Goal: Task Accomplishment & Management: Manage account settings

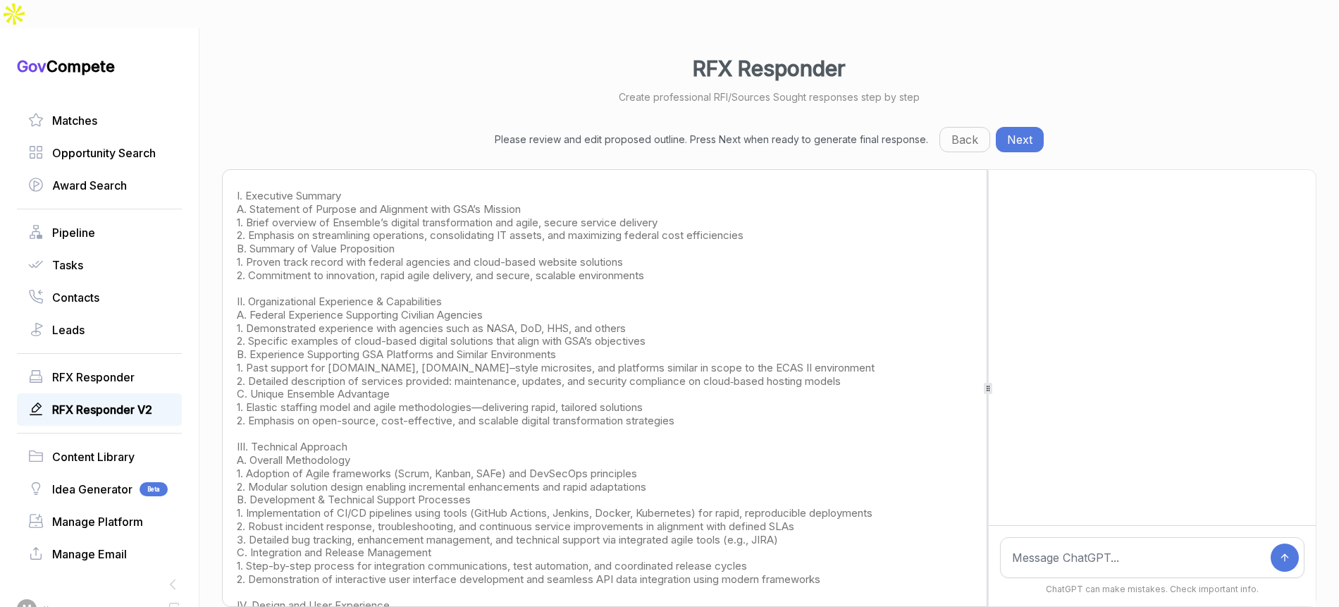
scroll to position [44, 0]
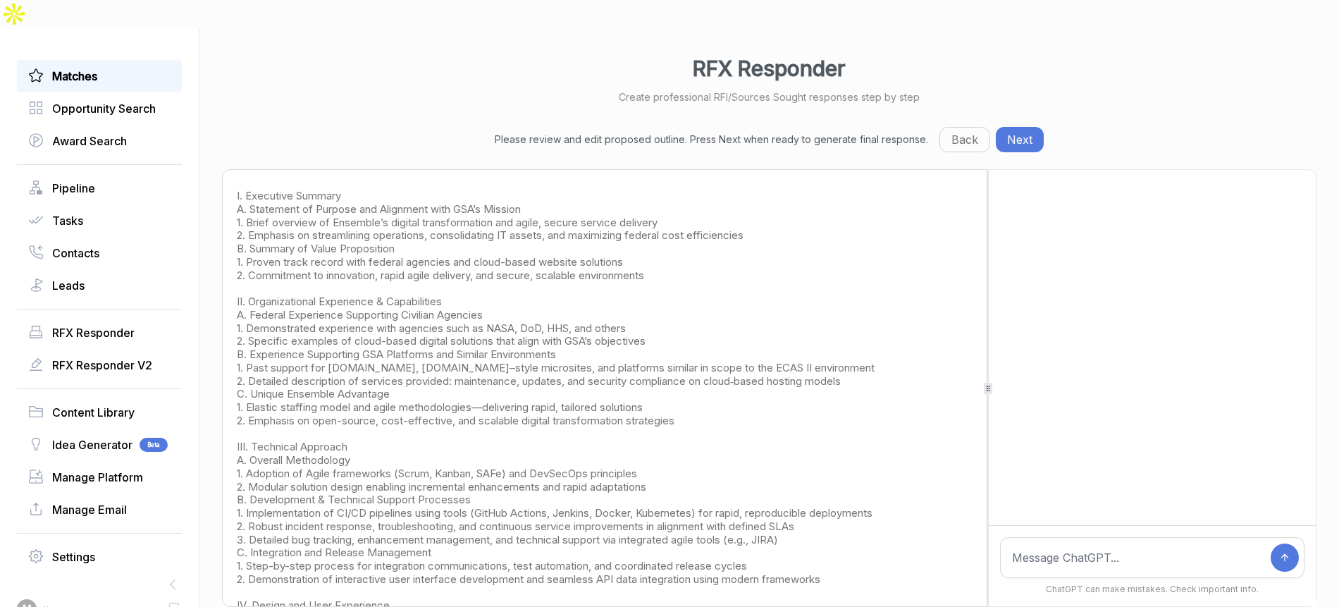
click at [82, 68] on span "Matches" at bounding box center [74, 76] width 45 height 17
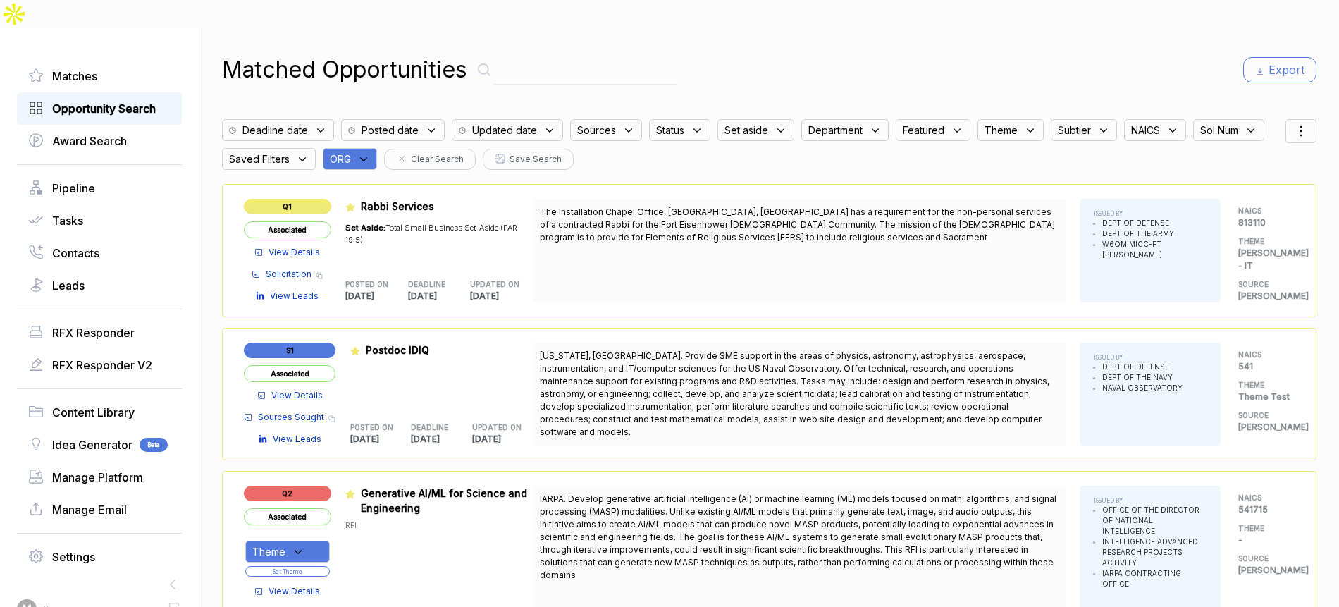
click at [90, 100] on span "Opportunity Search" at bounding box center [104, 108] width 104 height 17
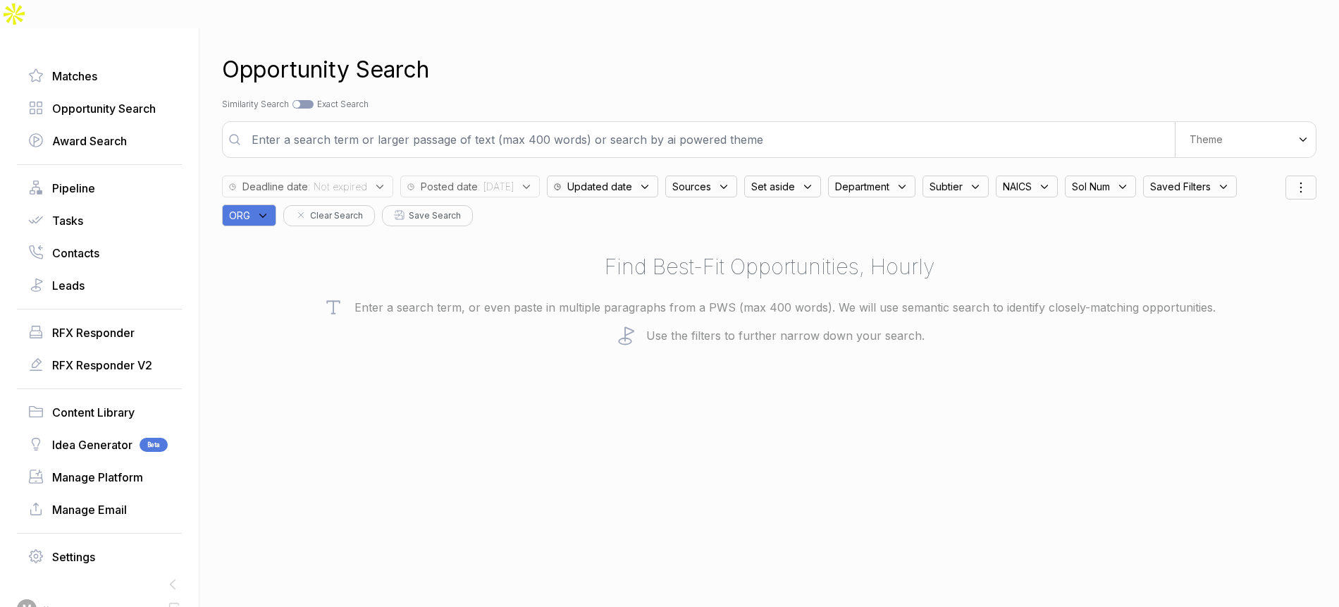
click at [250, 208] on span "ORG" at bounding box center [239, 215] width 21 height 15
click at [281, 238] on input "text" at bounding box center [317, 253] width 166 height 30
type input "ja"
click at [262, 277] on span "[PERSON_NAME]" at bounding box center [300, 285] width 97 height 17
checkbox input "true"
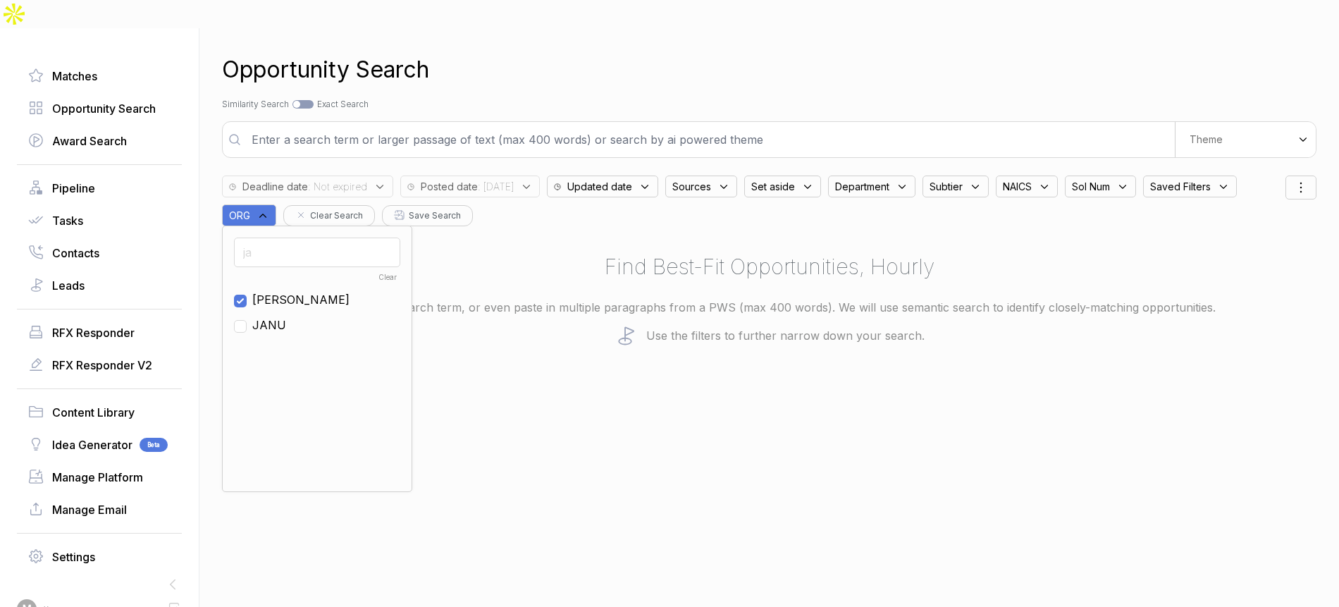
drag, startPoint x: 890, startPoint y: 44, endPoint x: 953, endPoint y: 5, distance: 73.7
click at [892, 53] on div "Opportunity Search" at bounding box center [769, 70] width 1094 height 34
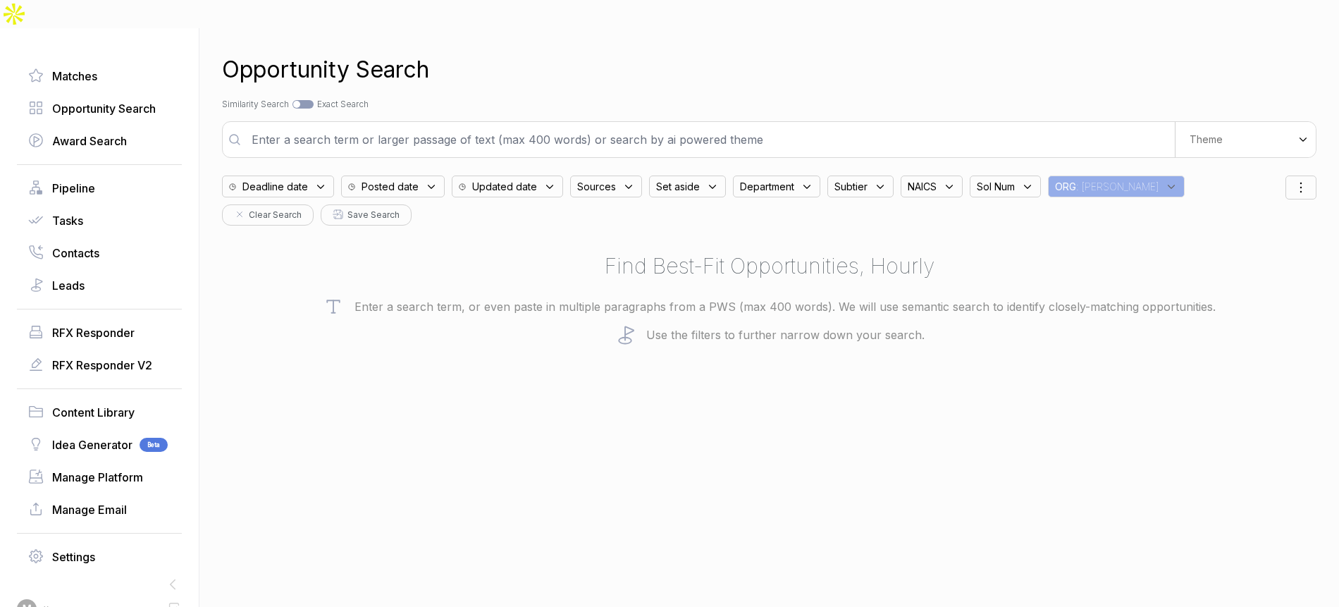
click at [308, 179] on span "Posted date" at bounding box center [275, 186] width 66 height 15
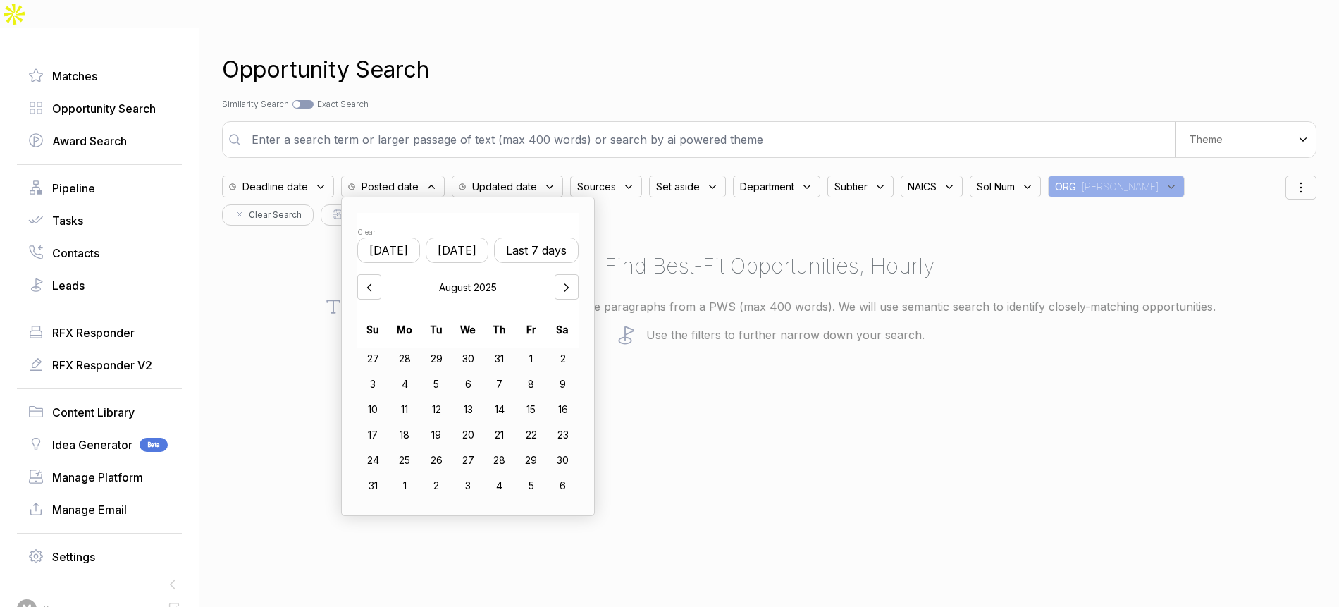
click at [482, 238] on button "Yesterday" at bounding box center [457, 250] width 63 height 25
drag, startPoint x: 479, startPoint y: 381, endPoint x: 440, endPoint y: 398, distance: 41.9
click at [478, 398] on div "13" at bounding box center [468, 409] width 32 height 23
drag, startPoint x: 413, startPoint y: 415, endPoint x: 508, endPoint y: 394, distance: 97.5
click at [413, 424] on div "18" at bounding box center [405, 435] width 32 height 23
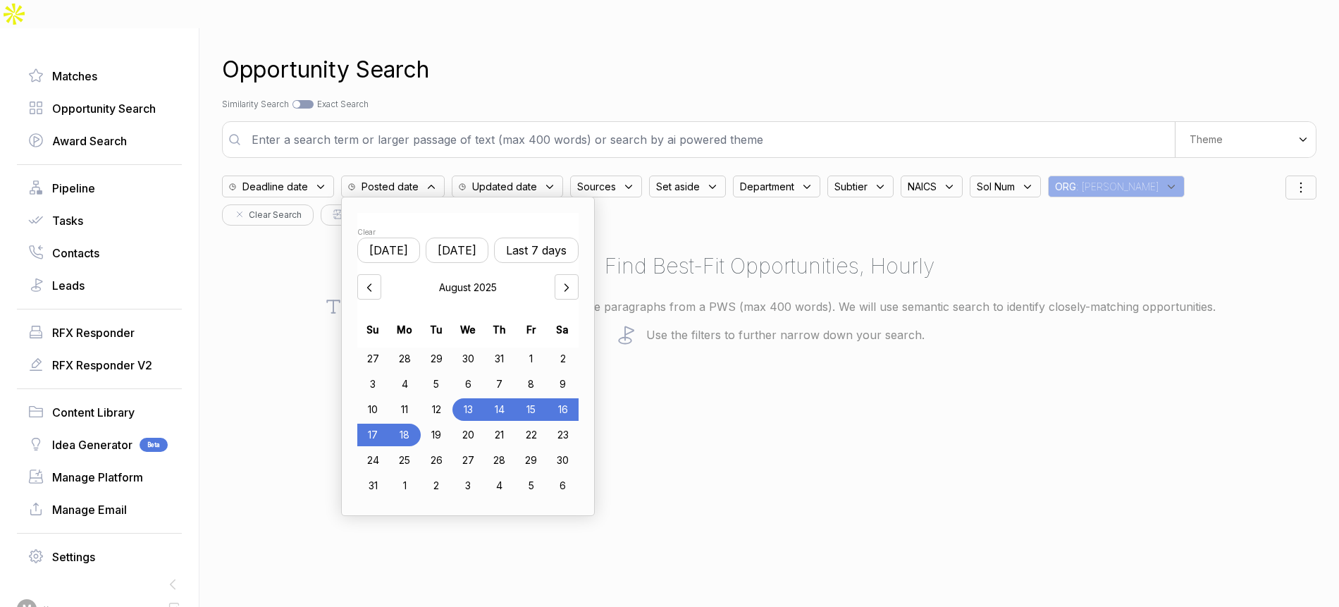
drag, startPoint x: 865, startPoint y: 364, endPoint x: 915, endPoint y: 302, distance: 80.1
click at [868, 361] on div "Opportunity Search Search by Topic Relevance Similarity Search Search by Exact …" at bounding box center [769, 331] width 1094 height 607
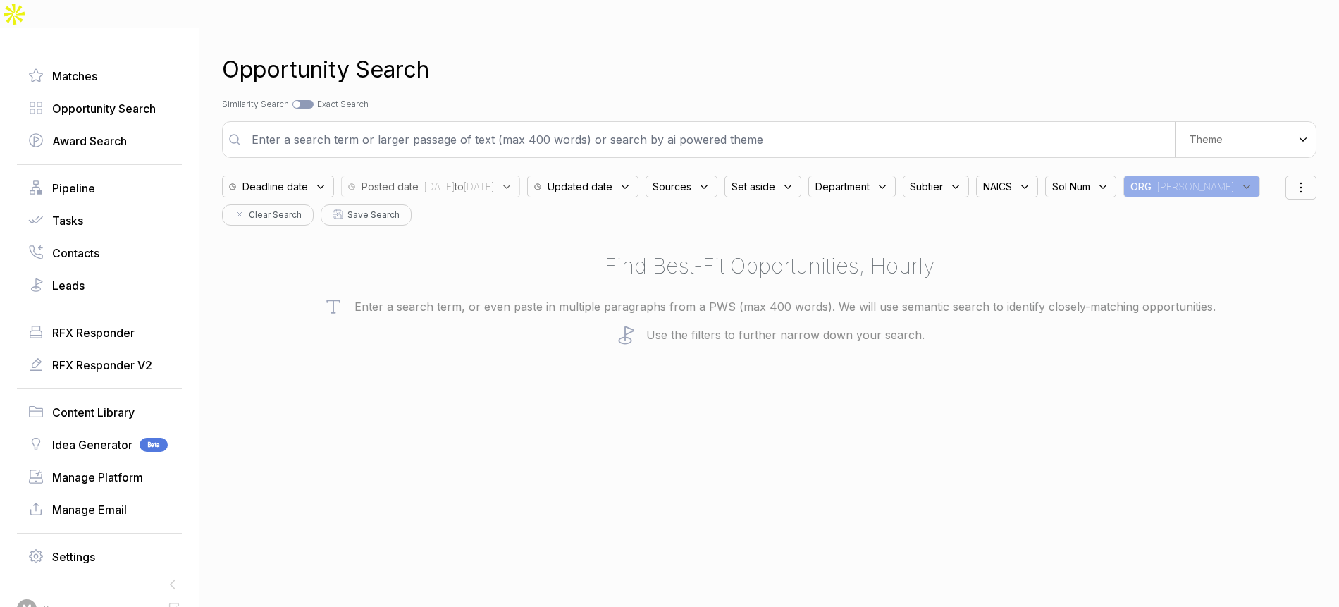
click at [622, 125] on input "text" at bounding box center [709, 139] width 932 height 28
type input "information security"
click at [691, 179] on span "Sources" at bounding box center [672, 186] width 39 height 15
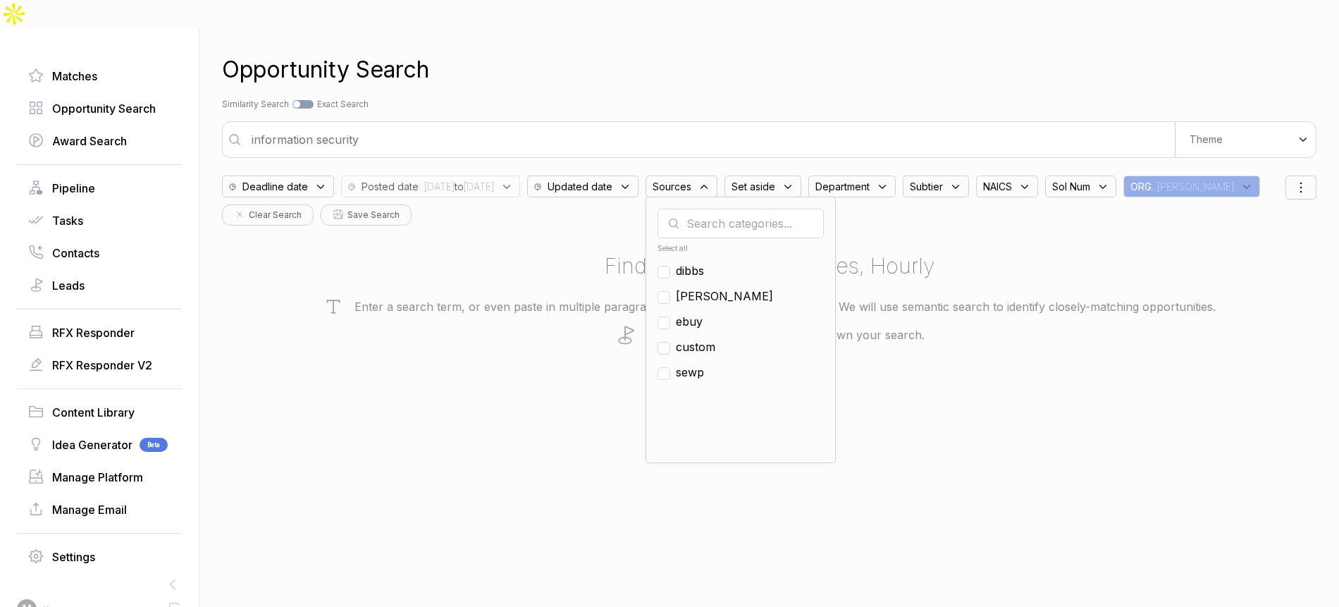
drag, startPoint x: 736, startPoint y: 292, endPoint x: 789, endPoint y: 203, distance: 103.7
click at [703, 313] on span "ebuy" at bounding box center [689, 321] width 27 height 17
checkbox input "true"
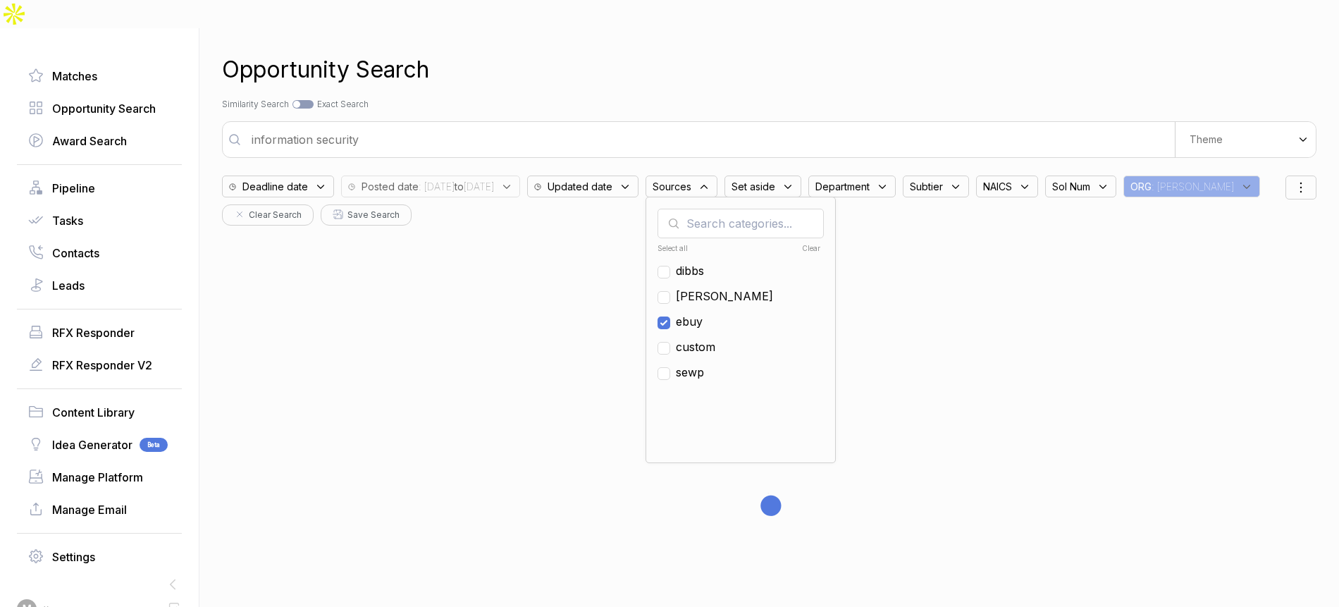
click at [855, 89] on div "Opportunity Search Search by Topic Relevance Similarity Search Search by Exact …" at bounding box center [769, 331] width 1094 height 607
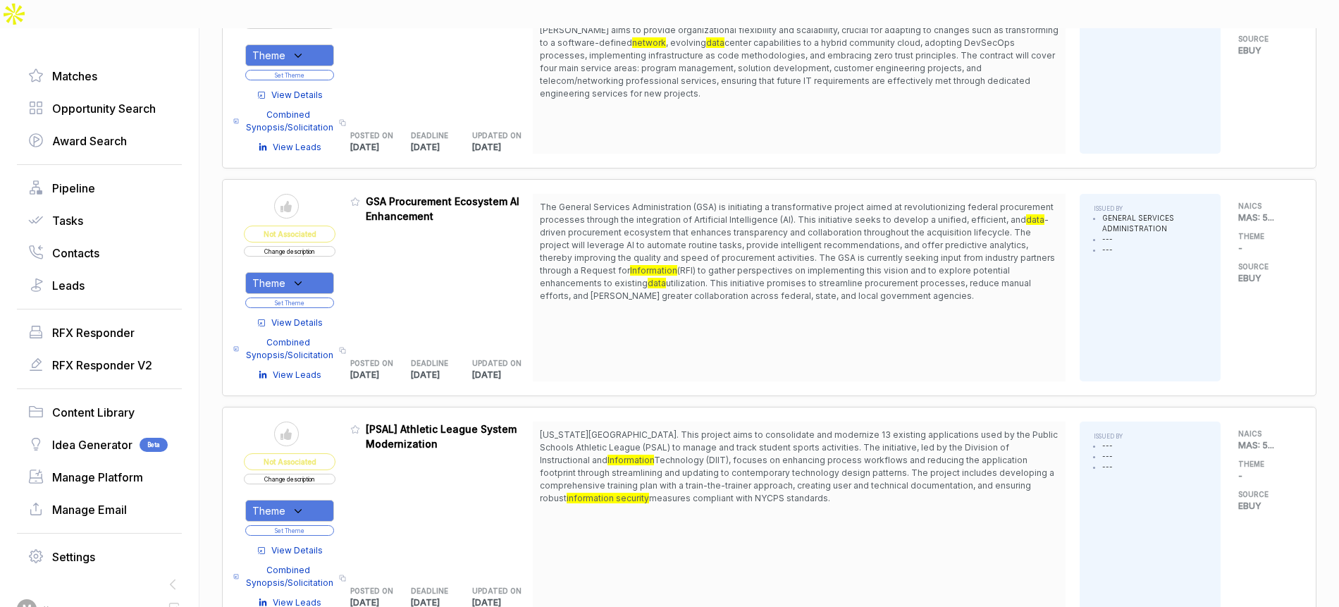
scroll to position [1862, 0]
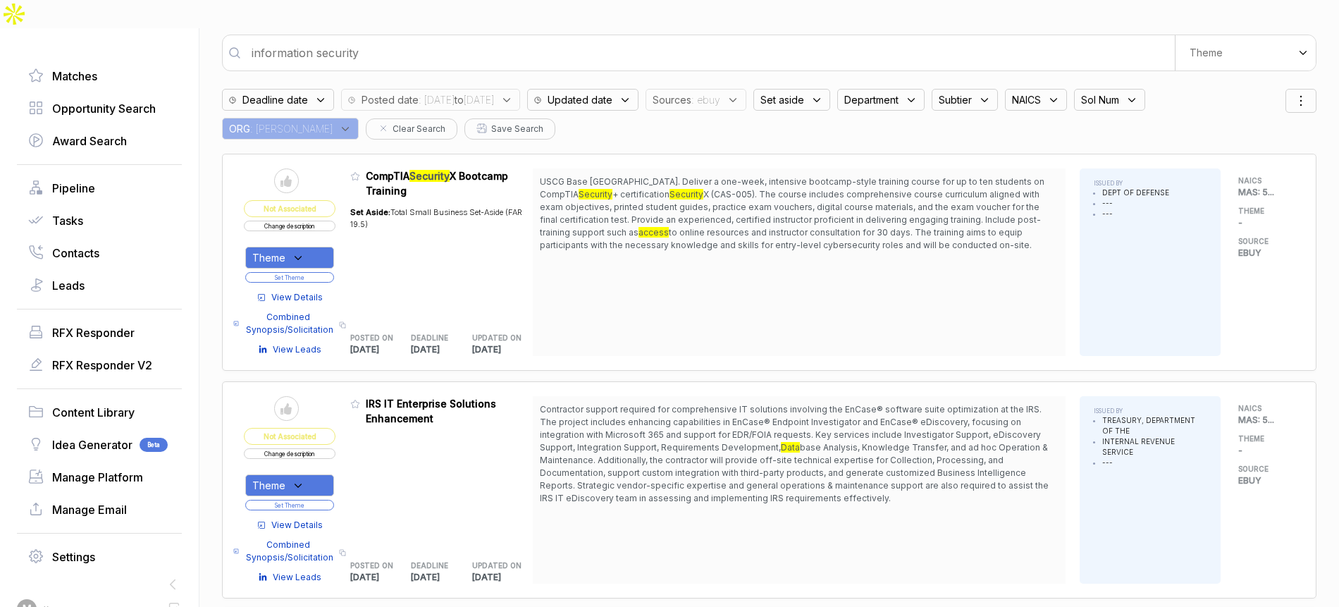
scroll to position [150, 0]
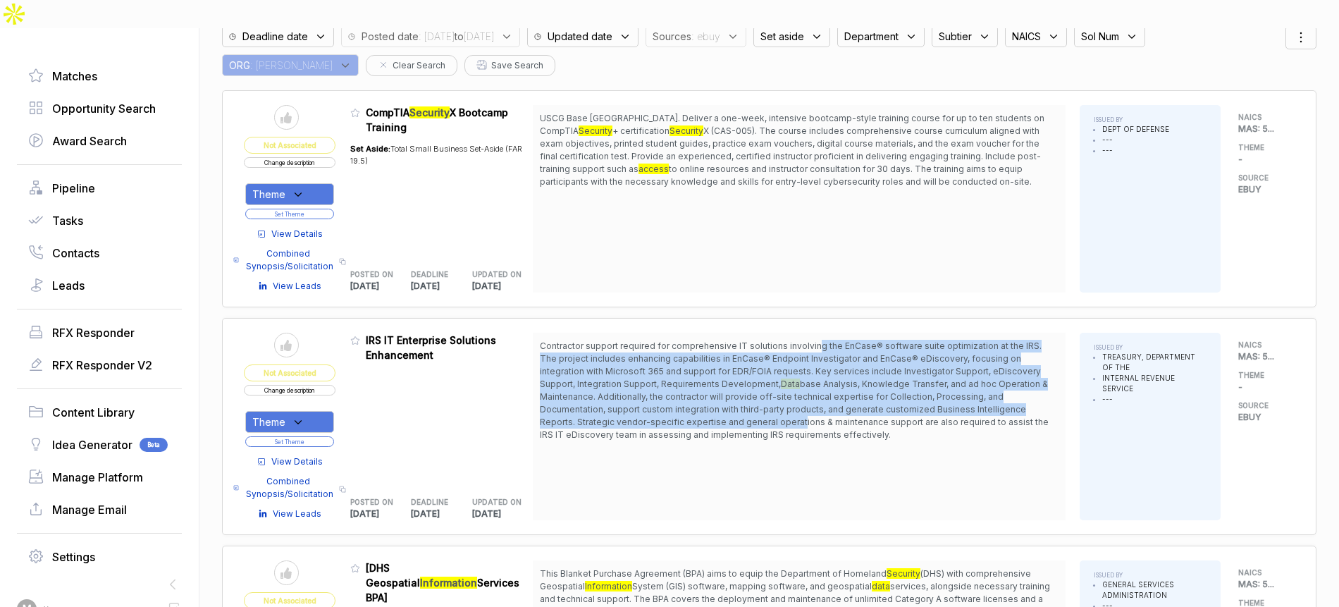
drag, startPoint x: 816, startPoint y: 317, endPoint x: 801, endPoint y: 390, distance: 74.1
click at [801, 390] on span "Contractor support required for comprehensive IT solutions involving the EnCase…" at bounding box center [799, 390] width 519 height 101
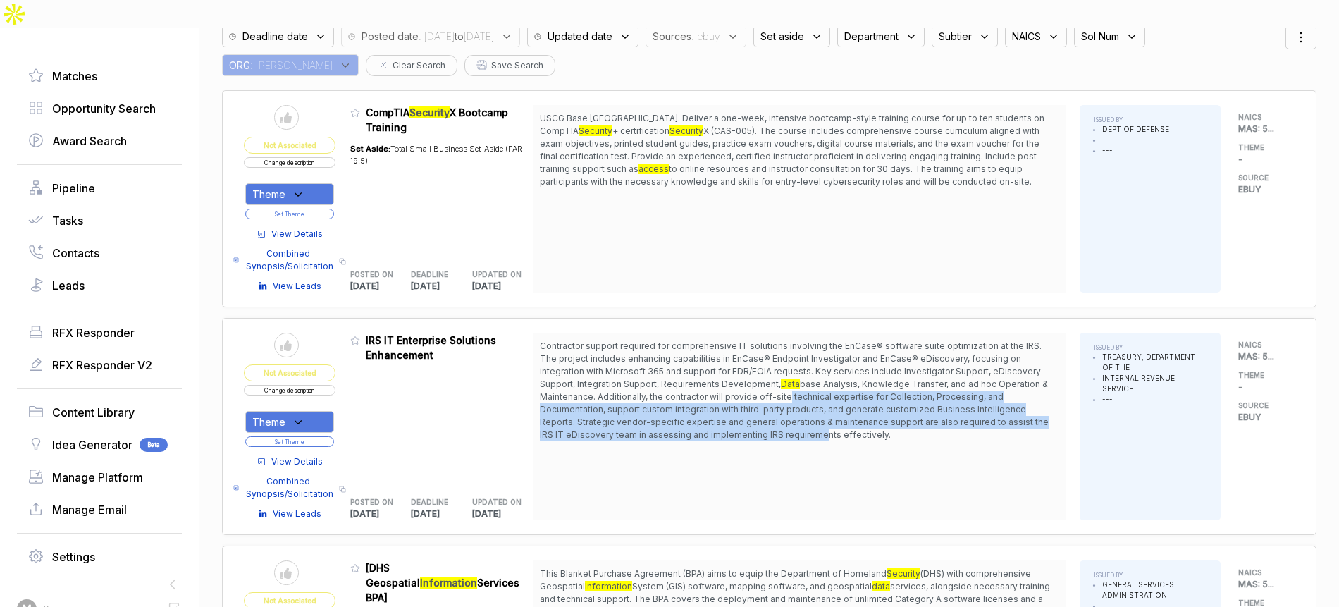
drag, startPoint x: 808, startPoint y: 402, endPoint x: 777, endPoint y: 345, distance: 64.7
click at [789, 378] on span "base Analysis, Knowledge Transfer, and ad hoc Operation & Maintenance. Addition…" at bounding box center [794, 408] width 509 height 61
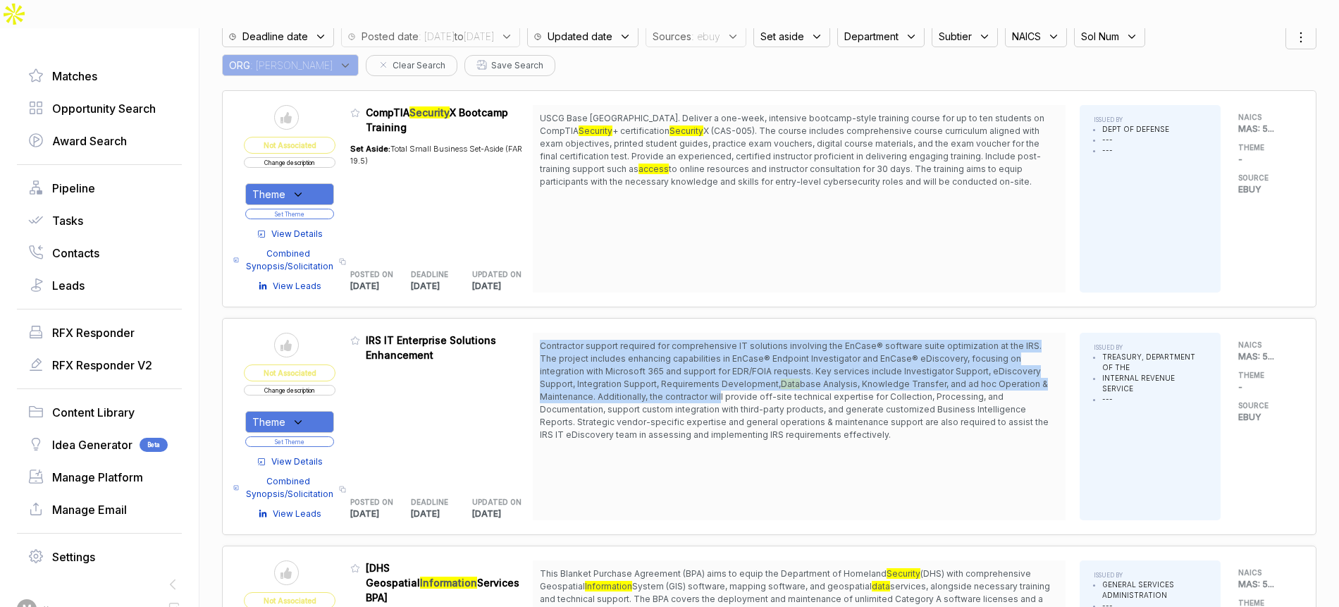
drag, startPoint x: 734, startPoint y: 307, endPoint x: 713, endPoint y: 386, distance: 81.7
click at [718, 382] on div "Contractor support required for comprehensive IT solutions involving the EnCase…" at bounding box center [799, 426] width 533 height 187
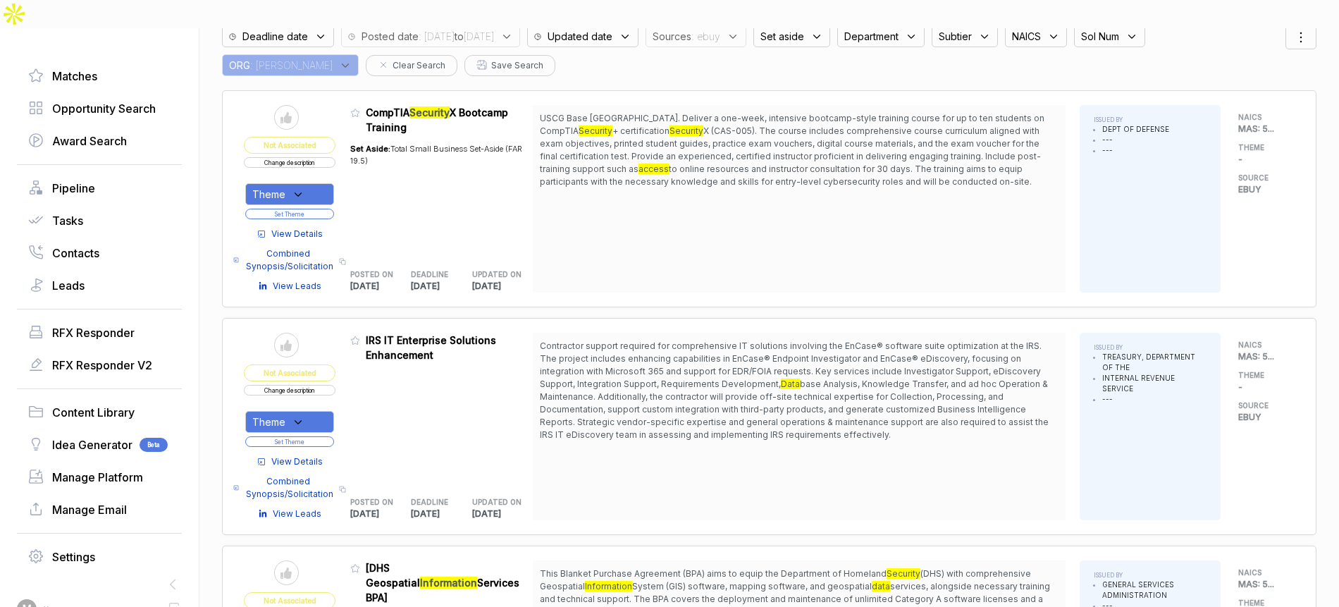
drag, startPoint x: 664, startPoint y: 412, endPoint x: 658, endPoint y: 407, distance: 8.0
click at [664, 411] on div "Contractor support required for comprehensive IT solutions involving the EnCase…" at bounding box center [799, 426] width 533 height 187
click at [306, 455] on span "View Details" at bounding box center [296, 461] width 51 height 13
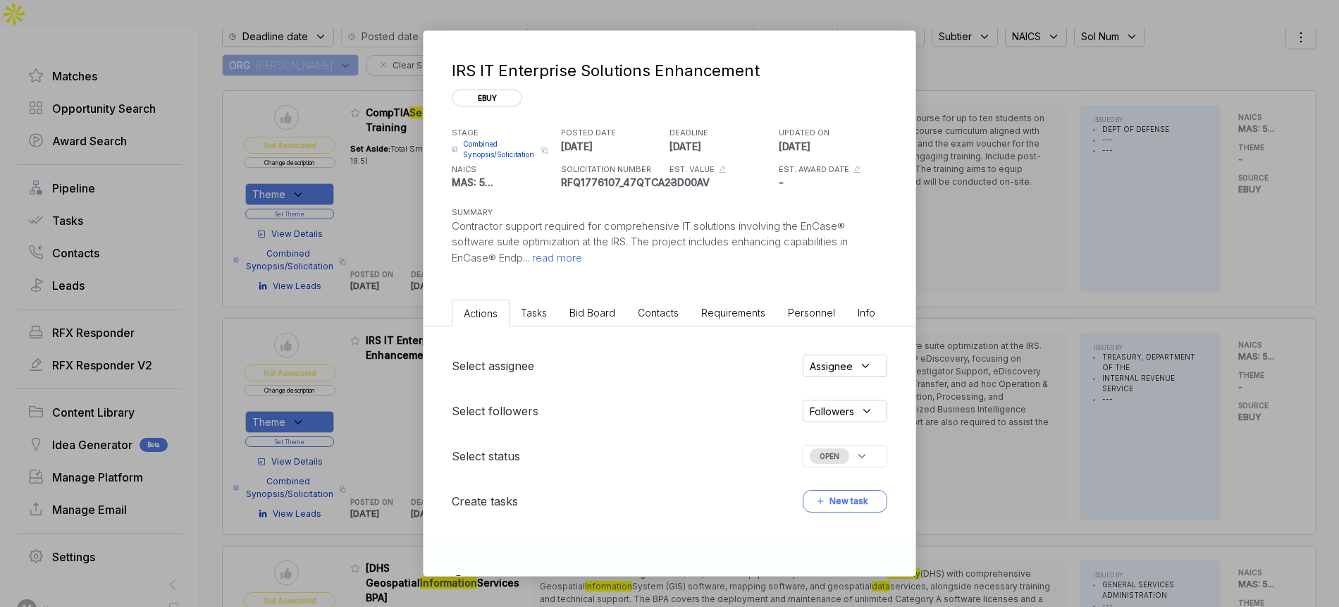
click at [588, 318] on li "Bid Board" at bounding box center [592, 313] width 68 height 26
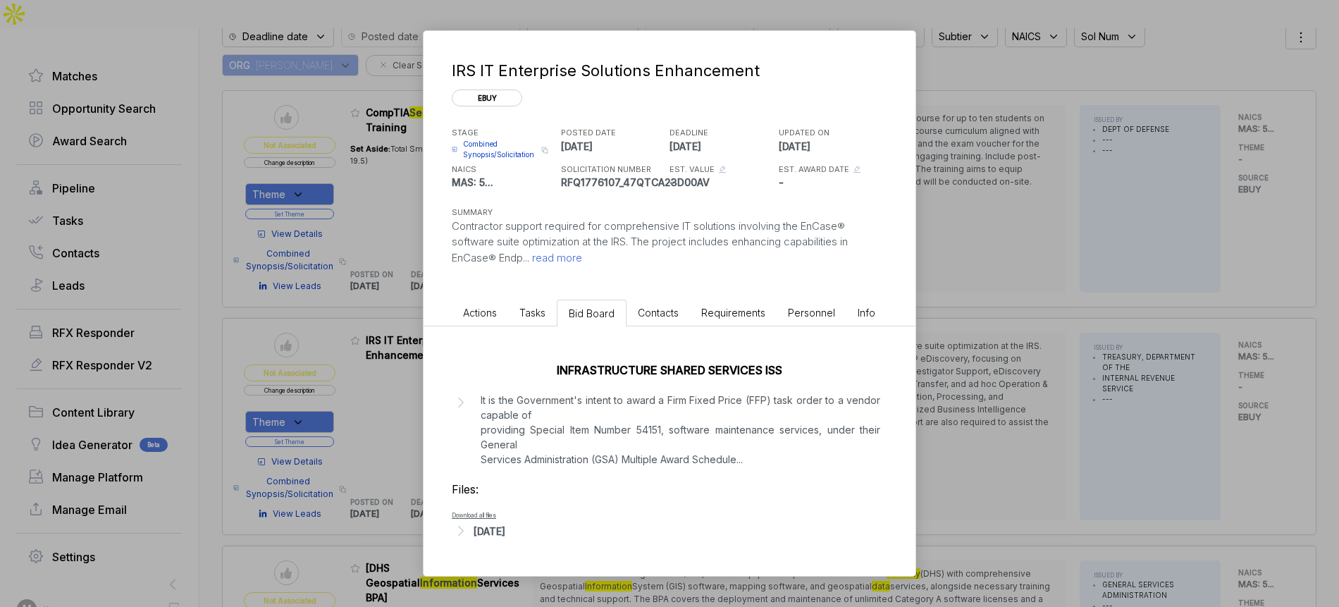
drag, startPoint x: 512, startPoint y: 525, endPoint x: 513, endPoint y: 538, distance: 12.7
click at [505, 525] on div "Aug 14, 2025" at bounding box center [490, 531] width 32 height 15
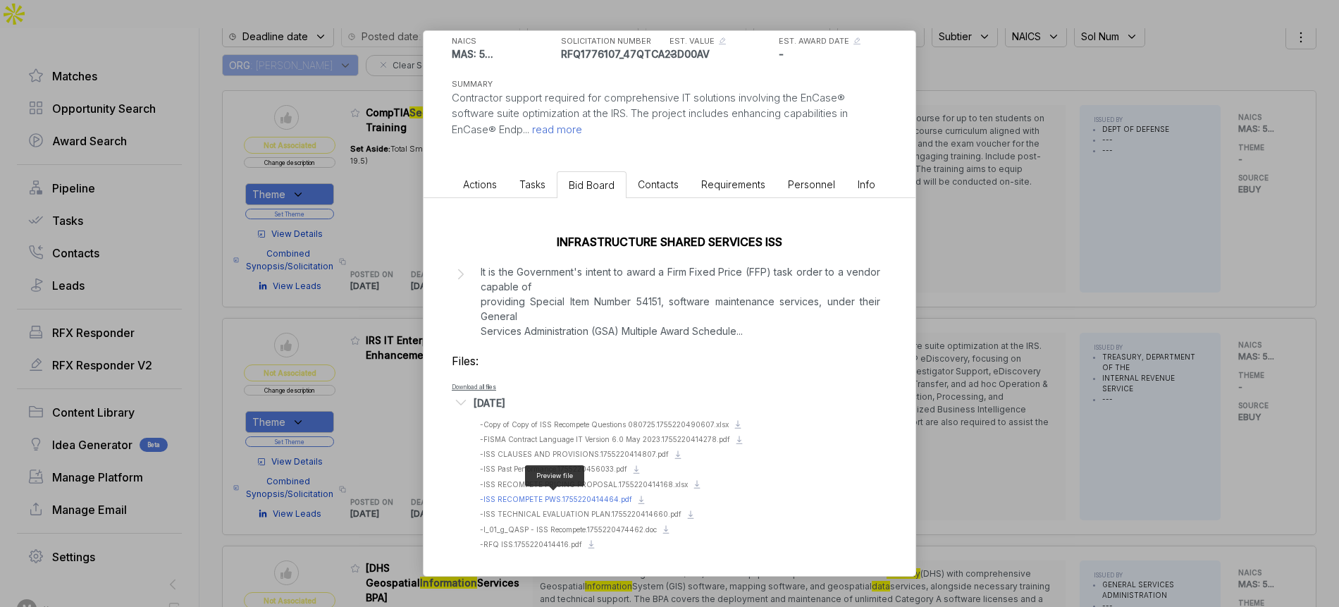
click at [598, 495] on span "- ISS RECOMPETE PWS.1755220414464.pdf" at bounding box center [556, 499] width 152 height 8
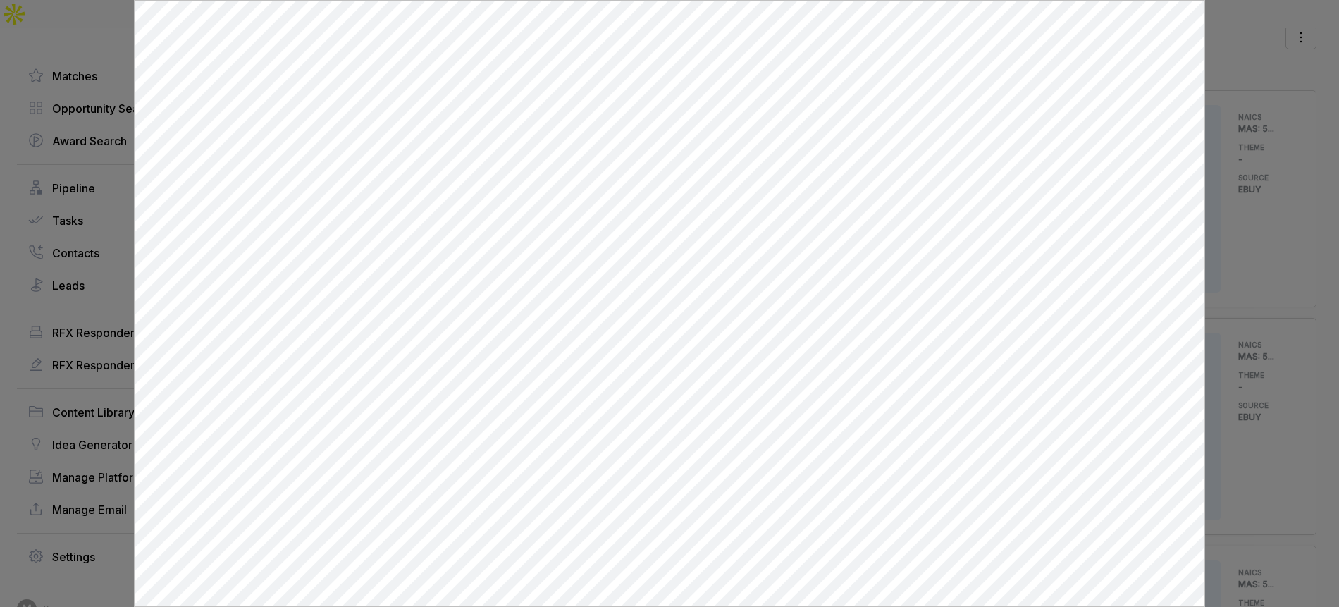
scroll to position [0, 0]
click at [104, 180] on div at bounding box center [669, 303] width 1339 height 607
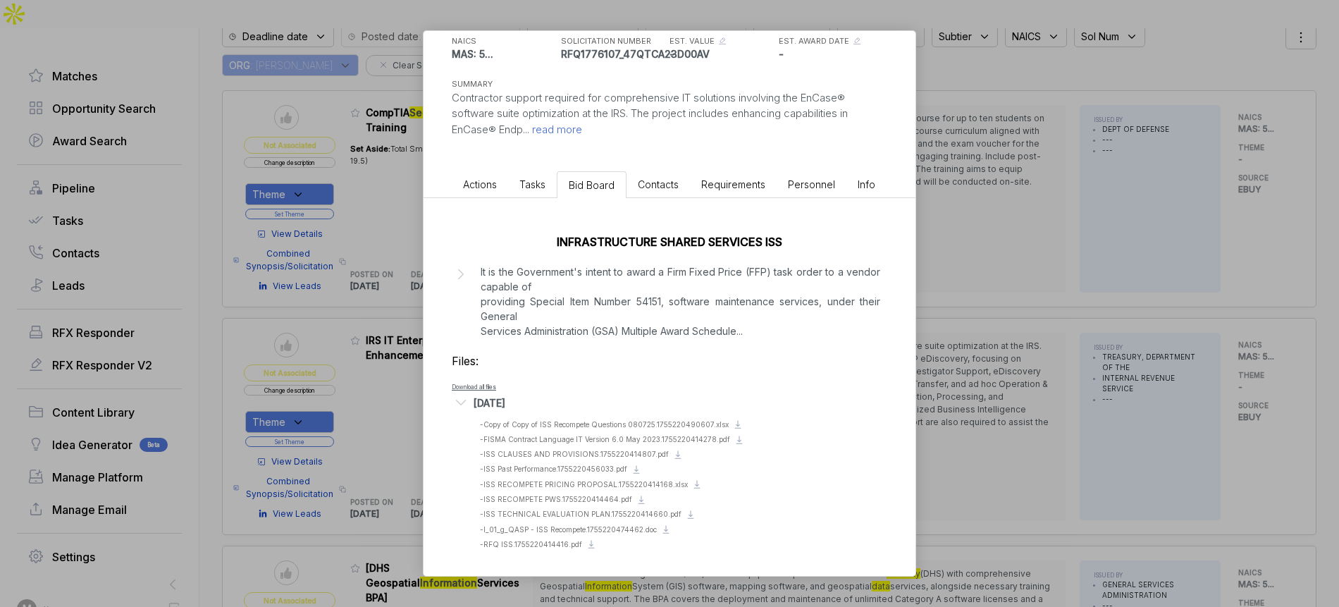
click at [952, 254] on div "IRS IT Enterprise Solutions Enhancement ebuy STAGE Combined Synopsis/Solicitati…" at bounding box center [669, 303] width 1339 height 607
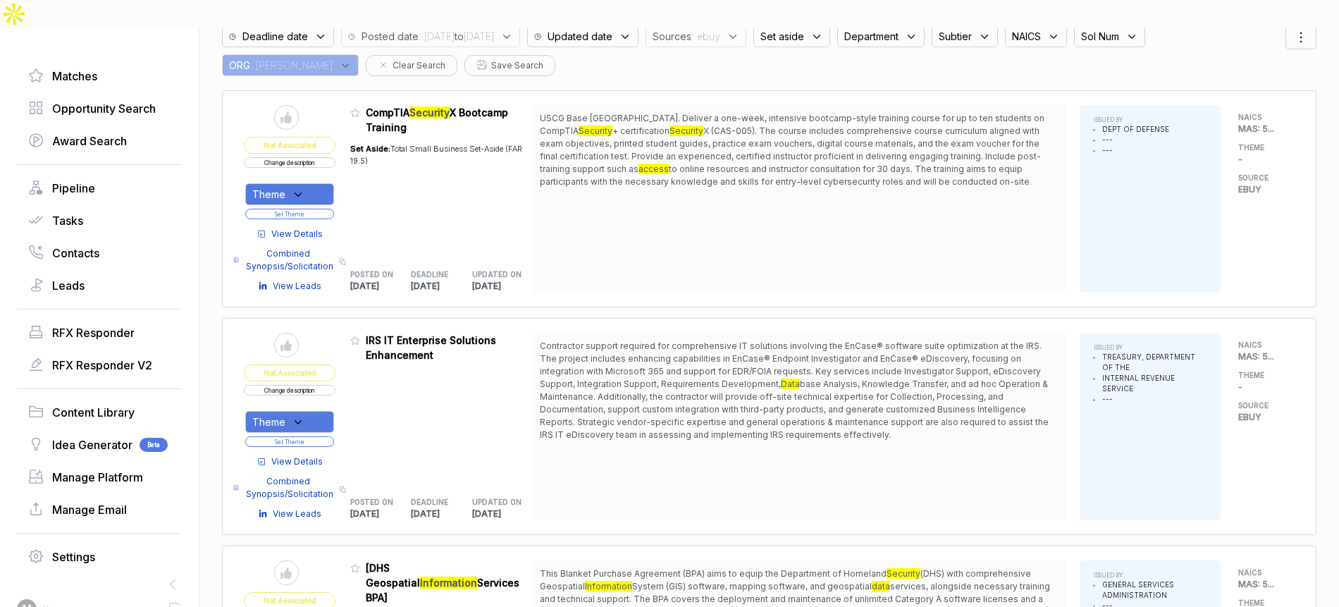
scroll to position [152, 0]
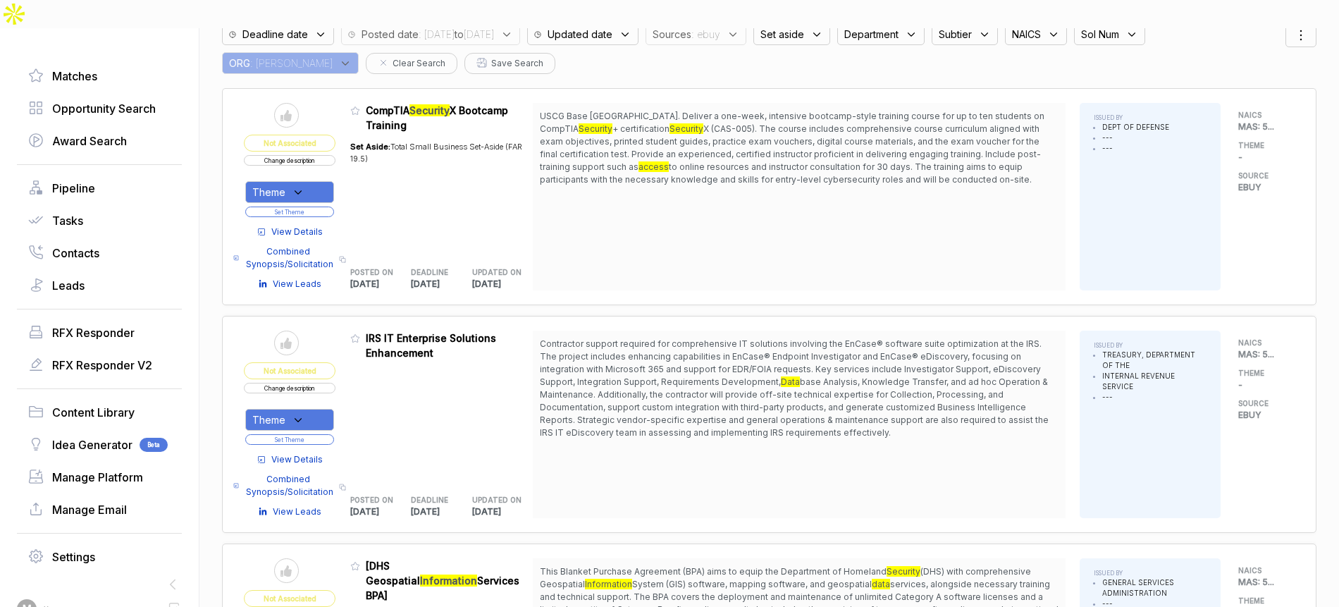
click at [333, 383] on button "Change description" at bounding box center [290, 388] width 92 height 11
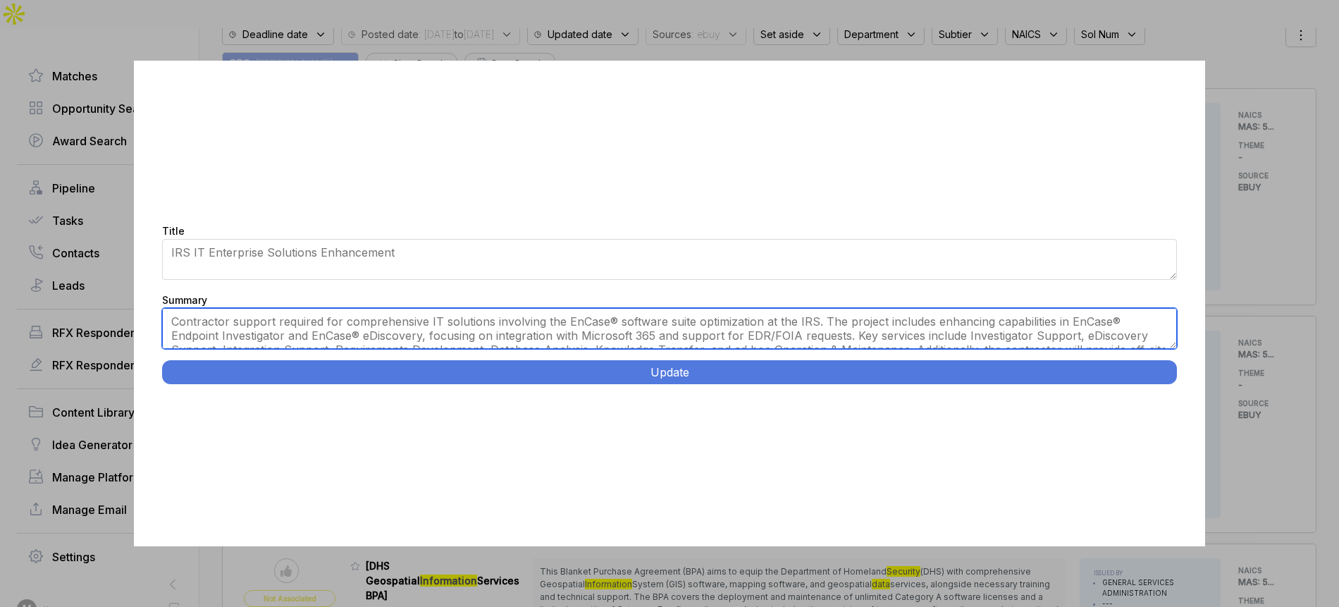
click at [483, 335] on textarea "Contractor support required for comprehensive IT solutions involving the EnCase…" at bounding box center [669, 328] width 1015 height 41
paste textarea "Infrastructure Shared Services Support. New Carrollton, MD. Provide comprehensi…"
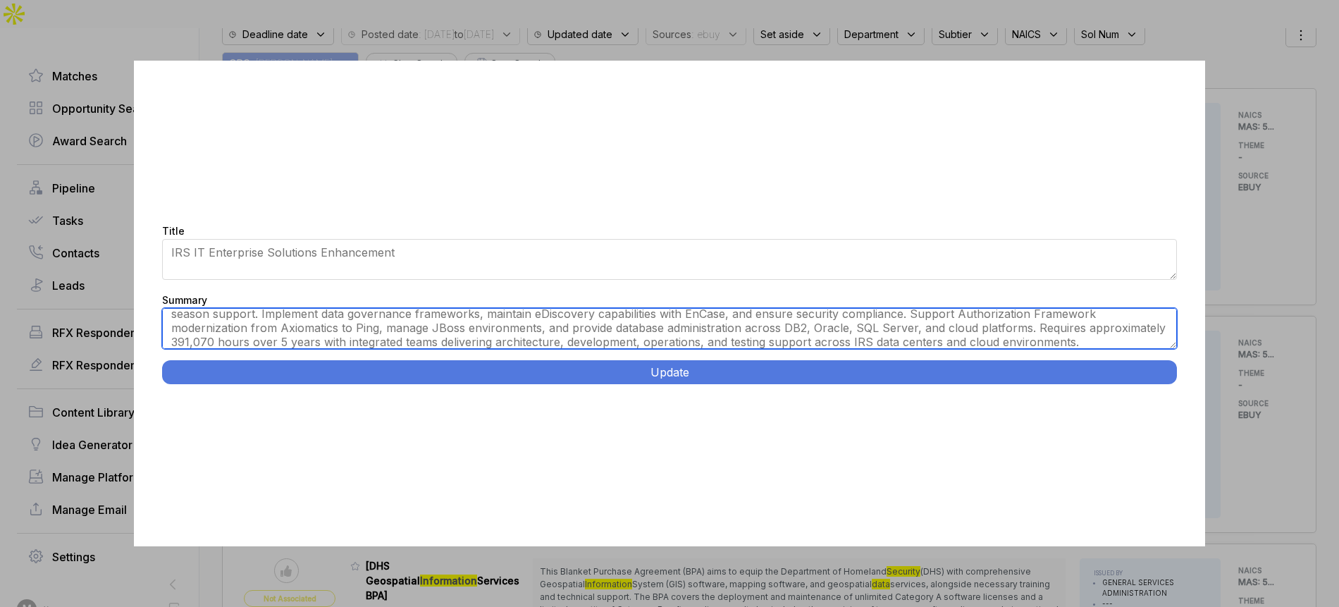
scroll to position [0, 0]
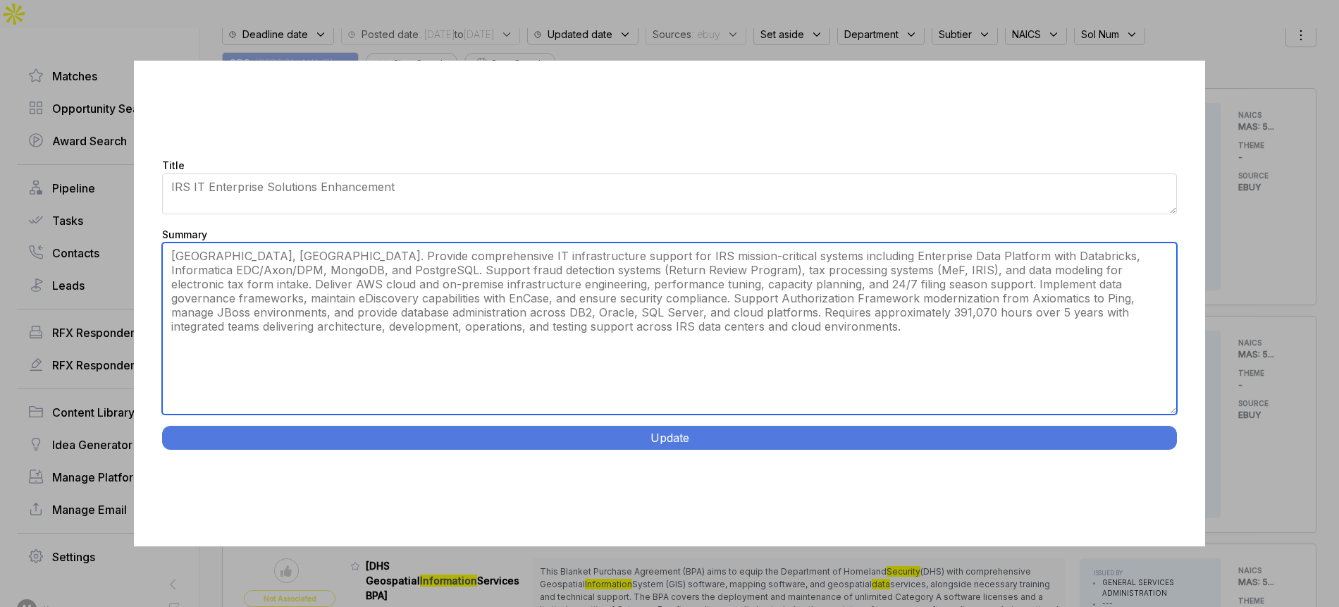
drag, startPoint x: 1174, startPoint y: 346, endPoint x: 619, endPoint y: 358, distance: 555.5
click at [1161, 477] on div "Title IRS IT Enterprise Solutions Enhancement Summary Contractor support requir…" at bounding box center [669, 304] width 1071 height 486
click at [381, 256] on textarea "Contractor support required for comprehensive IT solutions involving the EnCase…" at bounding box center [669, 328] width 1015 height 172
click at [380, 306] on textarea "Contractor support required for comprehensive IT solutions involving the EnCase…" at bounding box center [669, 328] width 1015 height 172
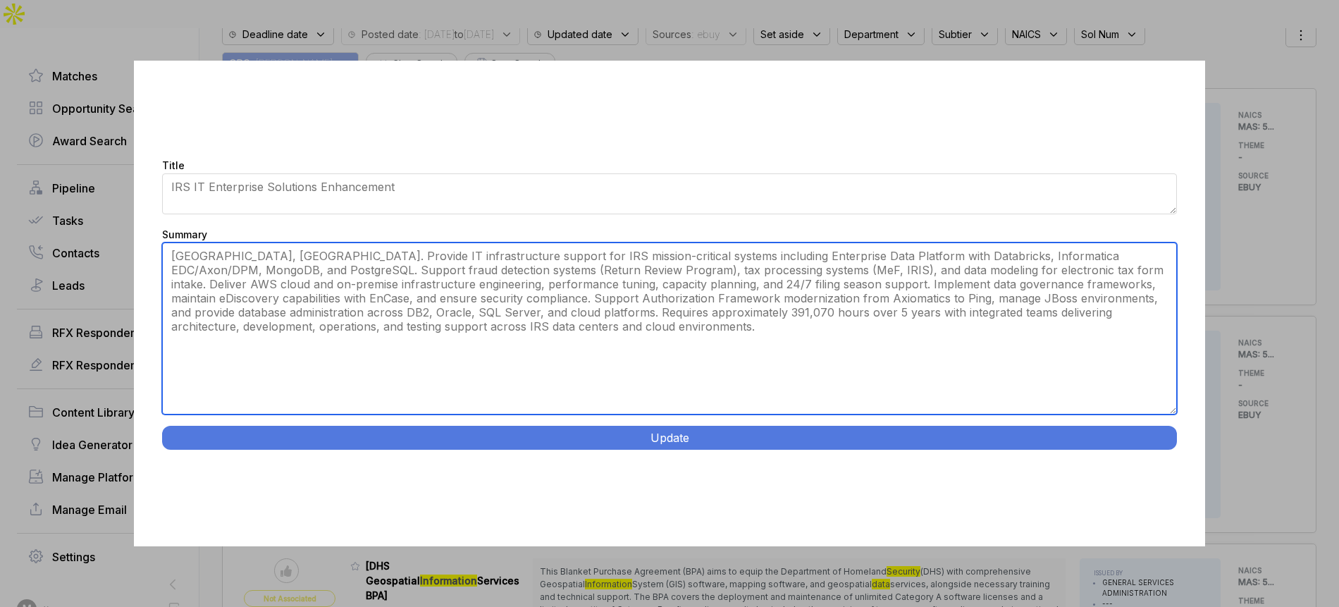
type textarea "[GEOGRAPHIC_DATA], [GEOGRAPHIC_DATA]. Provide IT infrastructure support for IRS…"
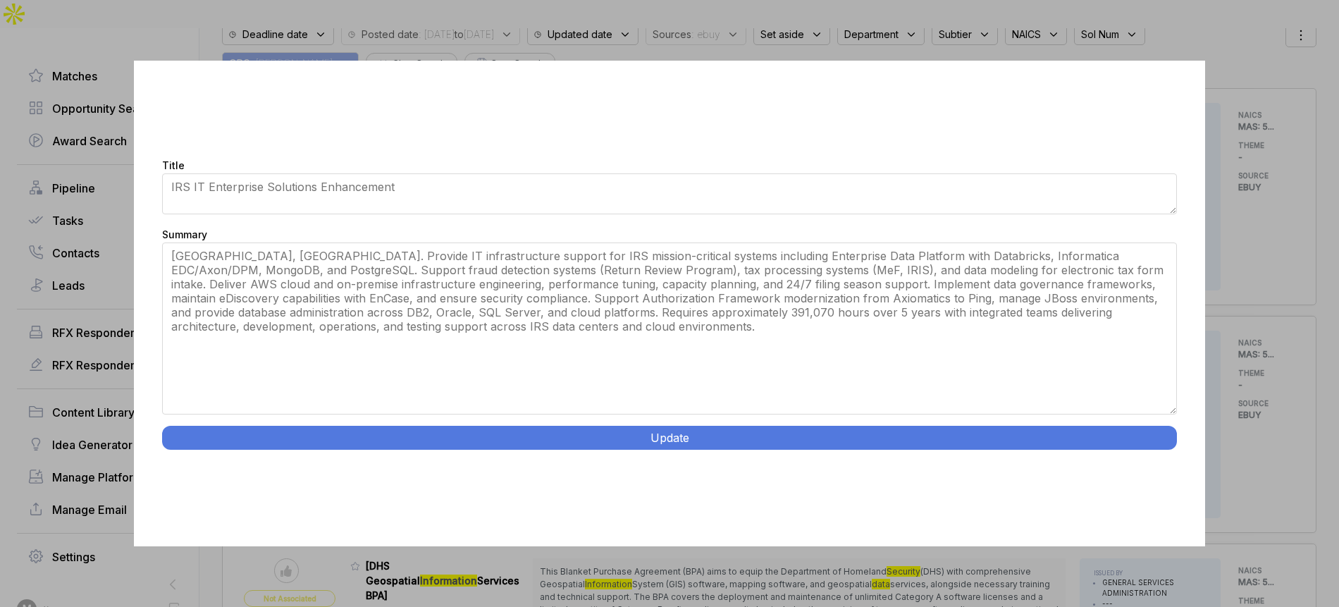
click at [476, 433] on button "Update" at bounding box center [669, 438] width 1015 height 24
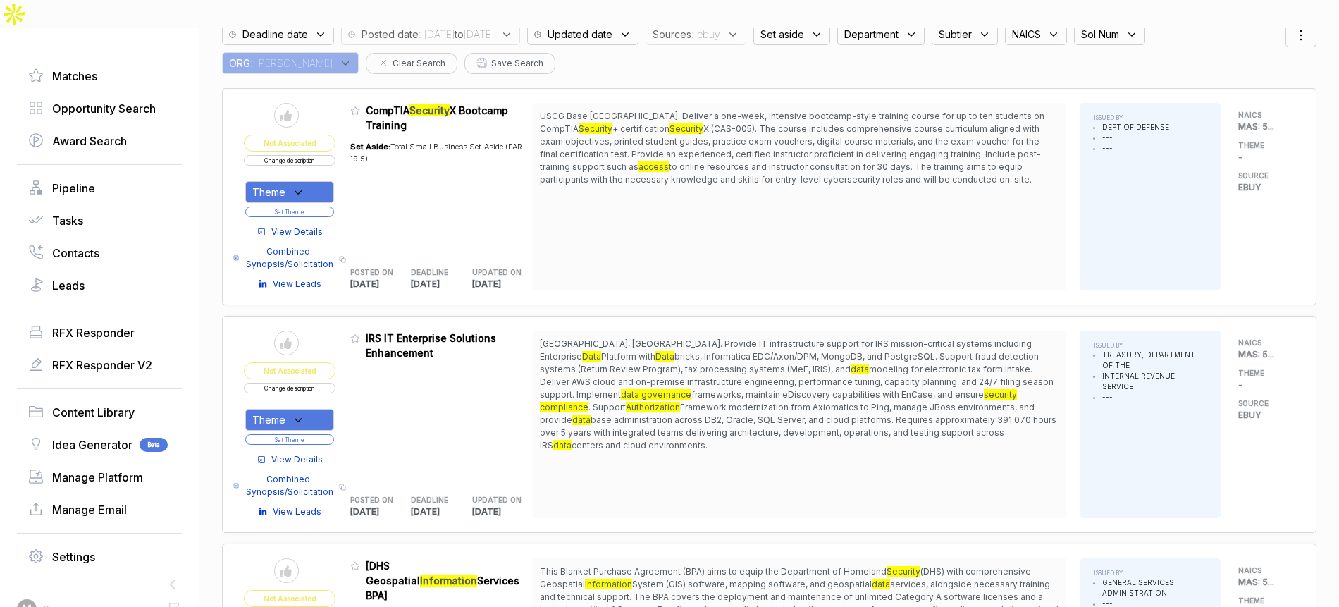
click at [293, 409] on div "Theme" at bounding box center [289, 420] width 89 height 22
drag, startPoint x: 314, startPoint y: 467, endPoint x: 348, endPoint y: 413, distance: 63.7
click at [314, 483] on span "Security Systems" at bounding box center [322, 491] width 93 height 17
checkbox input "true"
drag, startPoint x: 392, startPoint y: 382, endPoint x: 376, endPoint y: 391, distance: 18.6
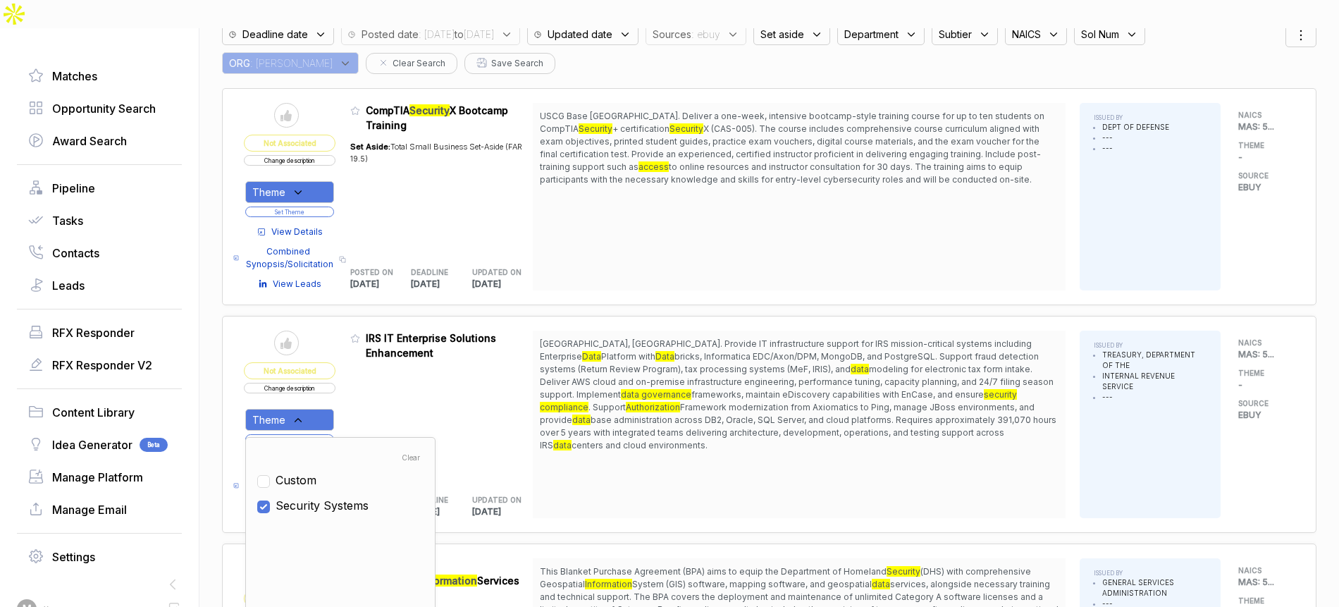
click at [391, 383] on div "Admin: Click to change feature to 1 RFQ1776107_47QTCA23D00AV IRS IT Enterprise …" at bounding box center [441, 424] width 183 height 187
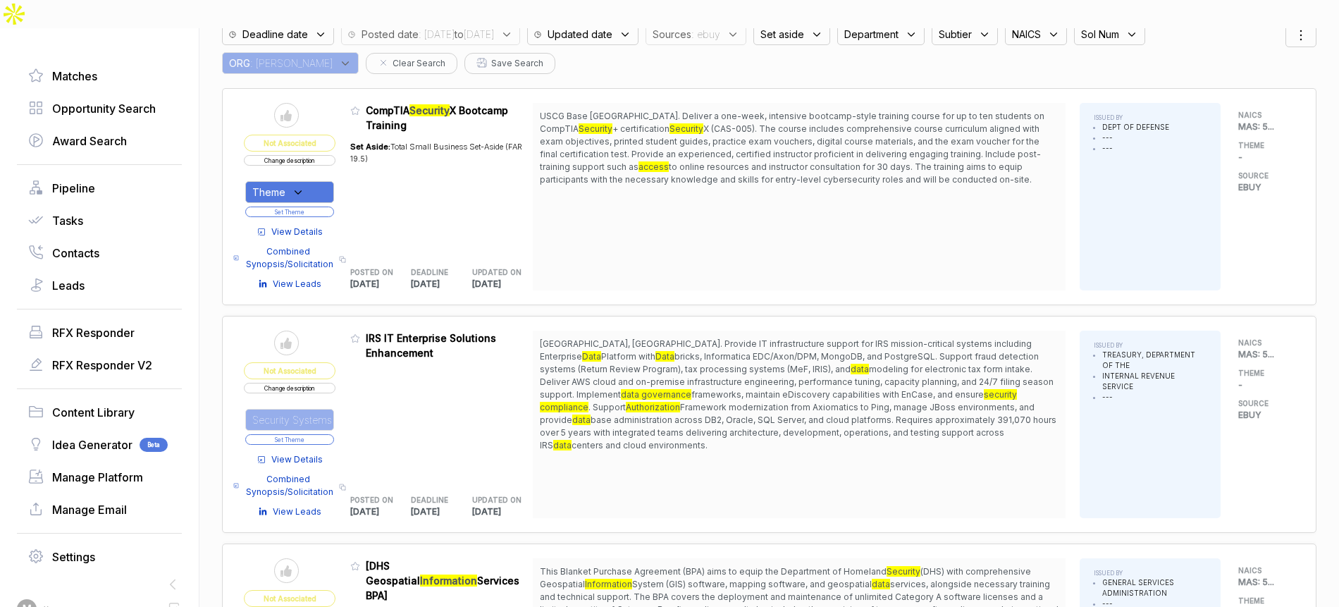
click at [333, 434] on button "Set Theme" at bounding box center [289, 439] width 89 height 11
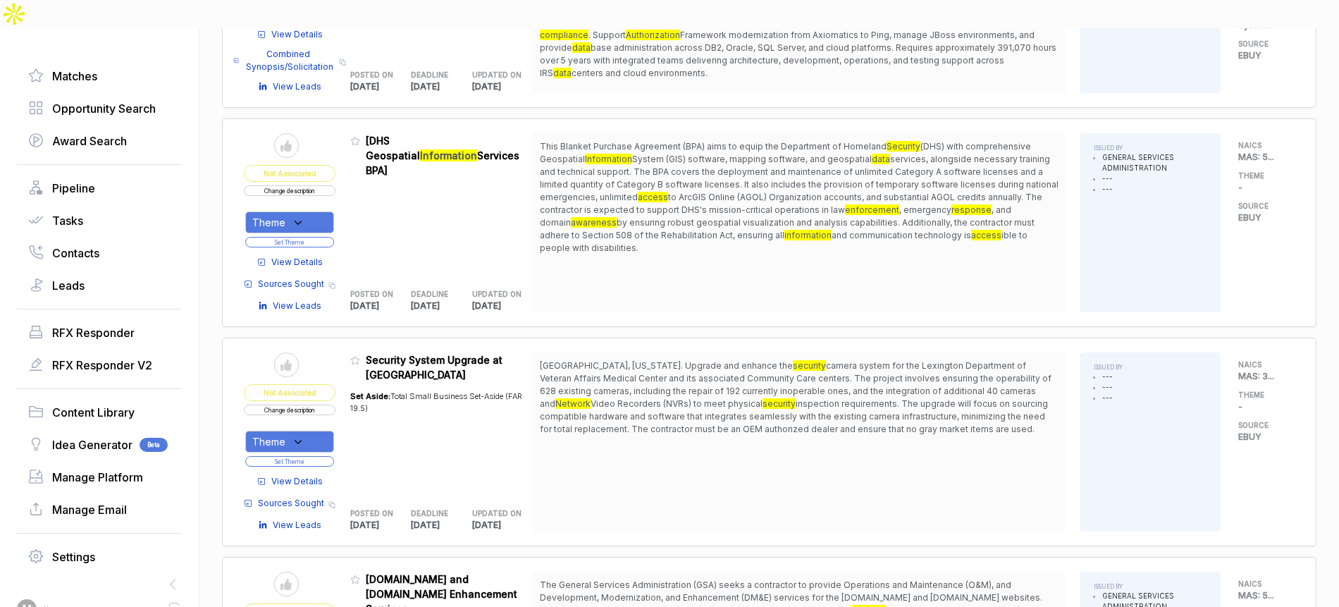
scroll to position [532, 0]
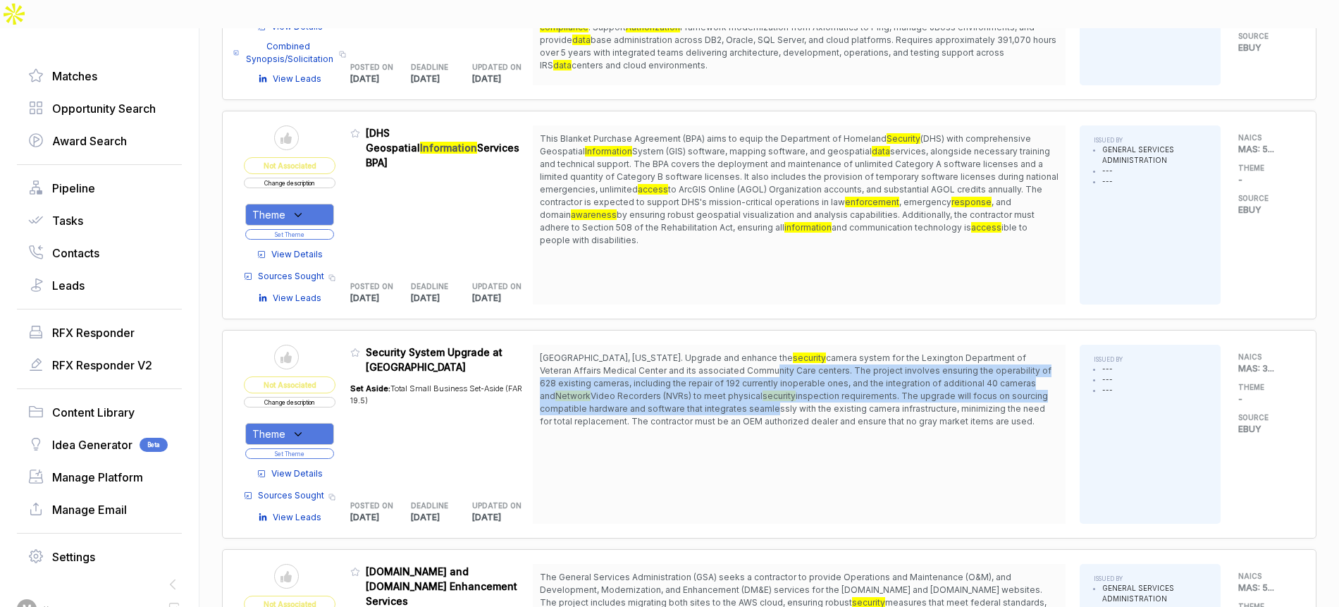
drag, startPoint x: 713, startPoint y: 343, endPoint x: 729, endPoint y: 385, distance: 45.3
click at [726, 382] on span "Lexington, Kentucky. Upgrade and enhance the security camera system for the Lex…" at bounding box center [799, 390] width 519 height 76
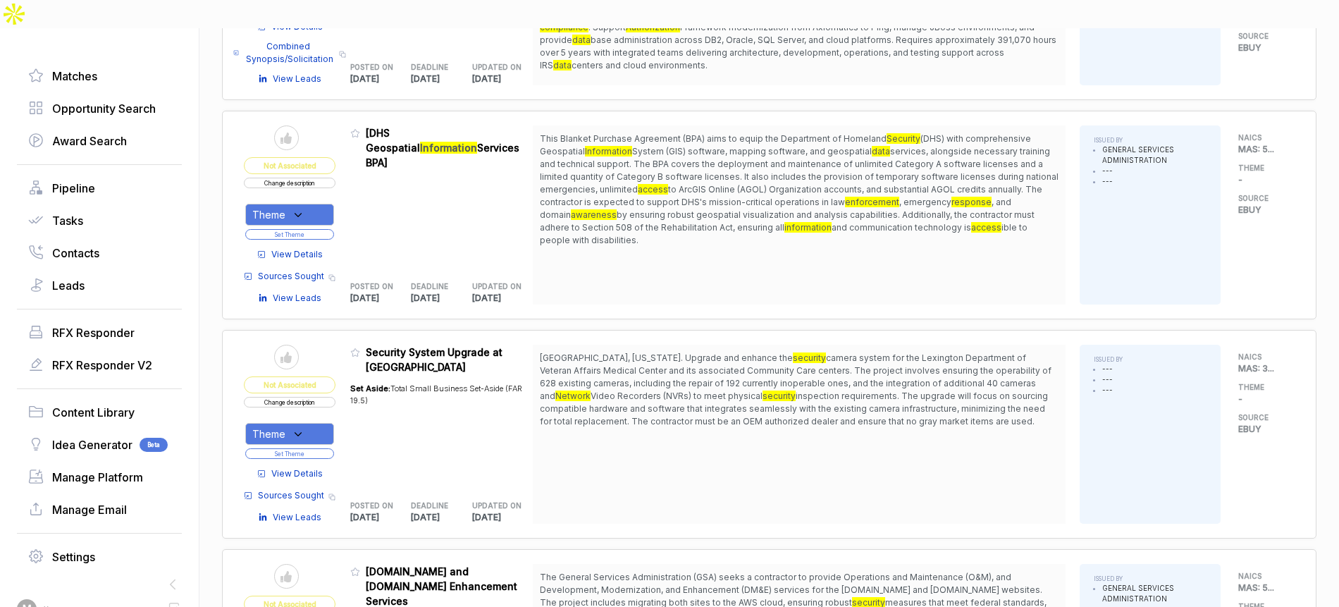
click at [304, 428] on icon at bounding box center [298, 434] width 13 height 13
drag, startPoint x: 304, startPoint y: 473, endPoint x: 319, endPoint y: 457, distance: 21.4
click at [304, 497] on span "Security Systems" at bounding box center [322, 505] width 93 height 17
checkbox input "true"
drag, startPoint x: 394, startPoint y: 401, endPoint x: 366, endPoint y: 416, distance: 31.8
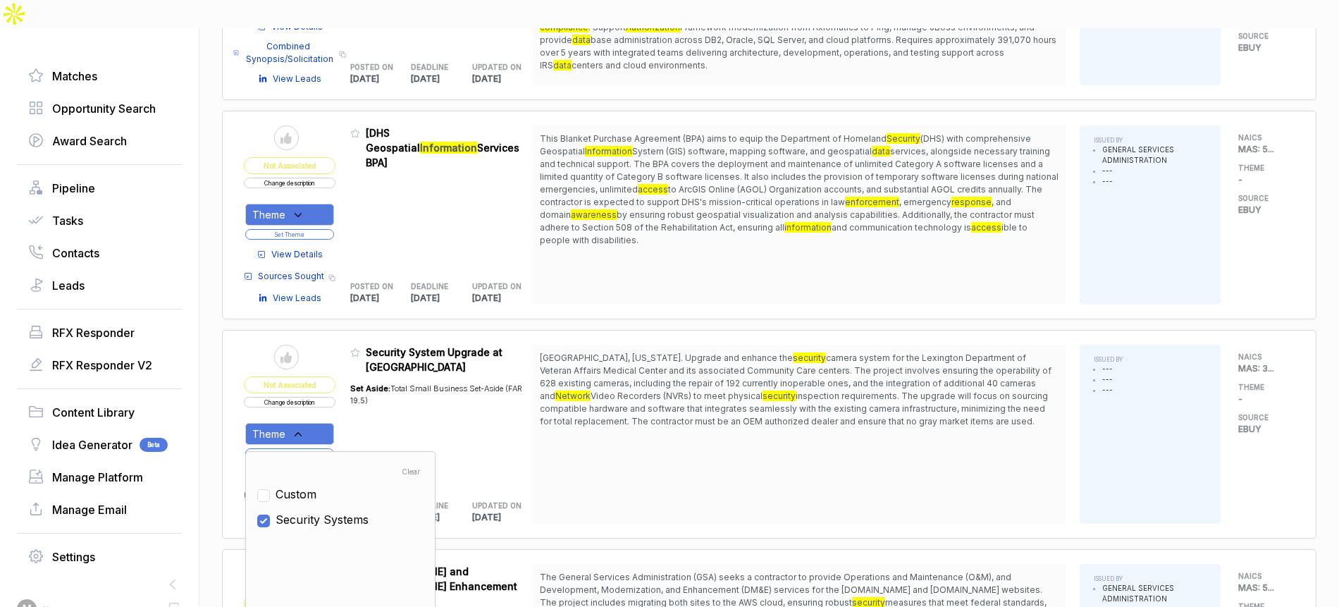
click at [393, 403] on div "Set Aside: Total Small Business Set-Aside (FAR 19.5)" at bounding box center [441, 429] width 183 height 111
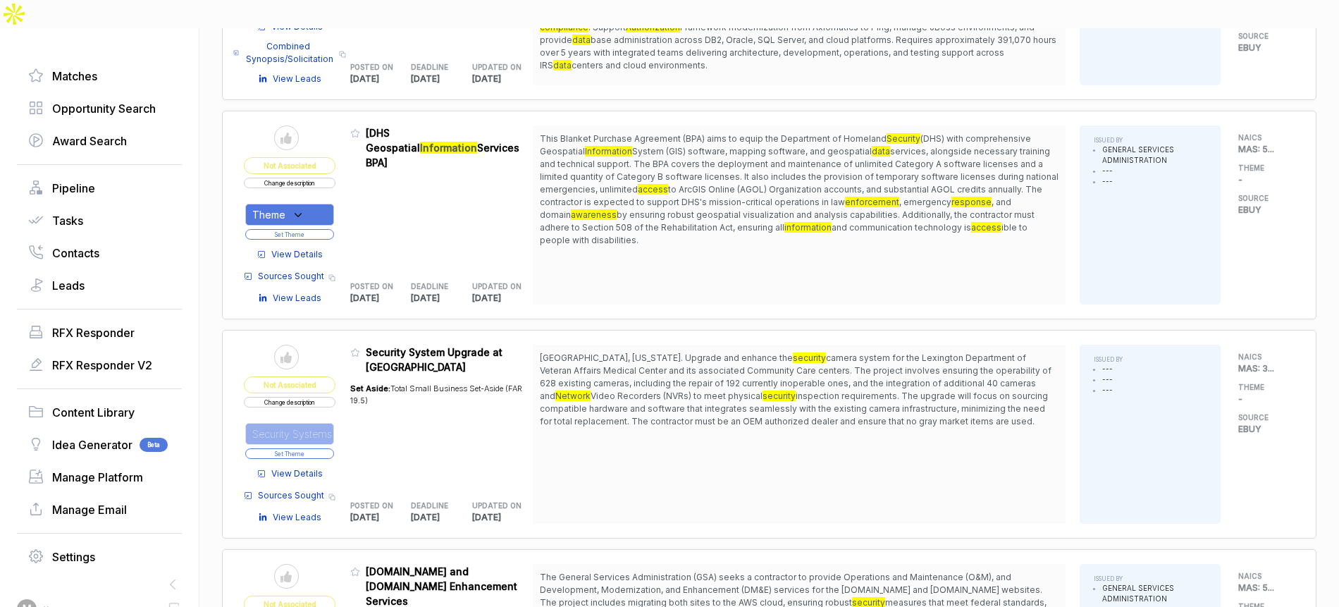
click at [323, 448] on button "Set Theme" at bounding box center [289, 453] width 89 height 11
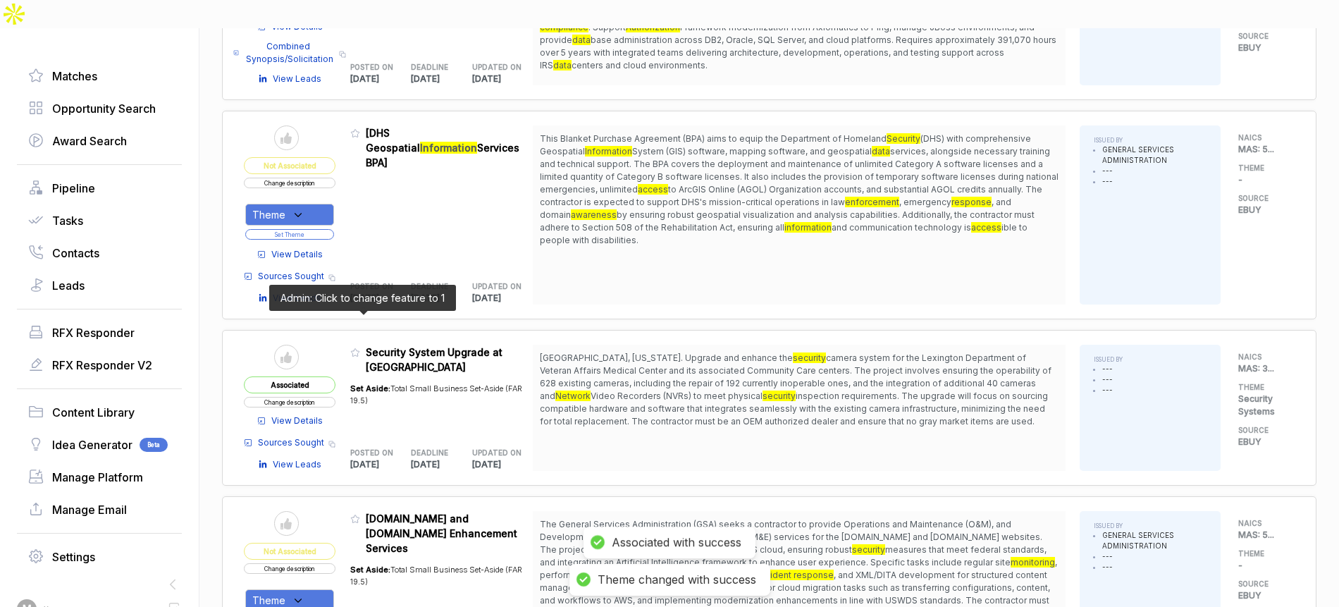
click at [360, 347] on icon at bounding box center [355, 352] width 10 height 10
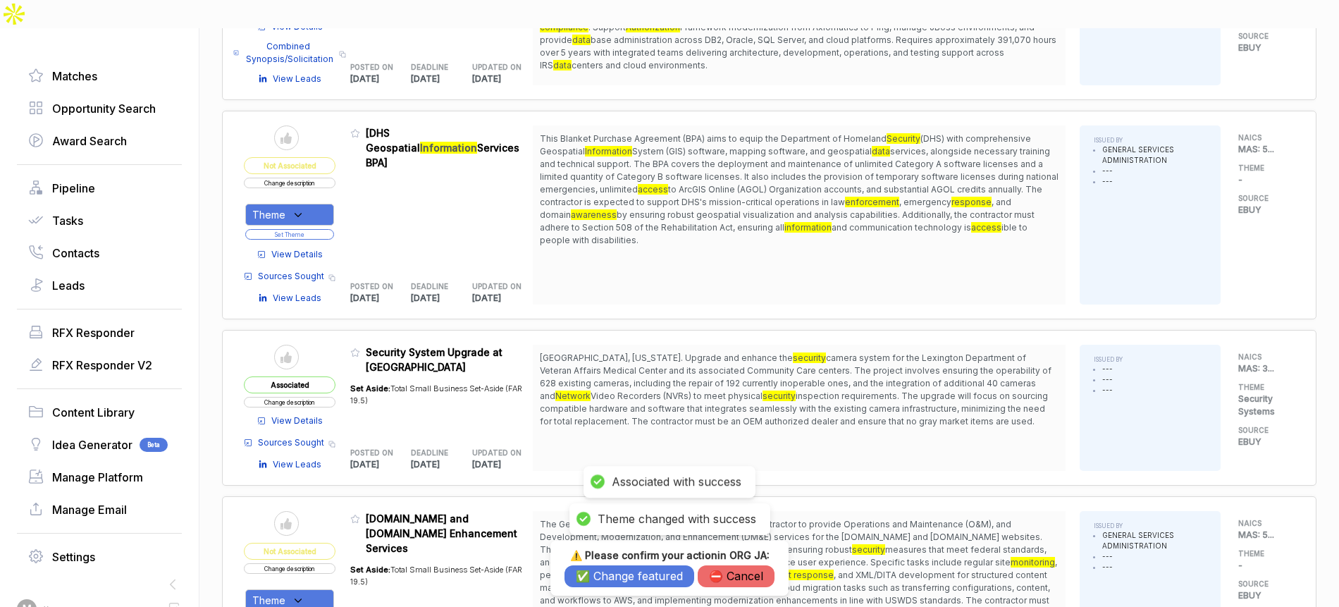
drag, startPoint x: 607, startPoint y: 566, endPoint x: 609, endPoint y: 573, distance: 7.2
click at [607, 569] on button "✅ Change featured" at bounding box center [630, 576] width 130 height 22
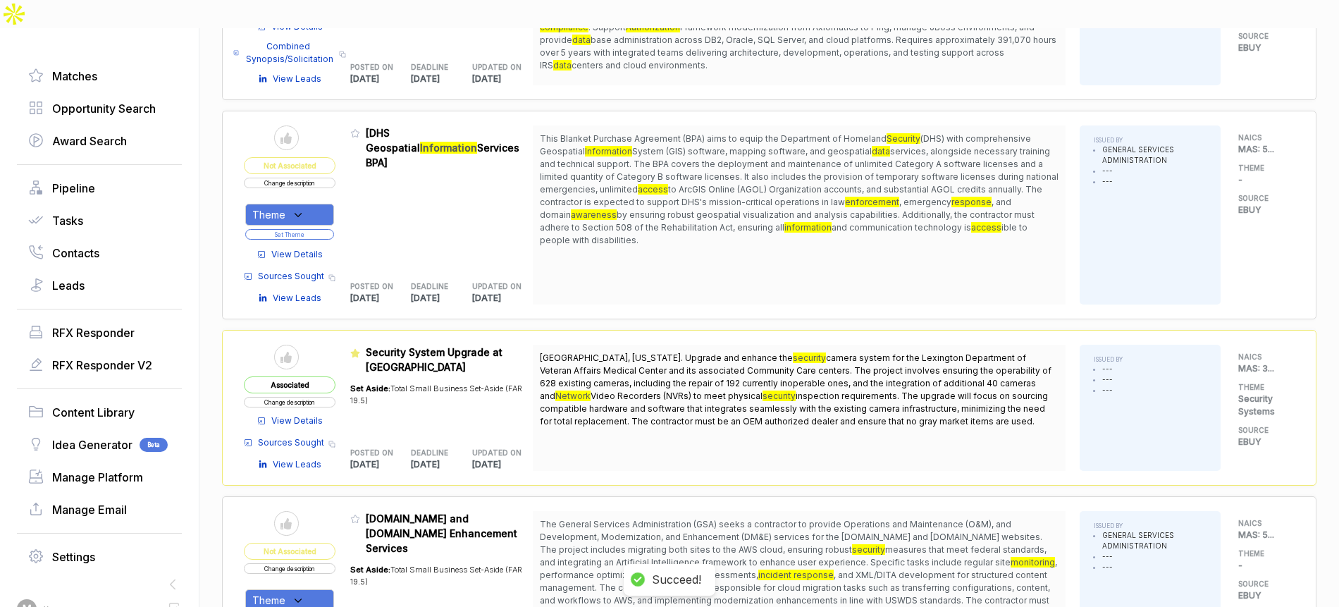
click at [309, 414] on span "View Details" at bounding box center [296, 420] width 51 height 13
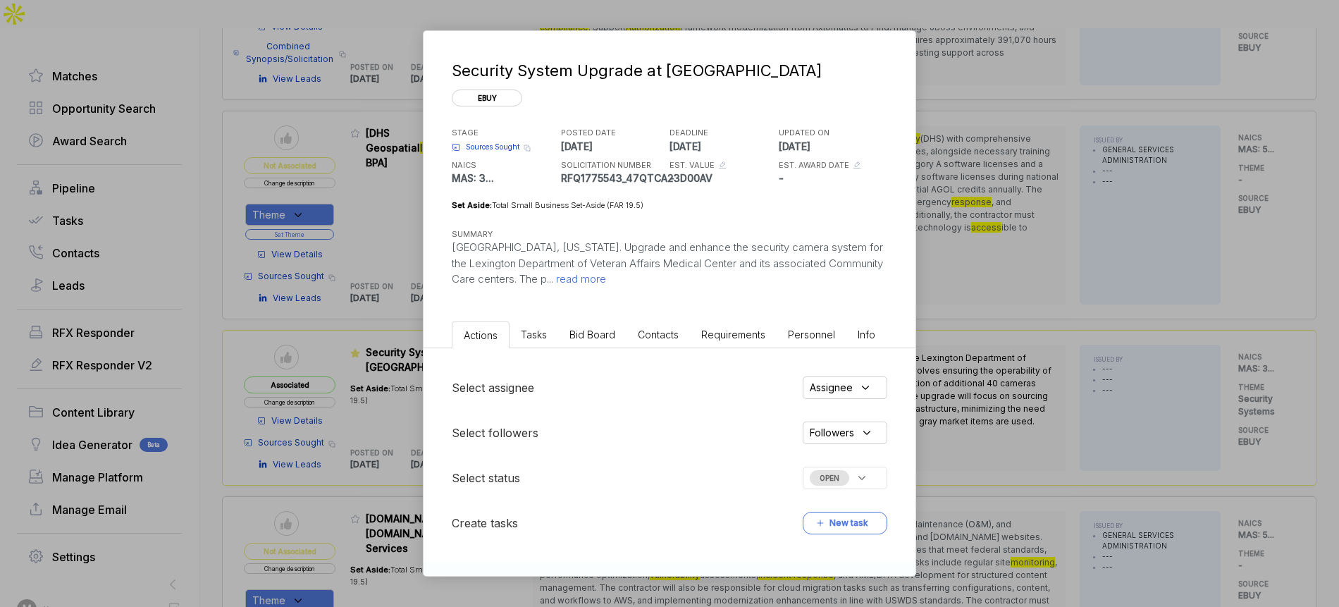
click at [591, 283] on span "read more" at bounding box center [579, 278] width 53 height 13
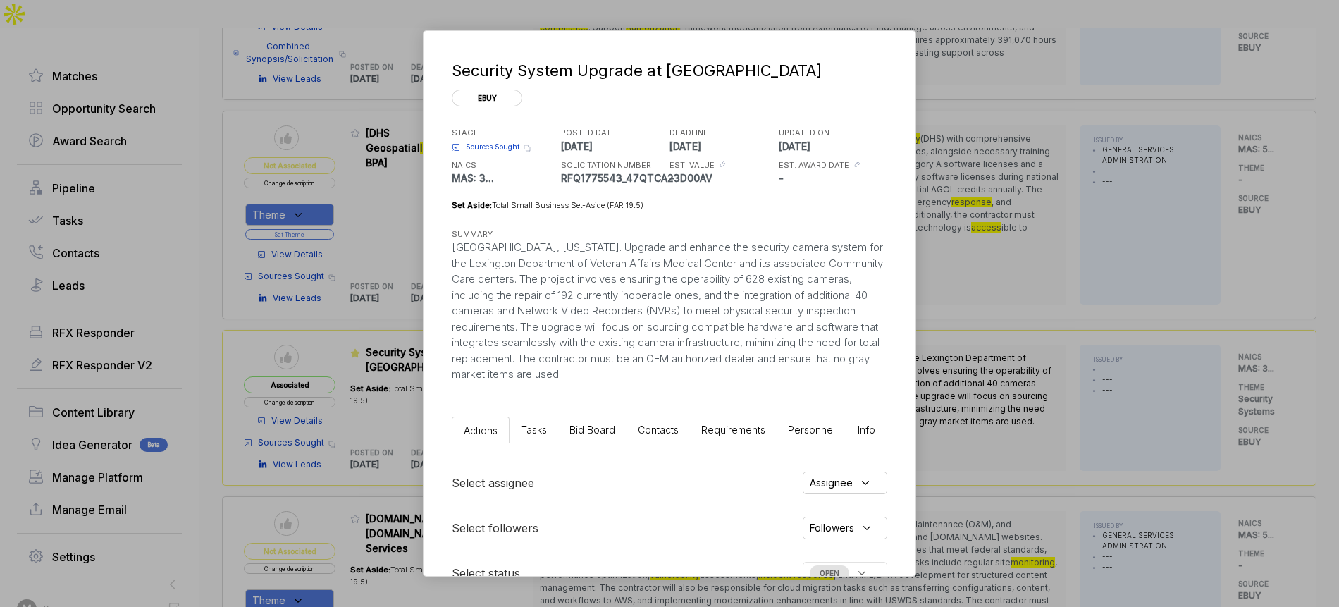
click at [1020, 294] on div "Security System Upgrade at Lexington VAMC ebuy STAGE Sources Sought Copy link P…" at bounding box center [669, 303] width 1339 height 607
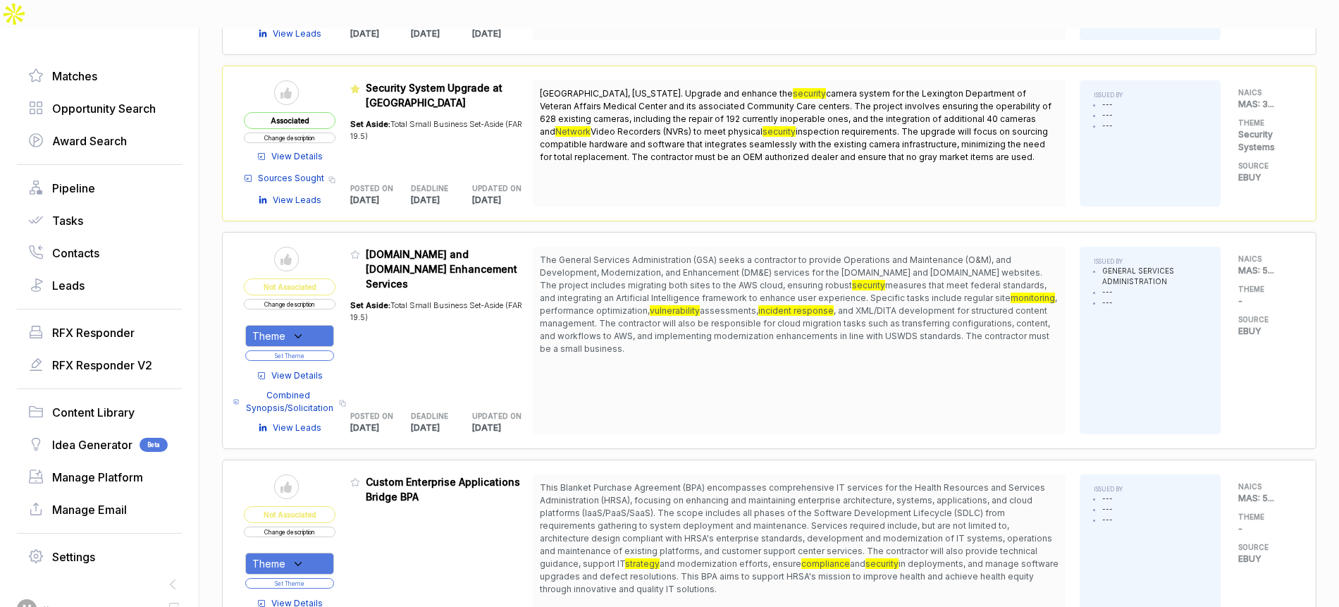
scroll to position [796, 0]
drag, startPoint x: 676, startPoint y: 71, endPoint x: 681, endPoint y: 94, distance: 23.1
click at [681, 94] on span "Lexington, Kentucky. Upgrade and enhance the security camera system for the Lex…" at bounding box center [799, 126] width 519 height 76
drag, startPoint x: 703, startPoint y: 63, endPoint x: 708, endPoint y: 152, distance: 88.9
click at [707, 149] on div "Lexington, Kentucky. Upgrade and enhance the security camera system for the Lex…" at bounding box center [799, 144] width 533 height 126
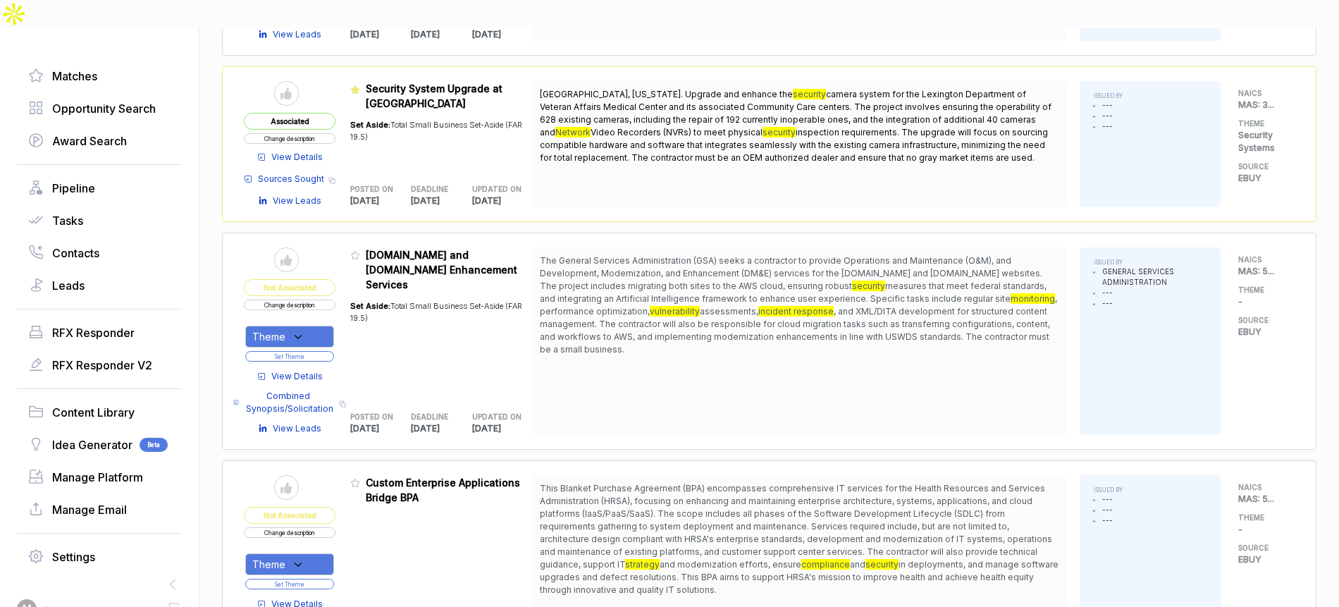
click at [285, 151] on span "View Details" at bounding box center [296, 157] width 51 height 13
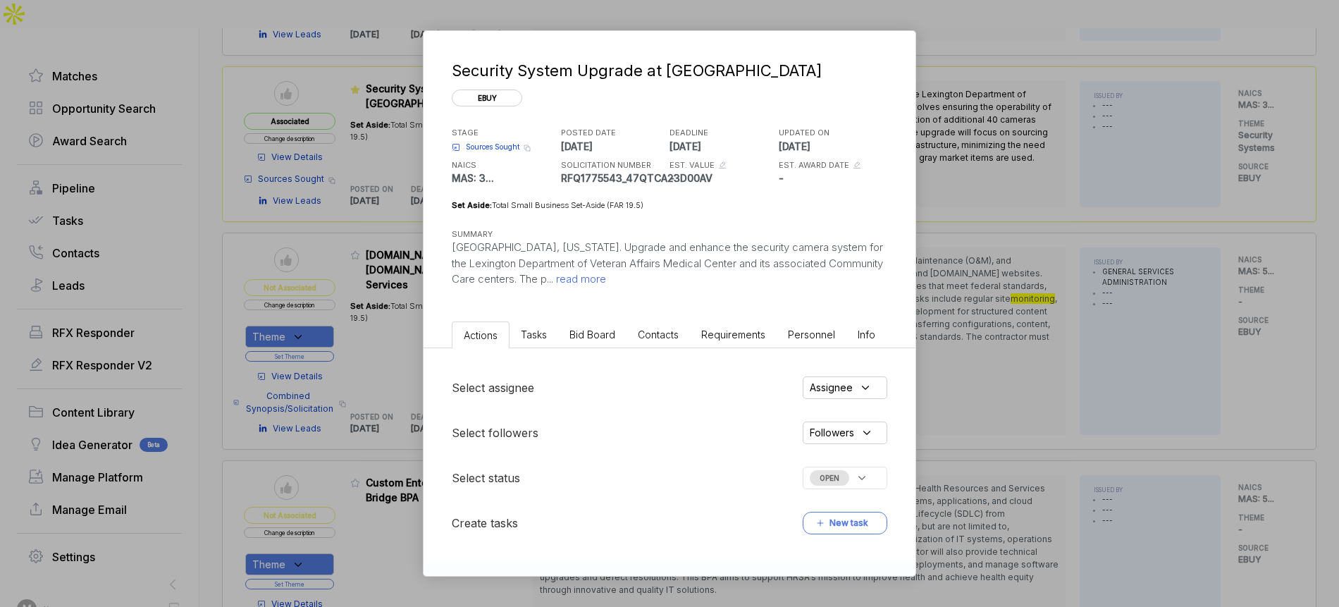
click at [593, 323] on li "Bid Board" at bounding box center [592, 334] width 68 height 26
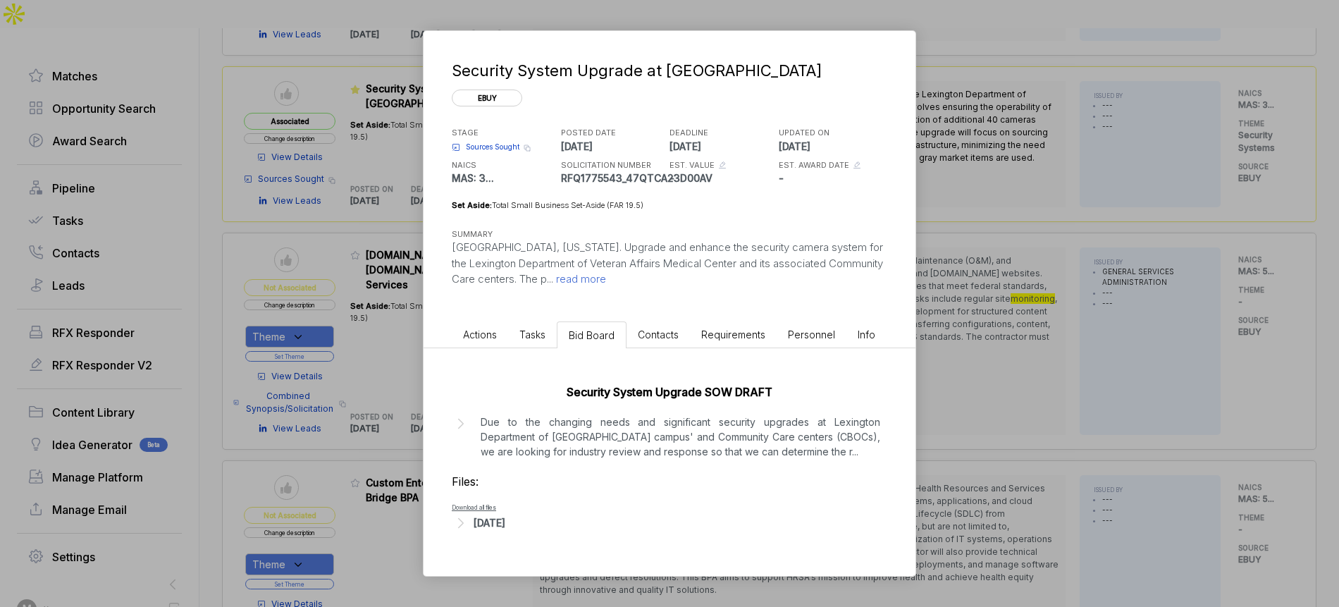
drag, startPoint x: 500, startPoint y: 539, endPoint x: 526, endPoint y: 525, distance: 29.6
click at [500, 530] on div "Aug 13, 2025" at bounding box center [490, 522] width 32 height 15
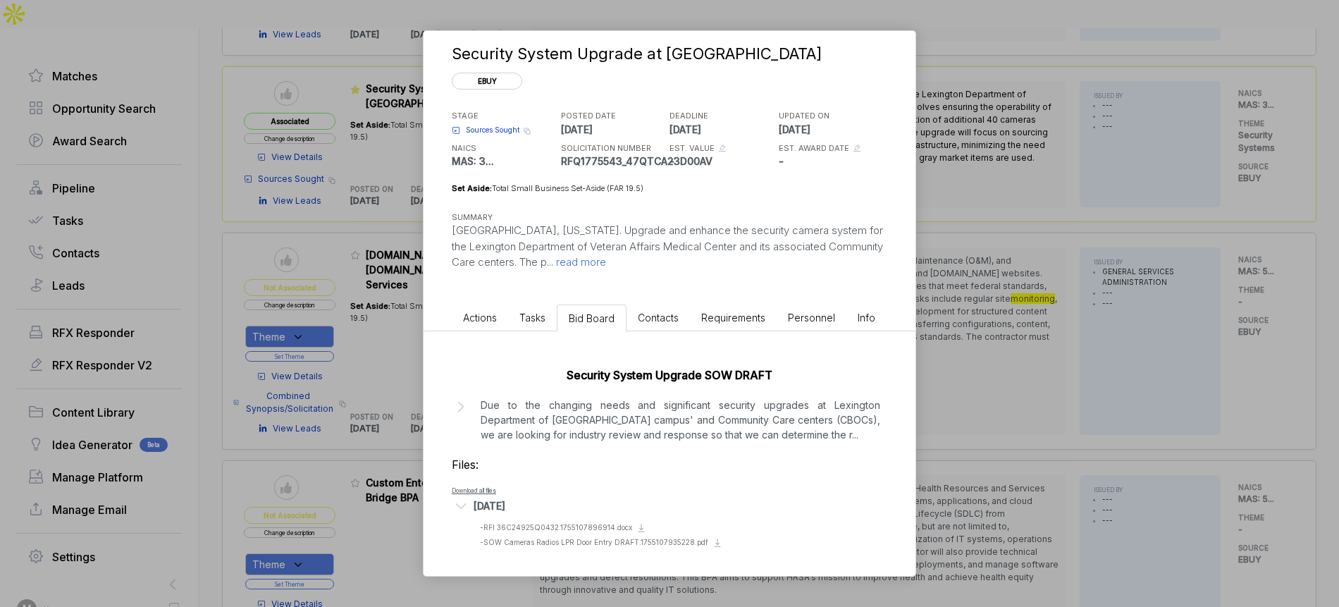
scroll to position [31, 0]
click at [589, 525] on span "- RFI 36C24925Q0432.1755107896914.docx" at bounding box center [556, 526] width 152 height 8
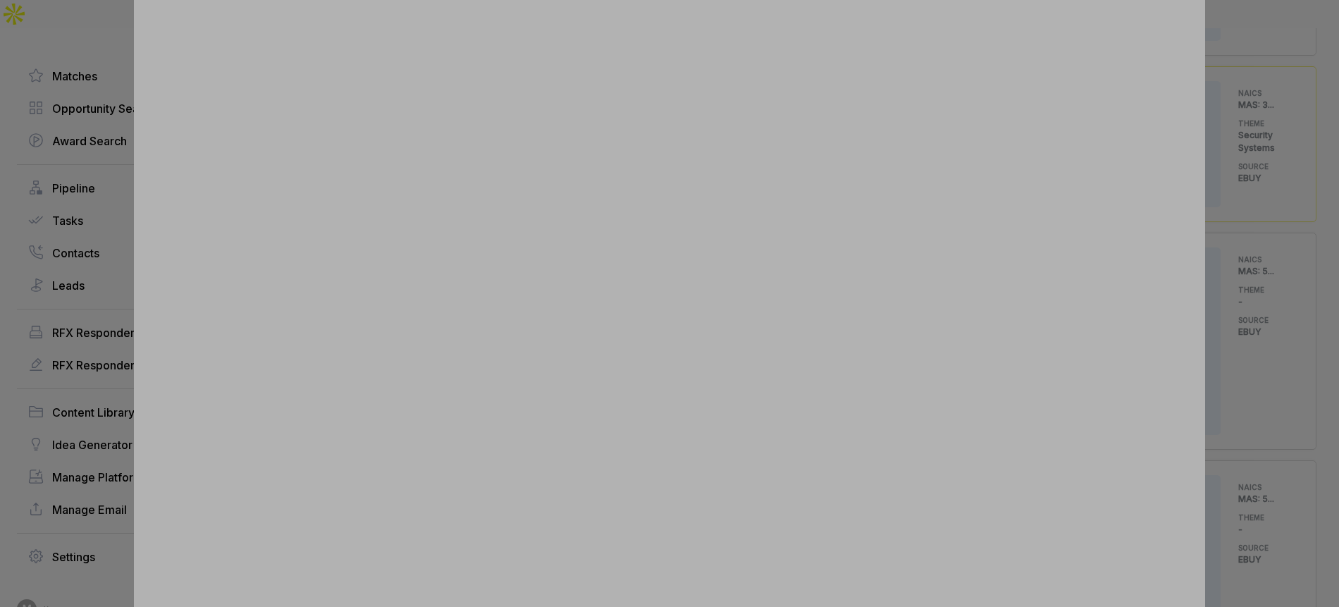
click at [1274, 271] on div at bounding box center [669, 303] width 1339 height 607
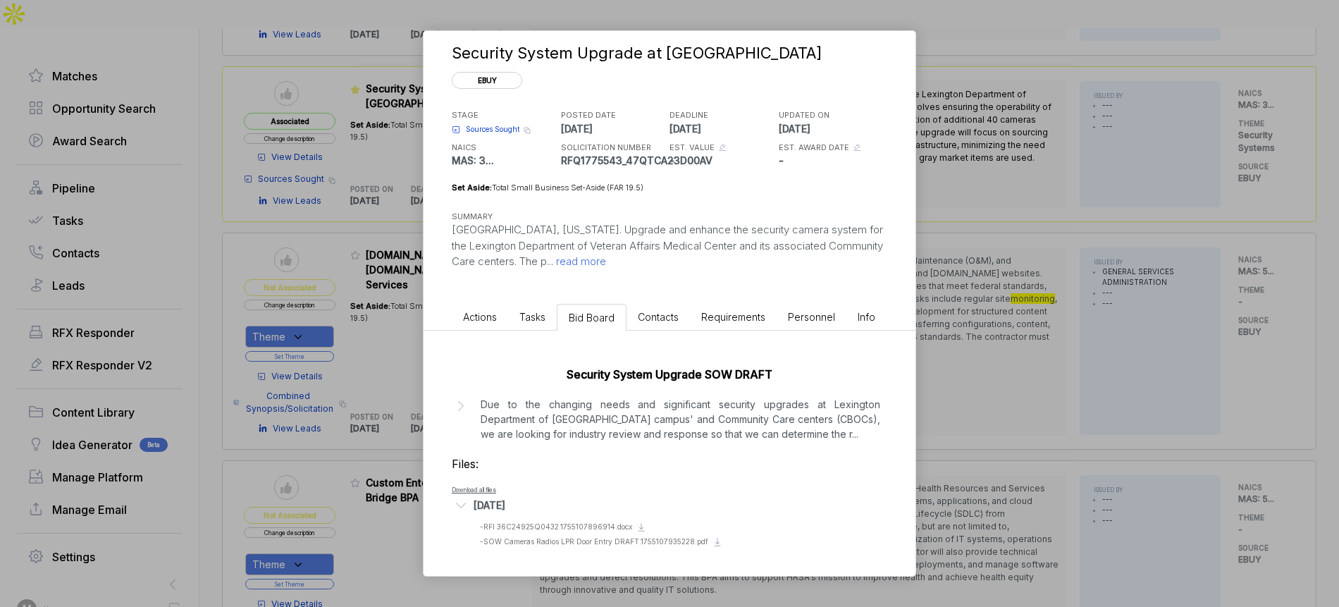
click at [1204, 278] on div "Security System Upgrade at Lexington VAMC ebuy STAGE Sources Sought Copy link P…" at bounding box center [669, 303] width 1339 height 607
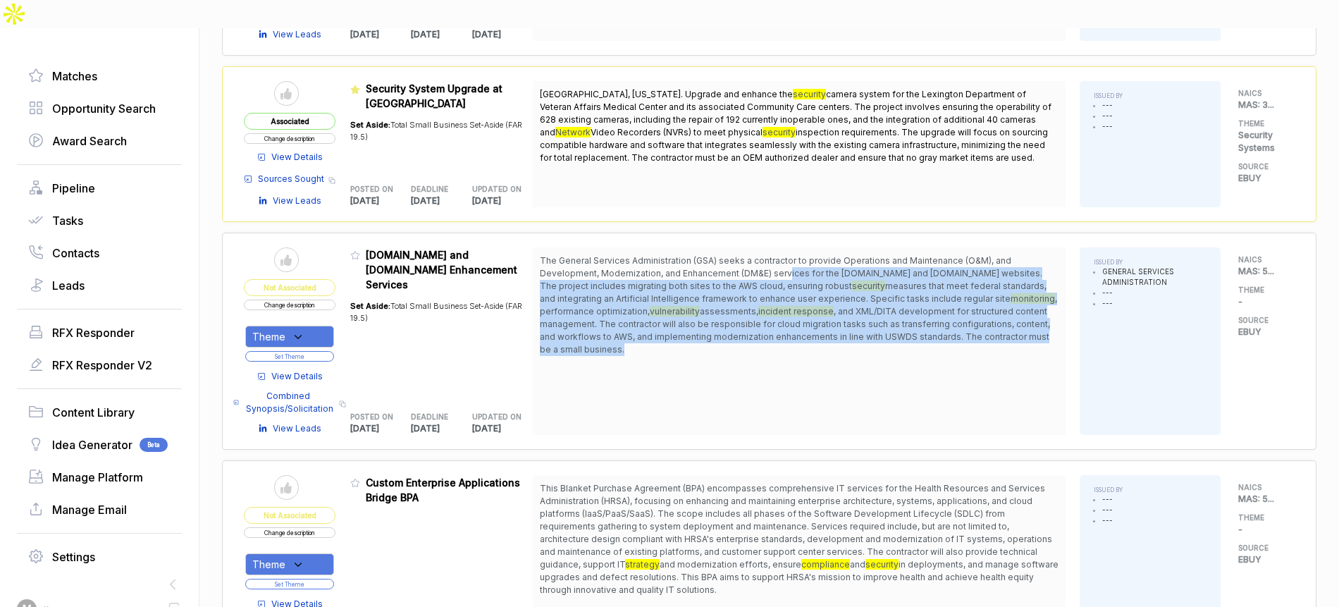
drag, startPoint x: 790, startPoint y: 238, endPoint x: 782, endPoint y: 322, distance: 84.2
click at [783, 321] on span "The General Services Administration (GSA) seeks a contractor to provide Operati…" at bounding box center [799, 304] width 519 height 101
drag, startPoint x: 782, startPoint y: 322, endPoint x: 629, endPoint y: 335, distance: 154.2
click at [782, 322] on span "The General Services Administration (GSA) seeks a contractor to provide Operati…" at bounding box center [799, 304] width 519 height 101
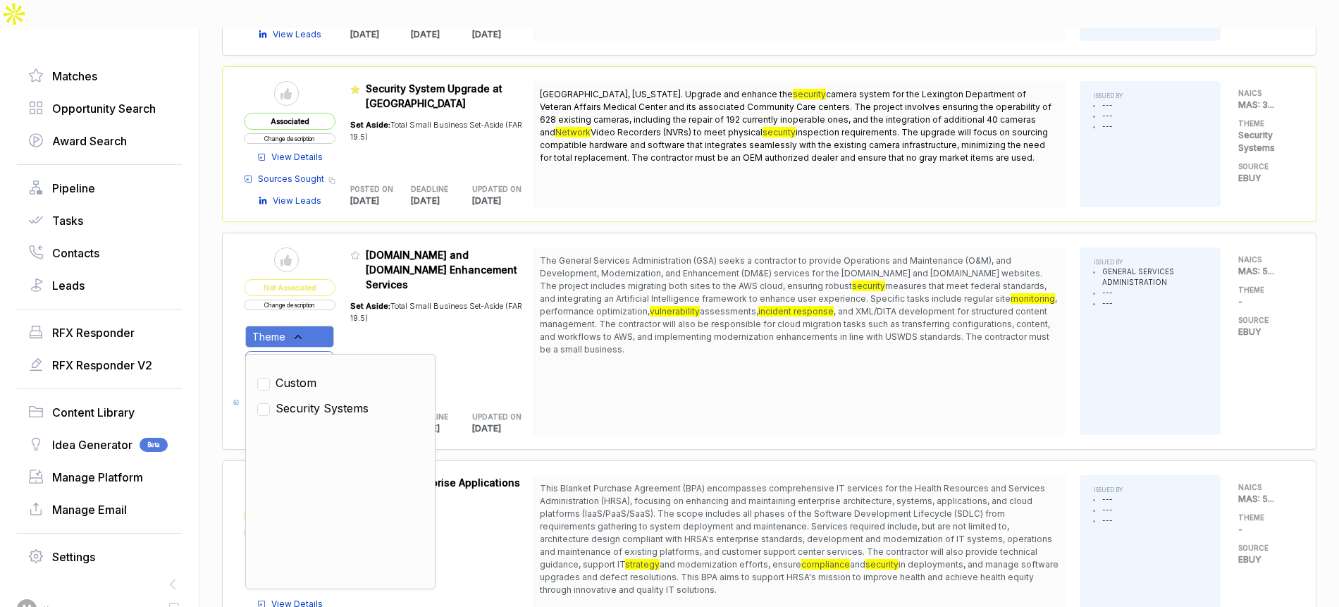
drag, startPoint x: 393, startPoint y: 316, endPoint x: 347, endPoint y: 288, distance: 53.8
click at [387, 316] on div "Set Aside: Total Small Business Set-Aside (FAR 19.5)" at bounding box center [441, 344] width 183 height 104
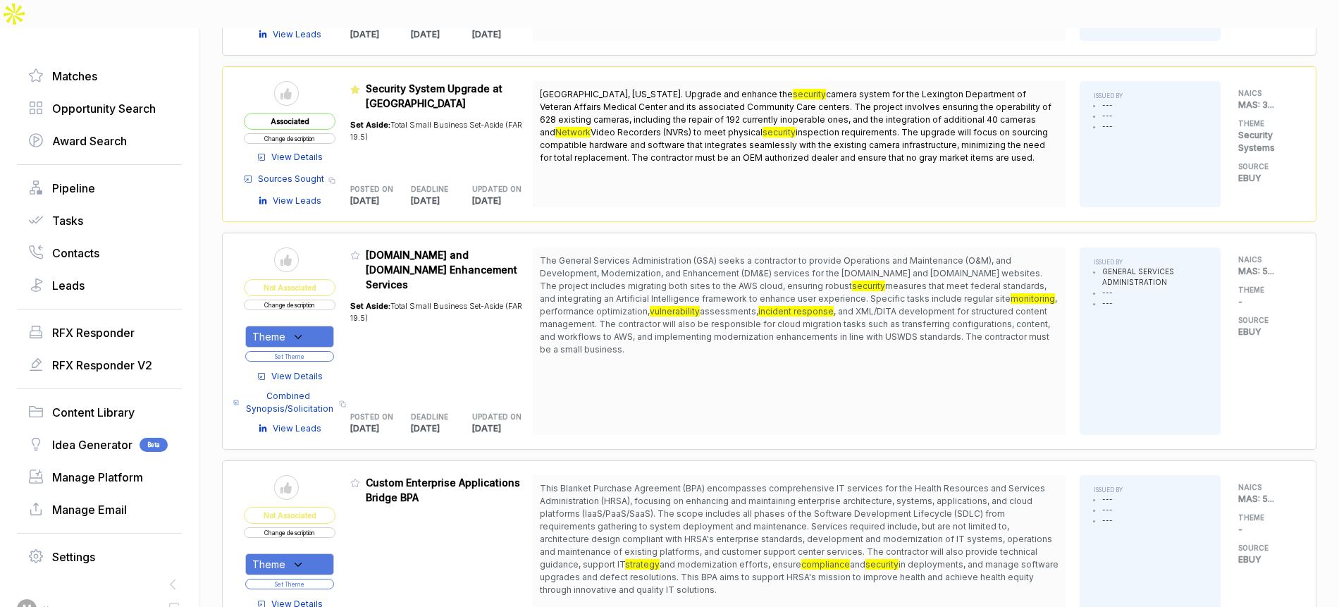
click at [330, 300] on button "Change description" at bounding box center [290, 305] width 92 height 11
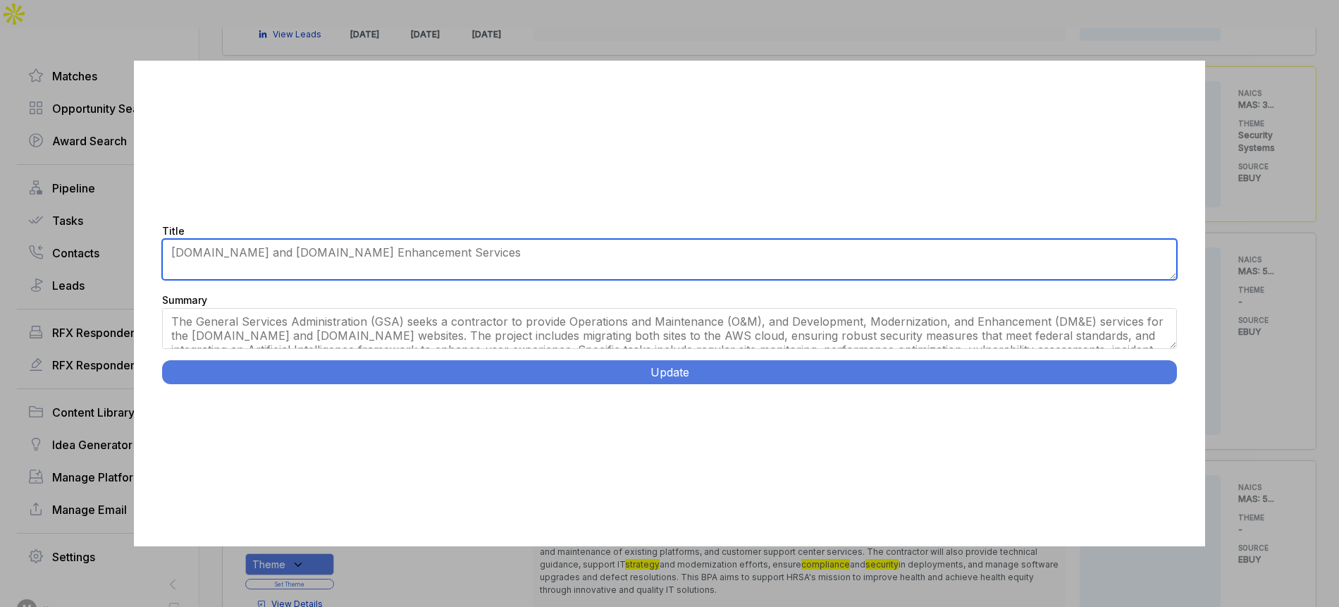
drag, startPoint x: 230, startPoint y: 253, endPoint x: 265, endPoint y: 252, distance: 35.3
click at [265, 252] on textarea "Acquisition.gov and FAI.gov Enhancement Services" at bounding box center [669, 259] width 1015 height 41
click at [319, 252] on textarea "Acquisition.gov and FAI.gov Enhancement Services" at bounding box center [669, 259] width 1015 height 41
type textarea "Website Enhancement Services"
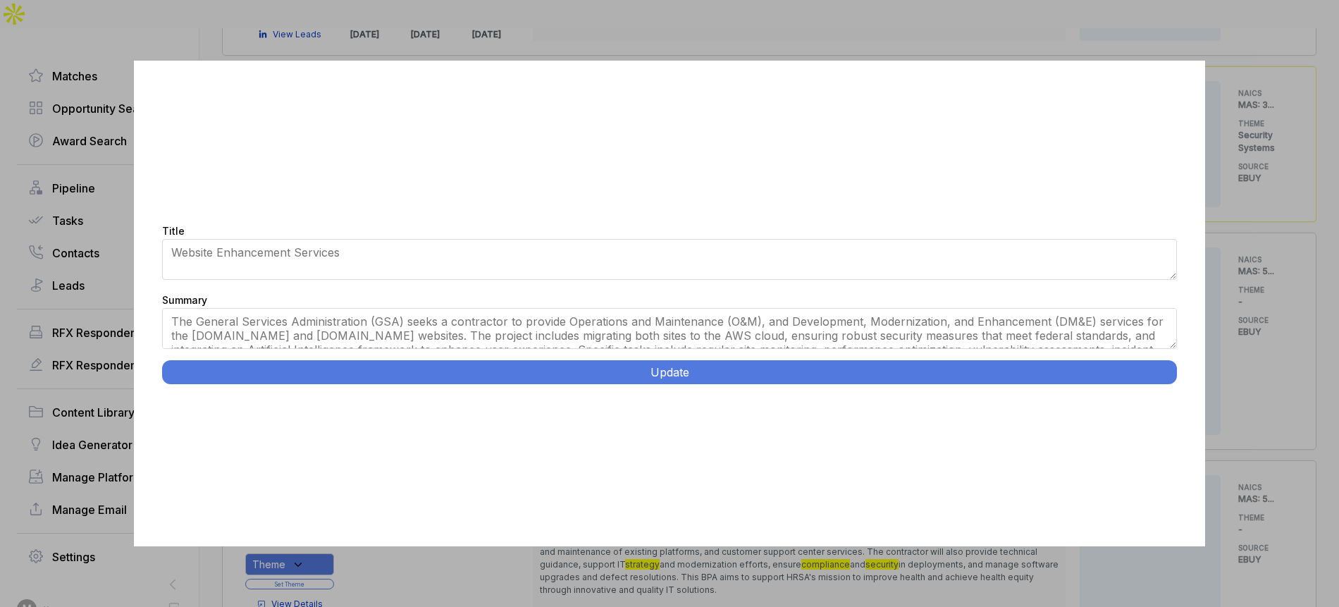
click at [669, 373] on button "Update" at bounding box center [669, 372] width 1015 height 24
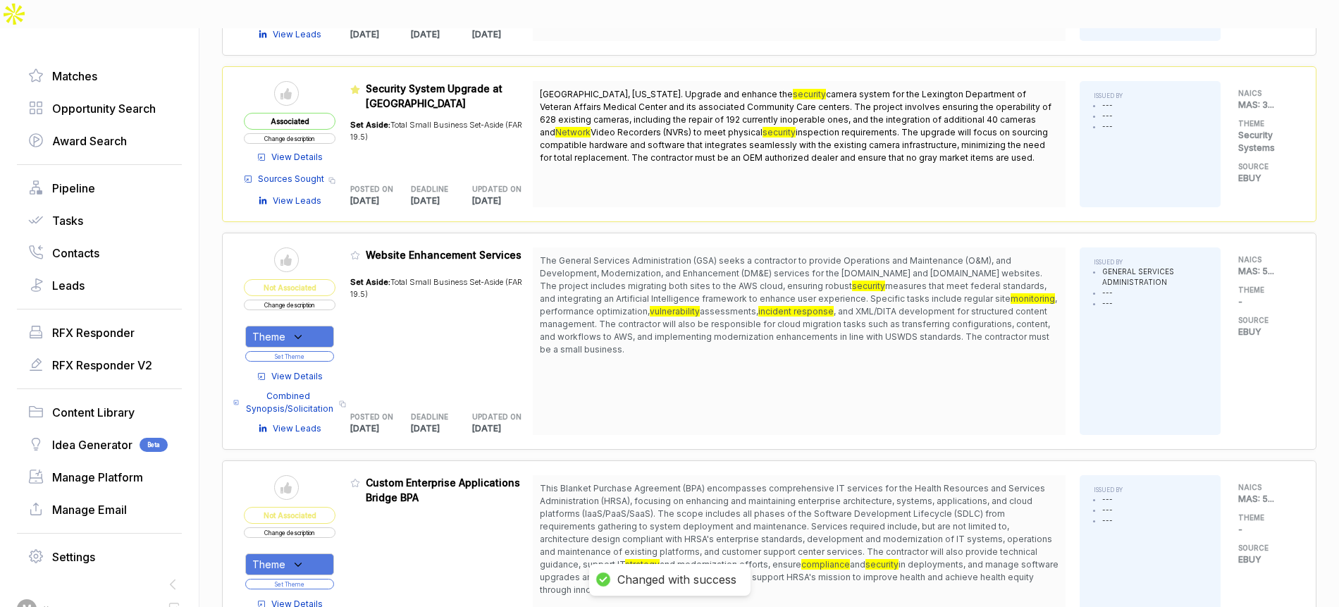
click at [331, 326] on div "Theme" at bounding box center [289, 337] width 89 height 22
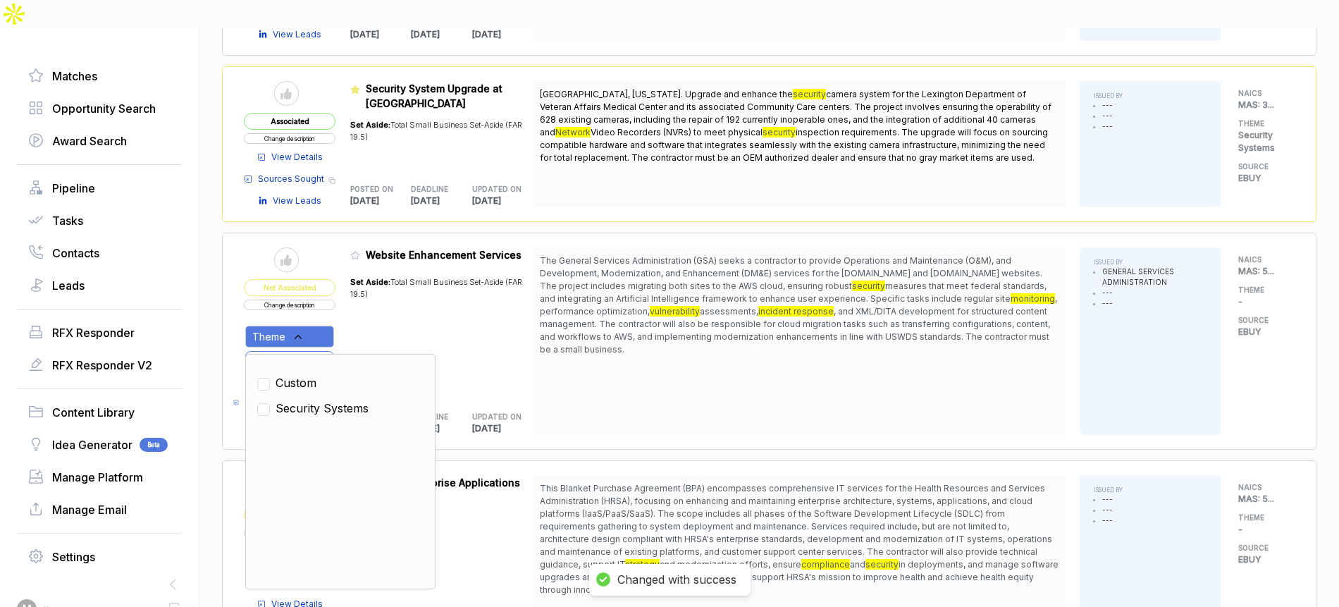
click at [316, 385] on ul "Custom Security Systems" at bounding box center [340, 471] width 166 height 211
drag, startPoint x: 319, startPoint y: 380, endPoint x: 368, endPoint y: 314, distance: 82.2
click at [319, 400] on span "Security Systems" at bounding box center [322, 408] width 93 height 17
checkbox input "true"
drag, startPoint x: 393, startPoint y: 285, endPoint x: 350, endPoint y: 314, distance: 51.6
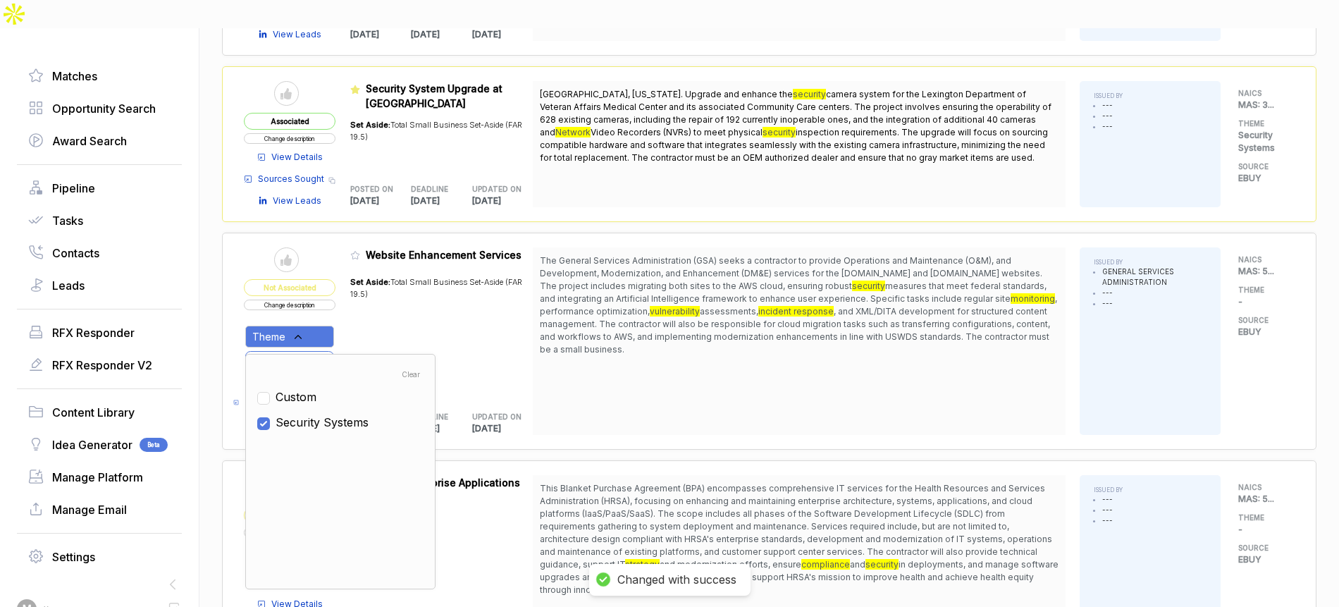
click at [390, 287] on div "Set Aside: Total Small Business Set-Aside (FAR 19.5)" at bounding box center [441, 332] width 183 height 128
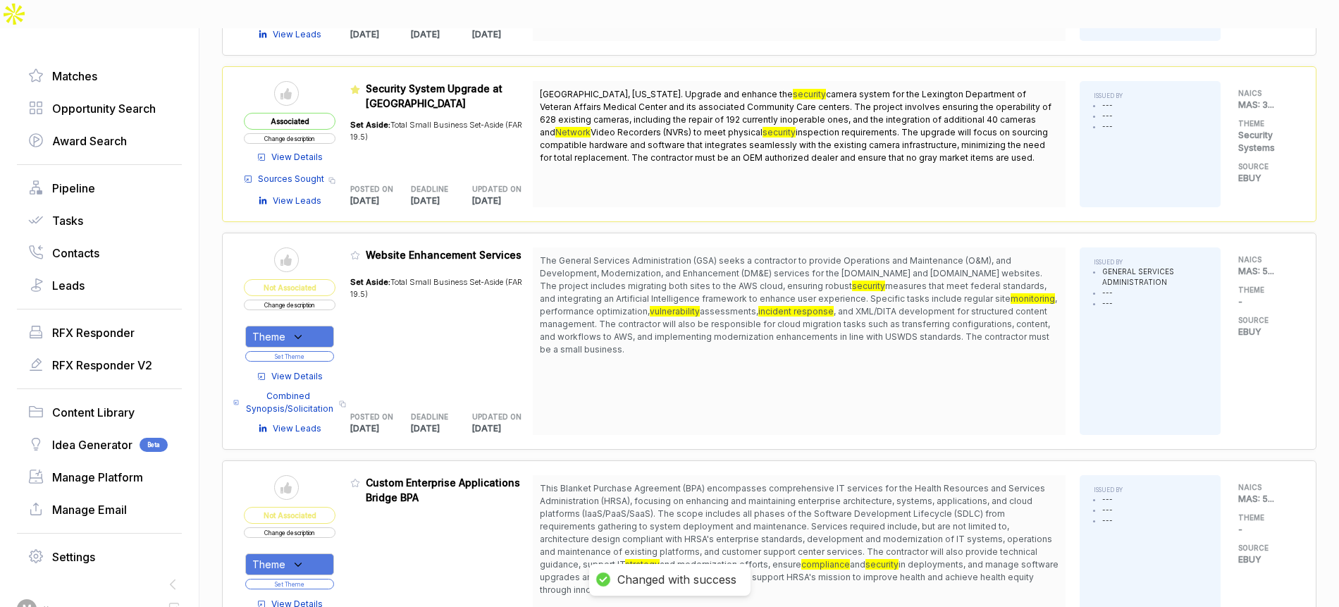
click at [324, 351] on button "Set Theme" at bounding box center [289, 356] width 89 height 11
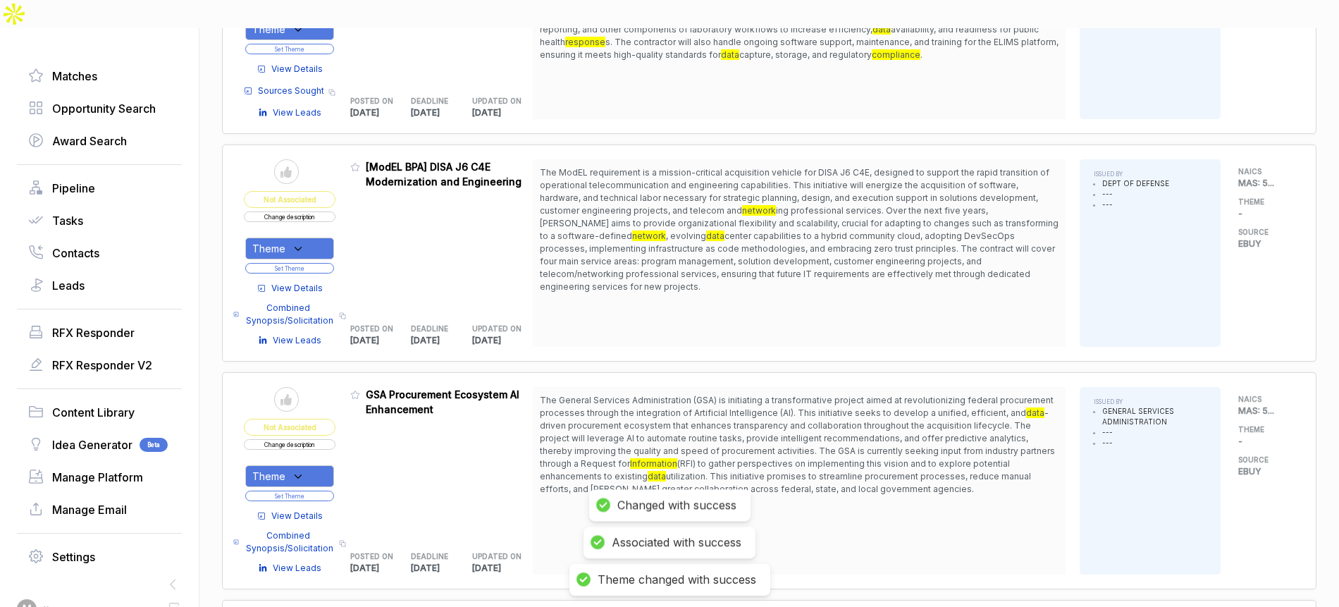
scroll to position [1507, 0]
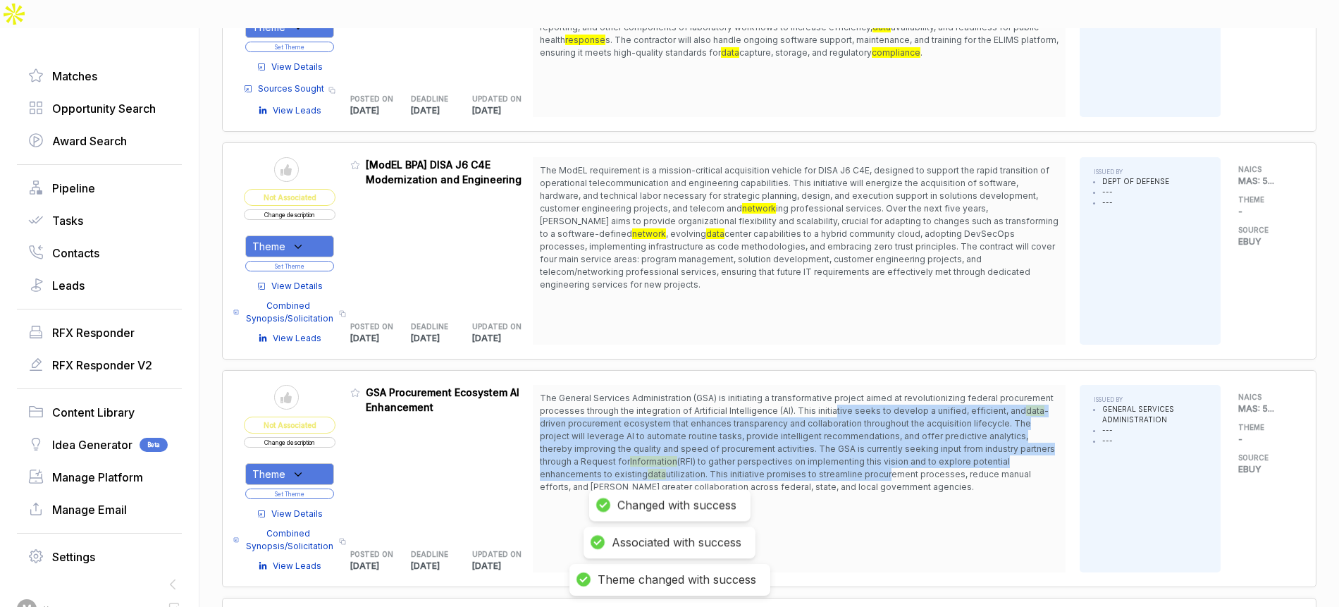
drag, startPoint x: 837, startPoint y: 372, endPoint x: 815, endPoint y: 440, distance: 71.8
click at [815, 440] on span "The General Services Administration (GSA) is initiating a transformative projec…" at bounding box center [799, 442] width 519 height 101
click at [664, 419] on span "The General Services Administration (GSA) is initiating a transformative projec…" at bounding box center [799, 442] width 519 height 101
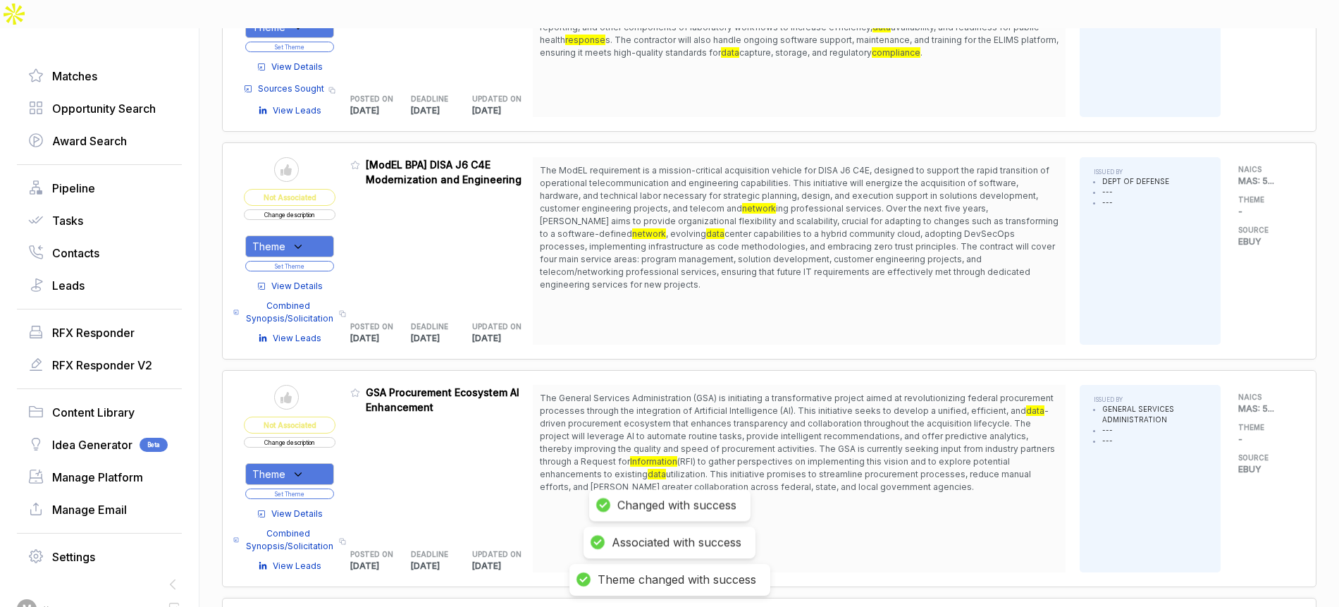
click at [300, 507] on span "View Details" at bounding box center [296, 513] width 51 height 13
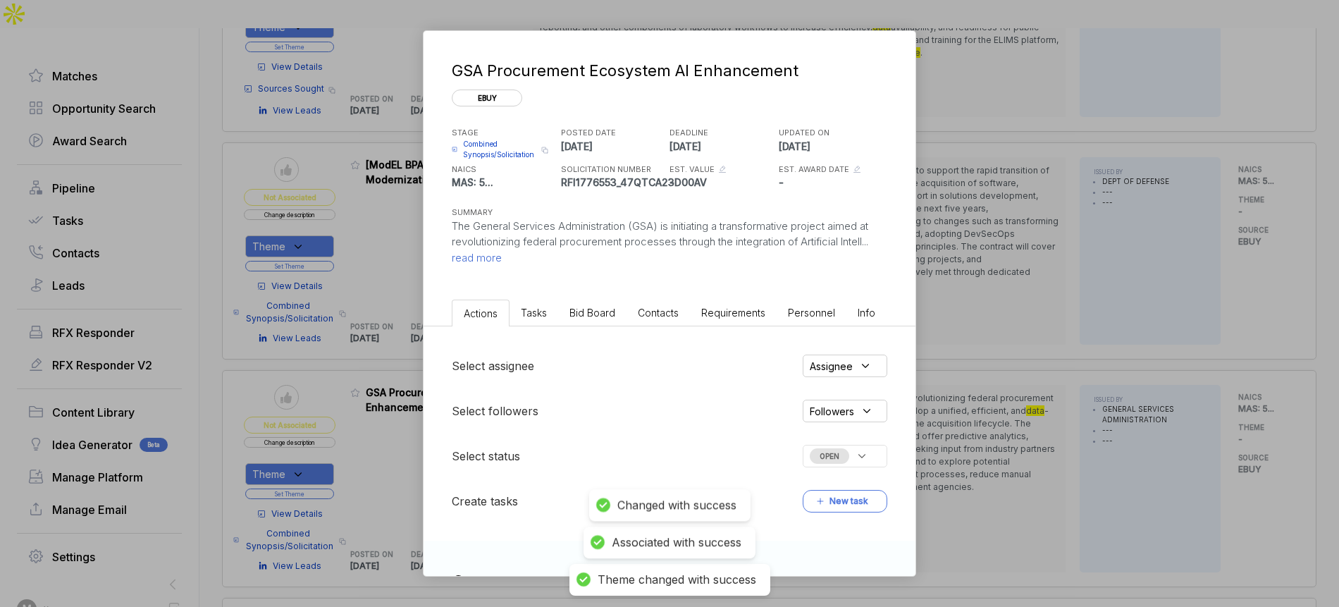
click at [610, 297] on ul "Actions Tasks Bid Board Contacts Requirements Personnel Info" at bounding box center [670, 310] width 492 height 32
click at [605, 311] on span "Bid Board" at bounding box center [592, 313] width 46 height 12
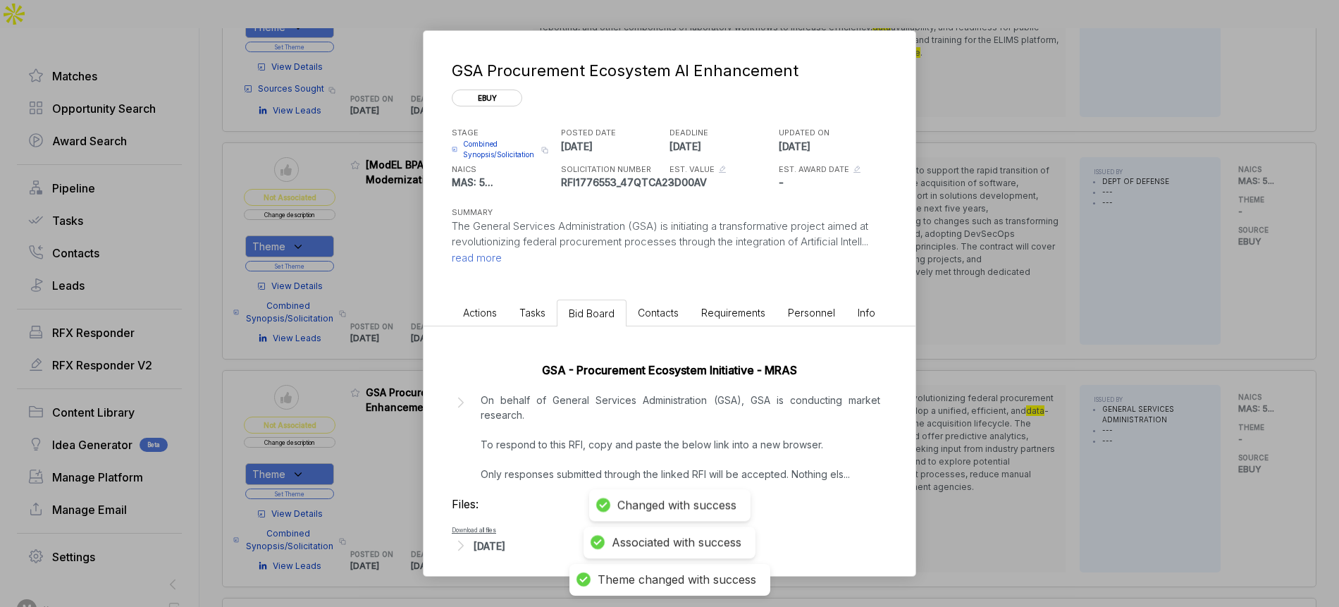
scroll to position [2, 0]
drag, startPoint x: 516, startPoint y: 545, endPoint x: 548, endPoint y: 503, distance: 52.7
click at [505, 544] on div "Aug 18, 2025" at bounding box center [490, 543] width 32 height 15
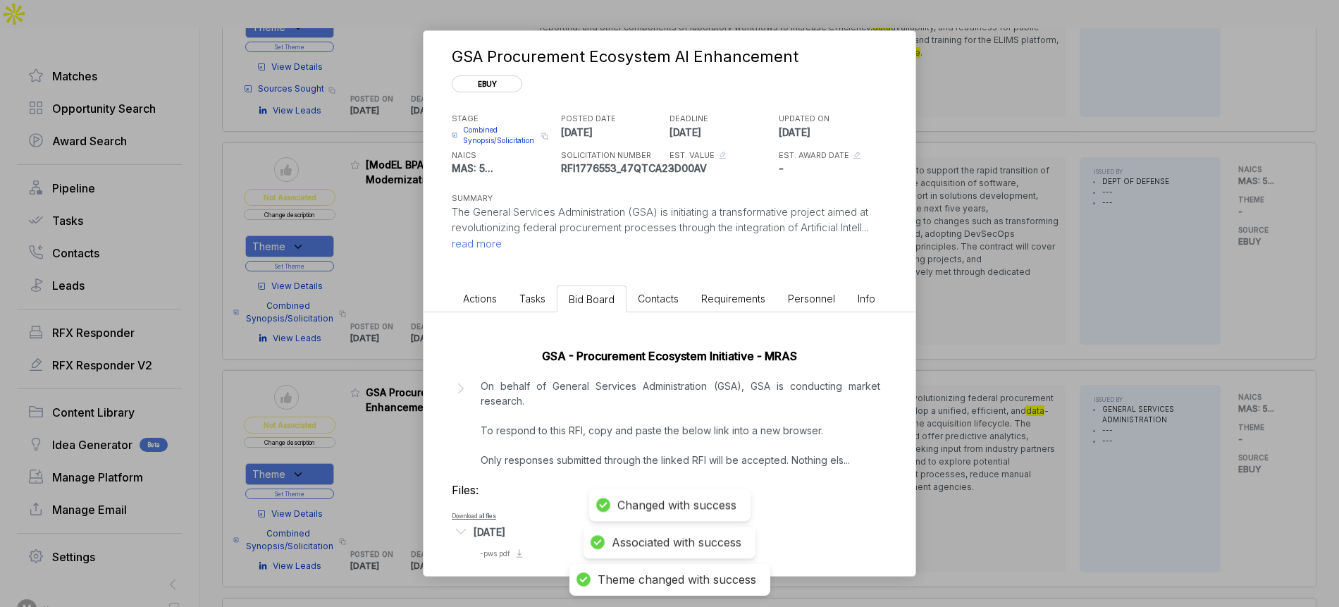
scroll to position [25, 0]
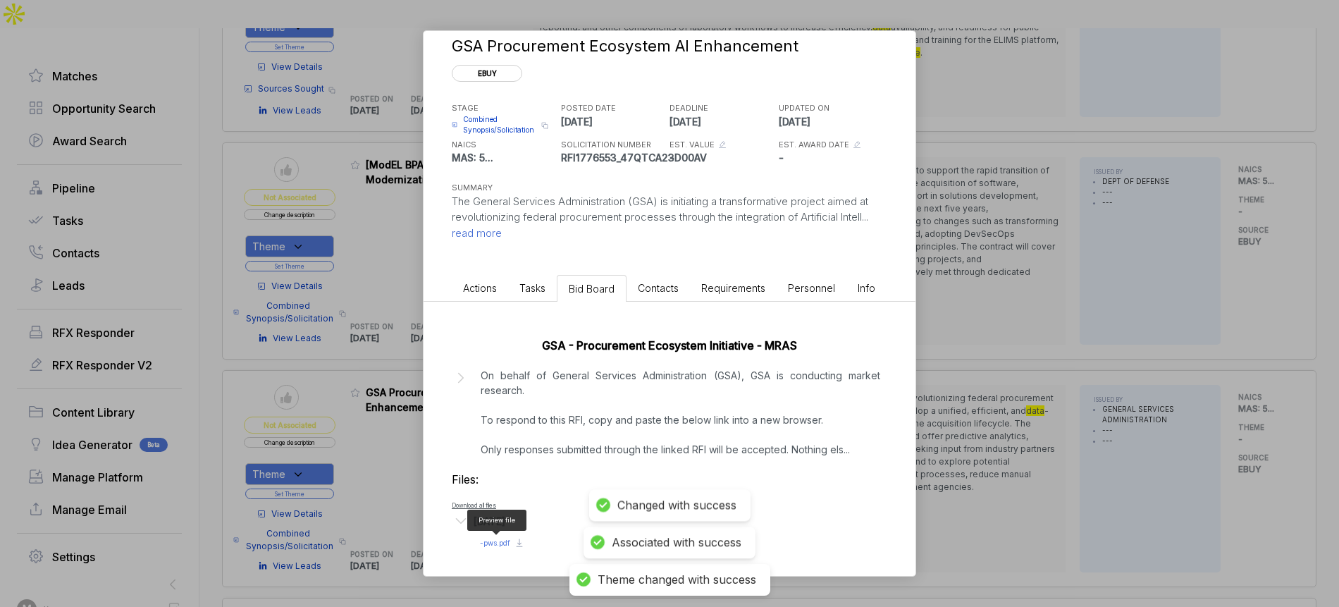
click at [488, 539] on span "- pws.pdf" at bounding box center [495, 542] width 30 height 8
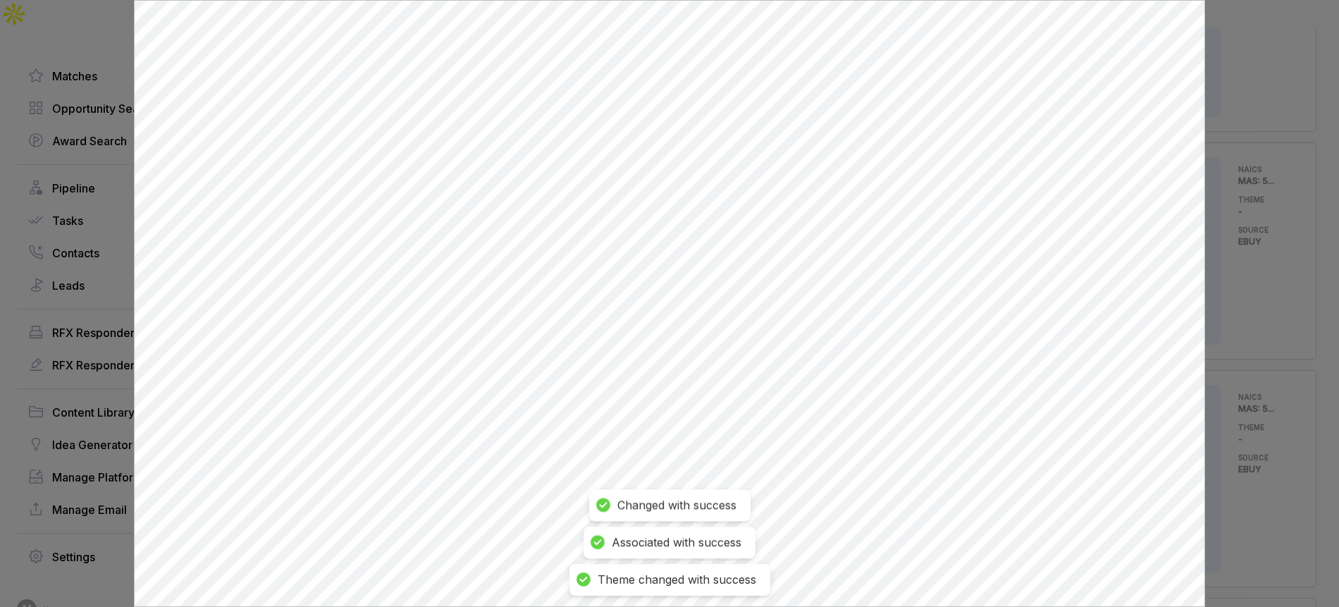
scroll to position [0, 0]
click at [1221, 301] on div at bounding box center [669, 303] width 1339 height 607
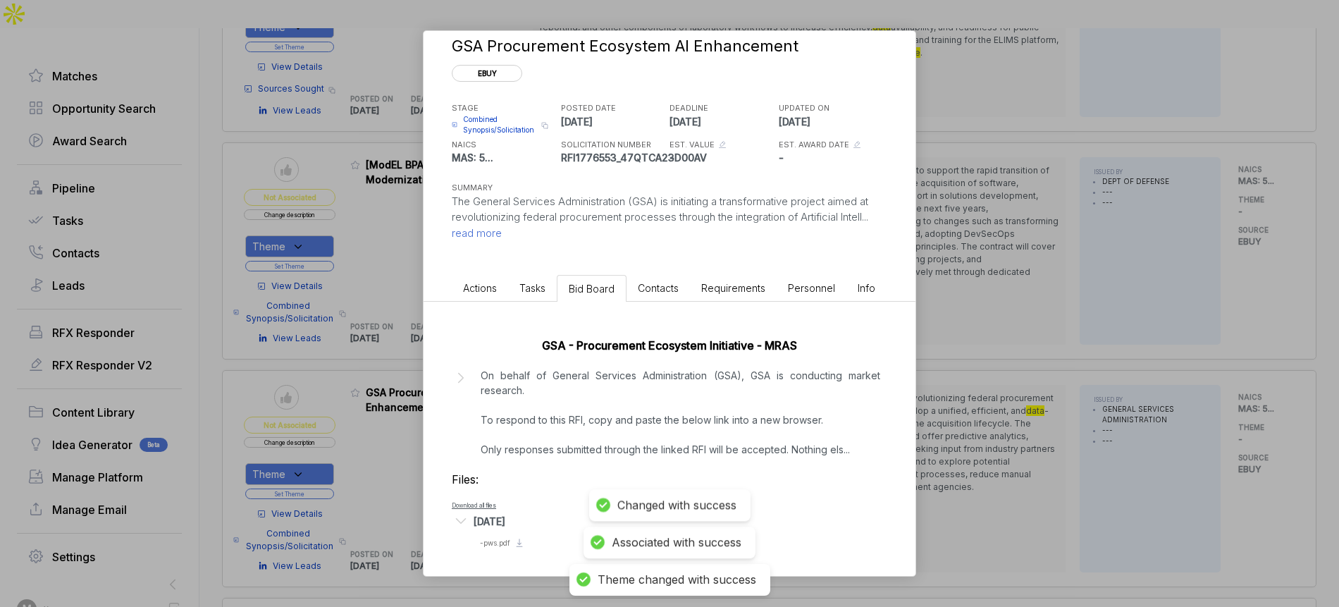
click at [1216, 307] on div "GSA Procurement Ecosystem AI Enhancement ebuy STAGE Combined Synopsis/Solicitat…" at bounding box center [669, 303] width 1339 height 607
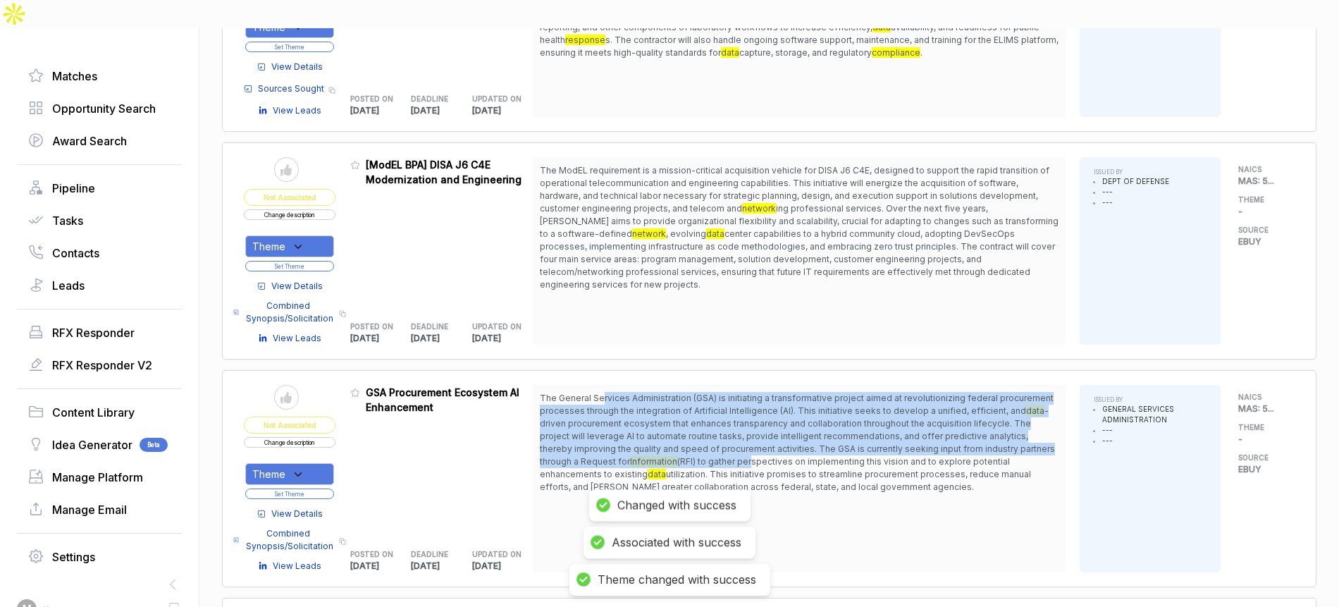
drag, startPoint x: 626, startPoint y: 364, endPoint x: 727, endPoint y: 426, distance: 118.3
click at [724, 426] on span "The General Services Administration (GSA) is initiating a transformative projec…" at bounding box center [799, 442] width 519 height 101
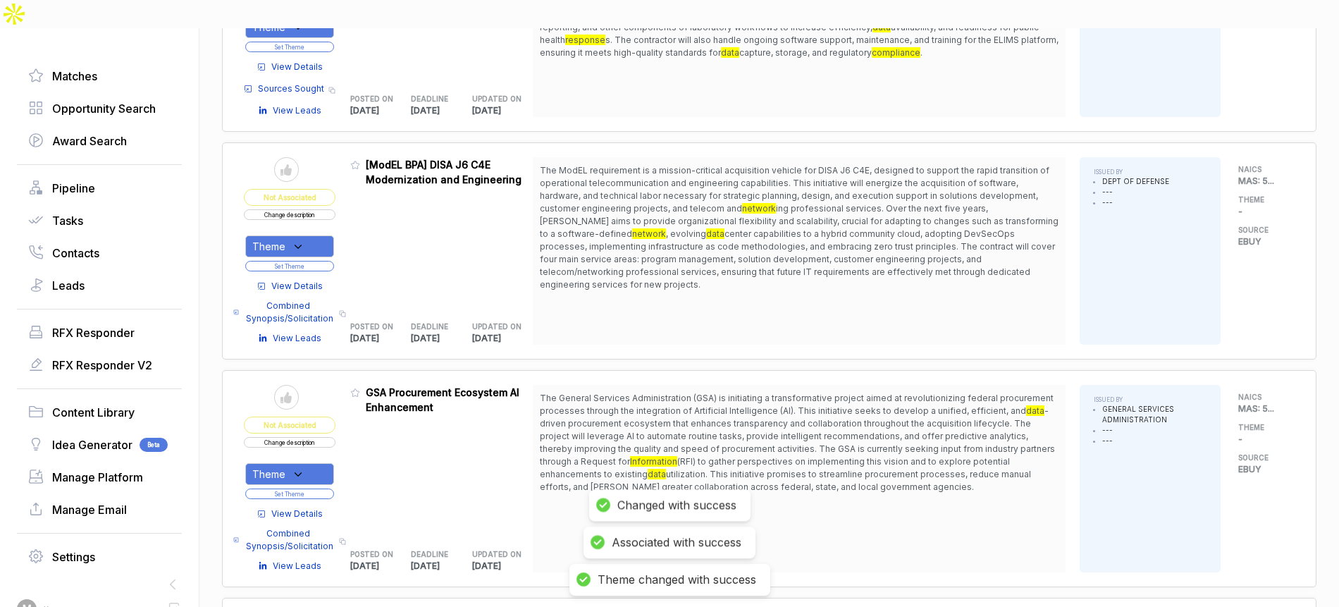
click at [777, 469] on span "utilization. This initiative promises to streamline procurement processes, redu…" at bounding box center [785, 480] width 491 height 23
click at [304, 468] on icon at bounding box center [298, 474] width 13 height 13
drag, startPoint x: 334, startPoint y: 511, endPoint x: 340, endPoint y: 503, distance: 9.6
click at [336, 537] on span "Security Systems" at bounding box center [322, 545] width 93 height 17
checkbox input "true"
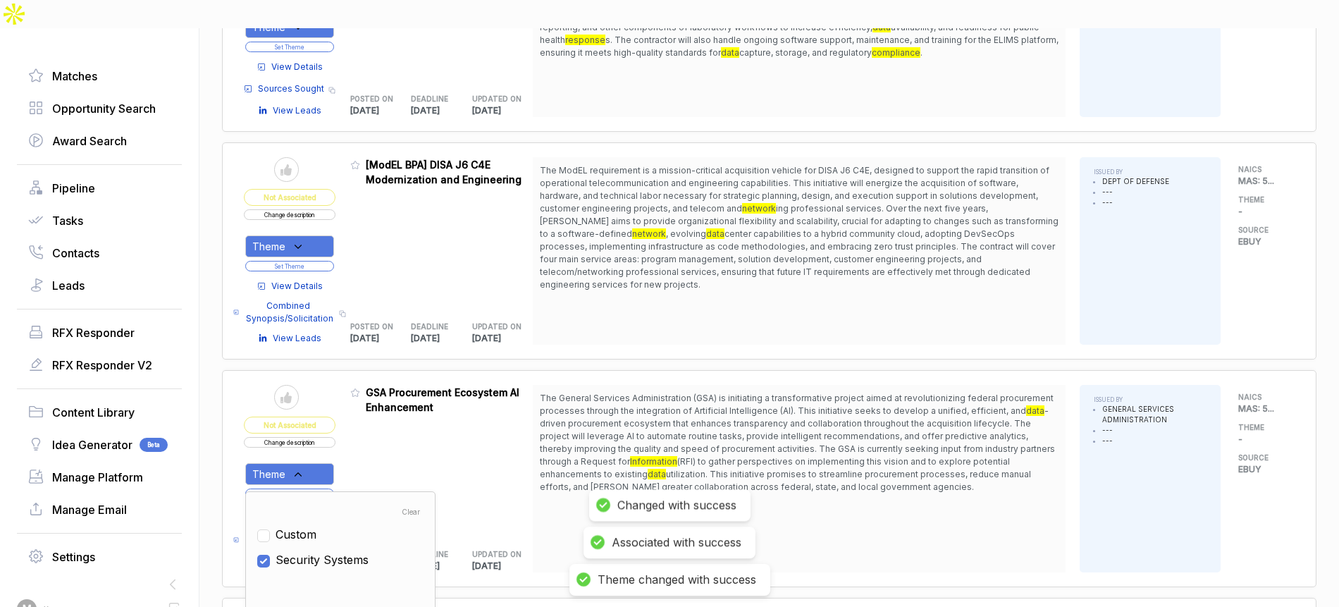
drag, startPoint x: 378, startPoint y: 426, endPoint x: 357, endPoint y: 446, distance: 28.9
click at [378, 426] on div "Admin: Click to change feature to 1 RFI1776553_47QTCA23D00AV GSA Procurement Ec…" at bounding box center [441, 478] width 183 height 187
click at [332, 488] on button "Set Theme" at bounding box center [289, 493] width 89 height 11
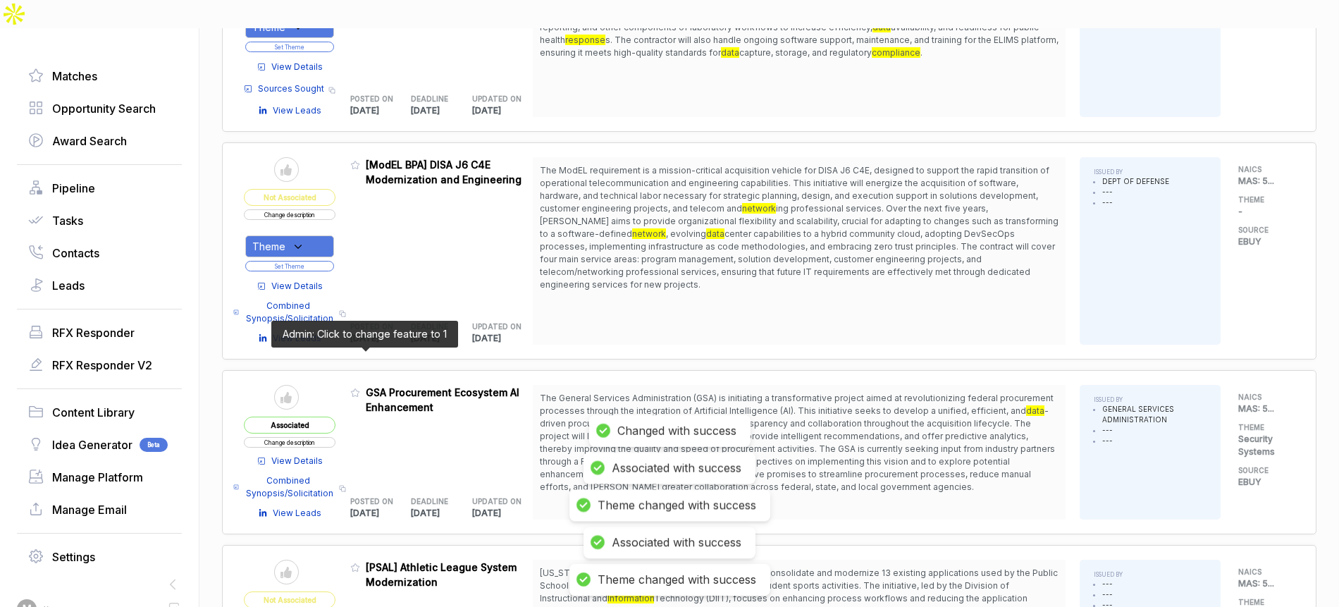
click at [367, 385] on div "Admin: Click to change feature to 1 RFI1776553_47QTCA23D00AV GSA Procurement Ec…" at bounding box center [440, 400] width 180 height 30
click at [359, 389] on icon at bounding box center [355, 393] width 8 height 8
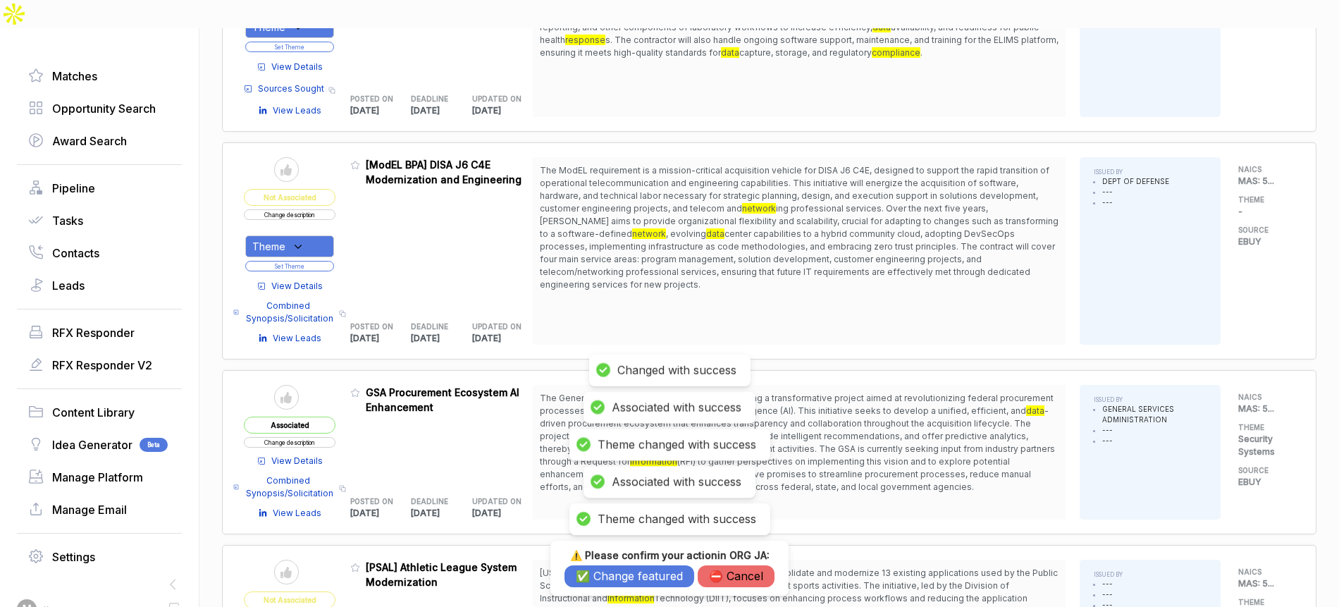
click at [596, 559] on h3 "⚠️ Please confirm your action in ORG JA :" at bounding box center [670, 555] width 210 height 13
click at [595, 566] on button "✅ Change featured" at bounding box center [630, 576] width 130 height 22
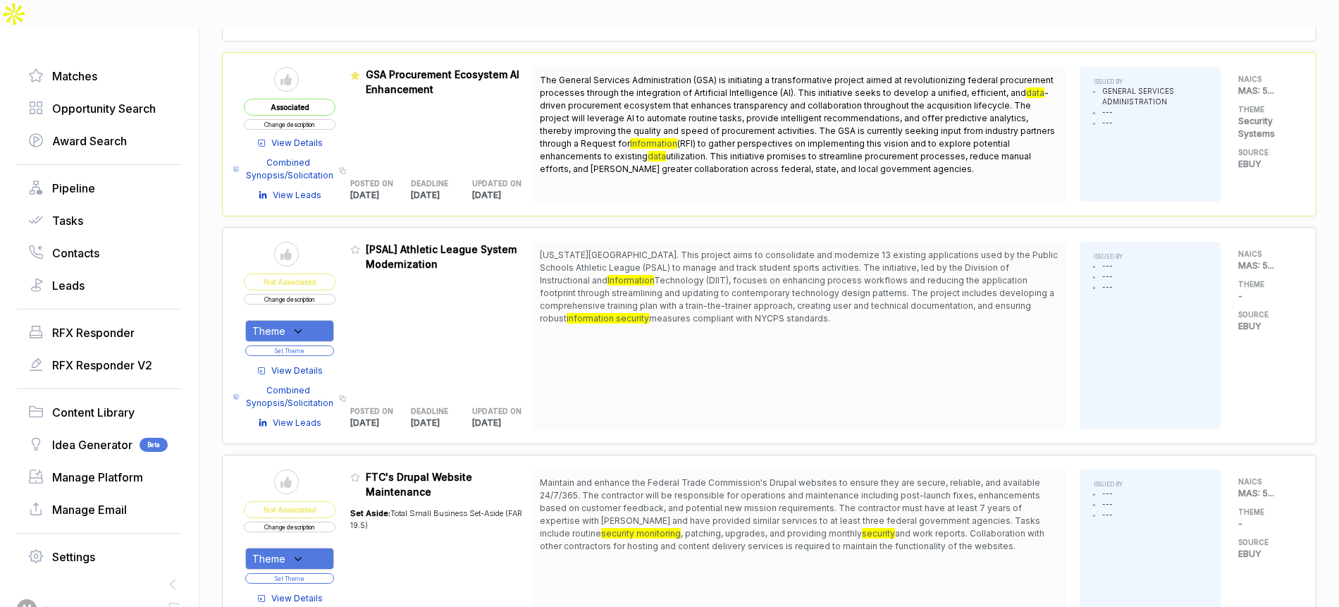
scroll to position [1842, 0]
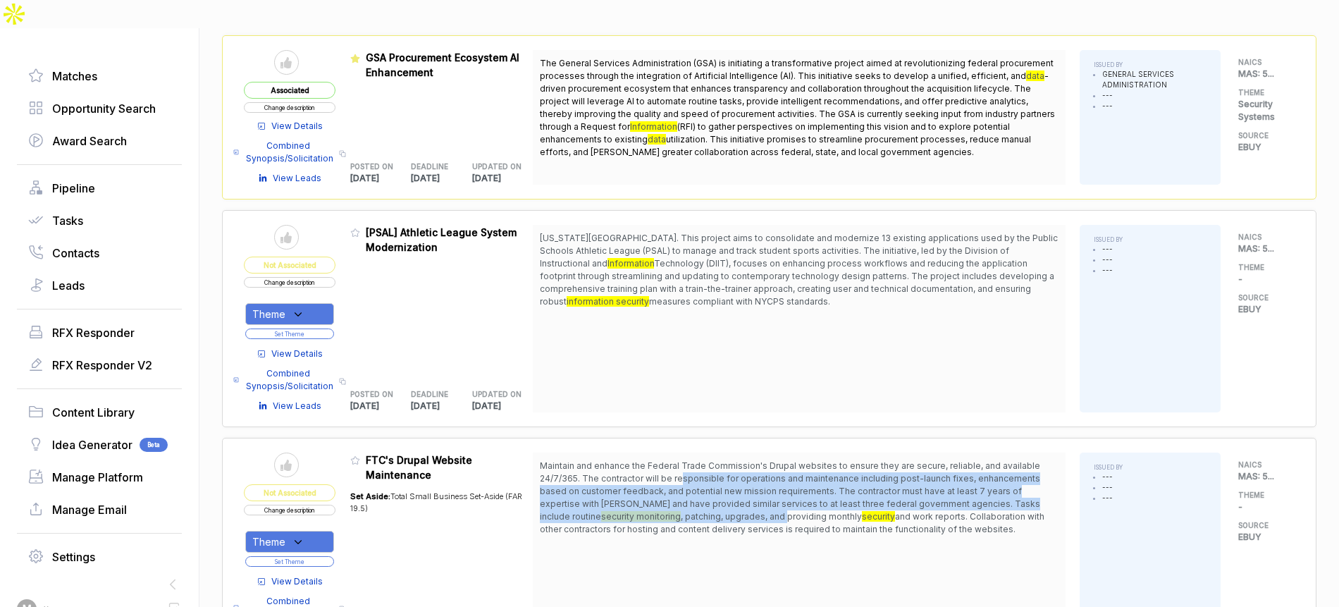
drag, startPoint x: 689, startPoint y: 436, endPoint x: 696, endPoint y: 486, distance: 49.8
click at [696, 486] on span "Maintain and enhance the Federal Trade Commission's Drupal websites to ensure t…" at bounding box center [799, 497] width 519 height 76
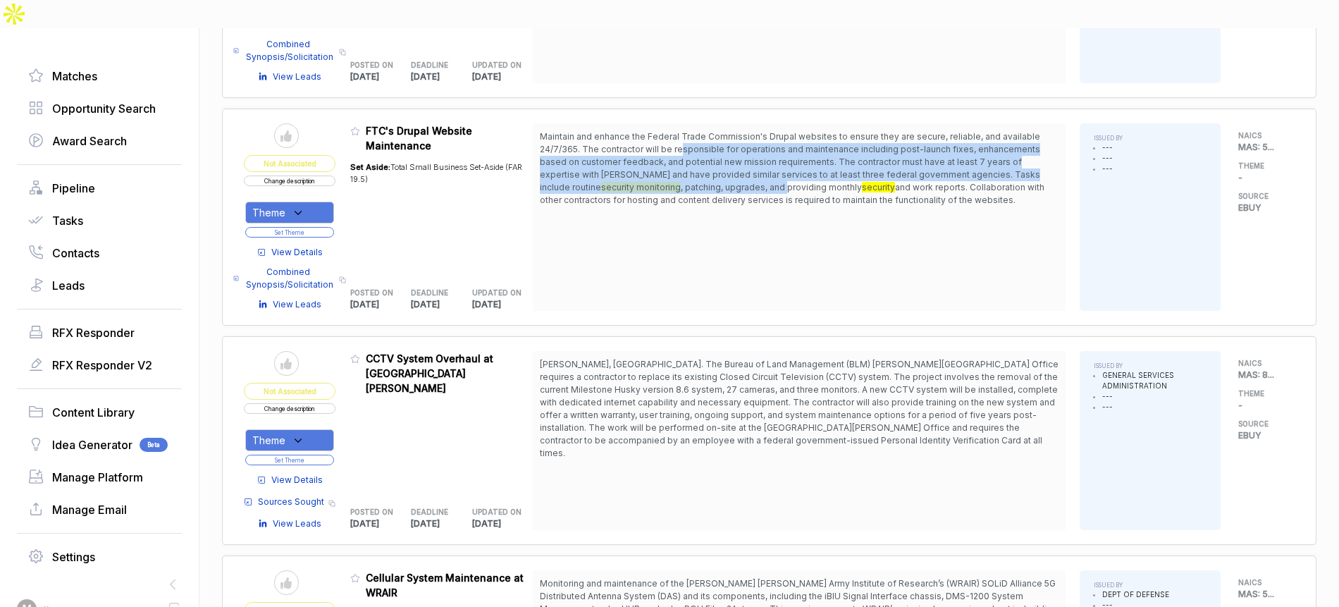
scroll to position [2180, 0]
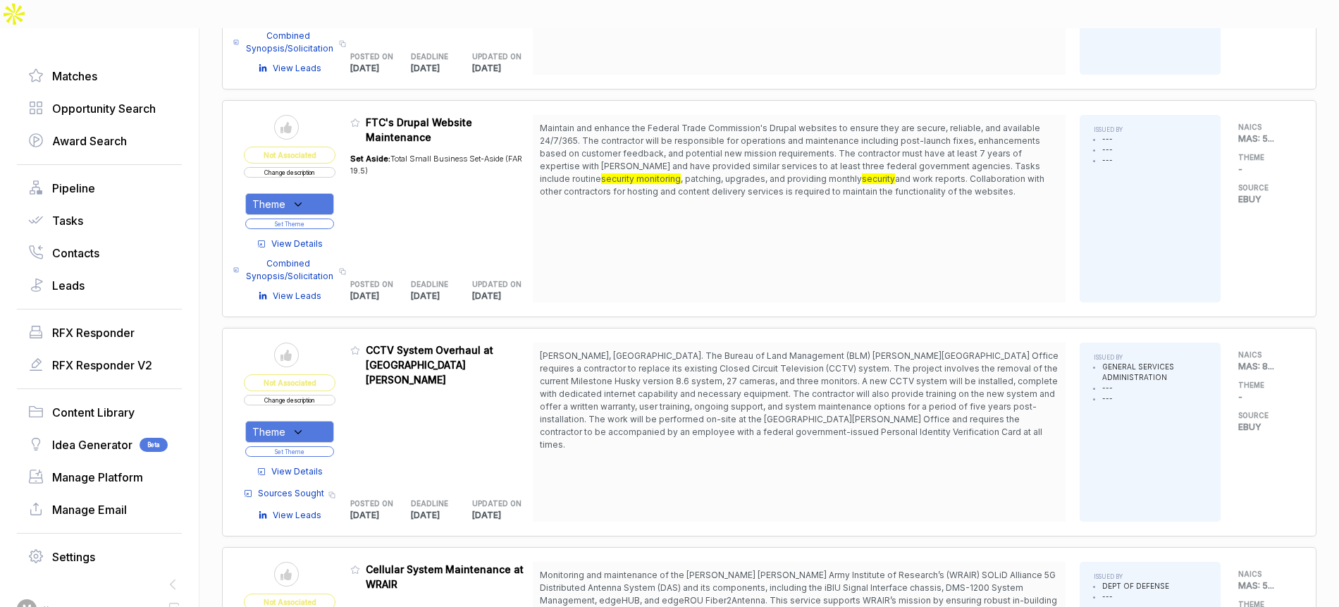
drag, startPoint x: 720, startPoint y: 324, endPoint x: 722, endPoint y: 359, distance: 35.3
click at [722, 359] on span "[PERSON_NAME], [GEOGRAPHIC_DATA]. The Bureau of Land Management (BLM) [PERSON_N…" at bounding box center [799, 399] width 519 height 99
drag, startPoint x: 725, startPoint y: 359, endPoint x: 725, endPoint y: 402, distance: 43.0
click at [725, 402] on div "[PERSON_NAME], [GEOGRAPHIC_DATA]. The Bureau of Land Management (BLM) [PERSON_N…" at bounding box center [799, 432] width 533 height 179
click at [315, 421] on div "Theme" at bounding box center [289, 432] width 89 height 22
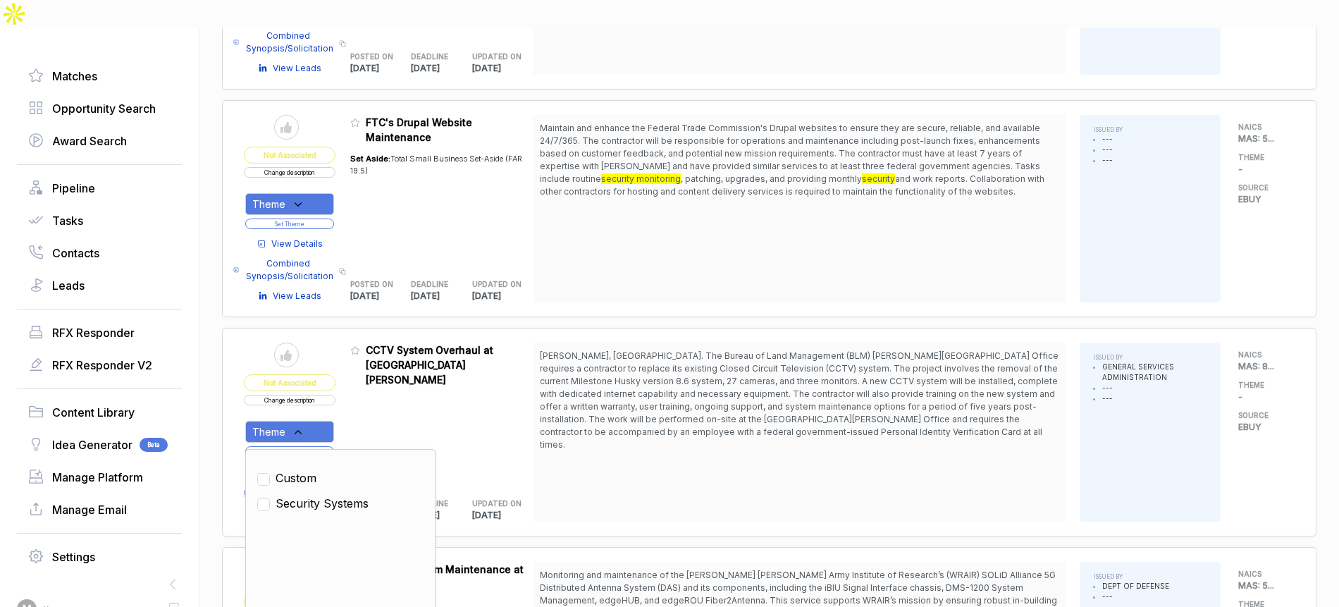
click at [314, 495] on span "Security Systems" at bounding box center [322, 503] width 93 height 17
checkbox input "true"
drag, startPoint x: 371, startPoint y: 383, endPoint x: 349, endPoint y: 412, distance: 36.2
click at [370, 388] on div "Admin: Click to change feature to 1 RFQ1775525_47QTCA23D00AV CCTV System Overha…" at bounding box center [441, 432] width 183 height 179
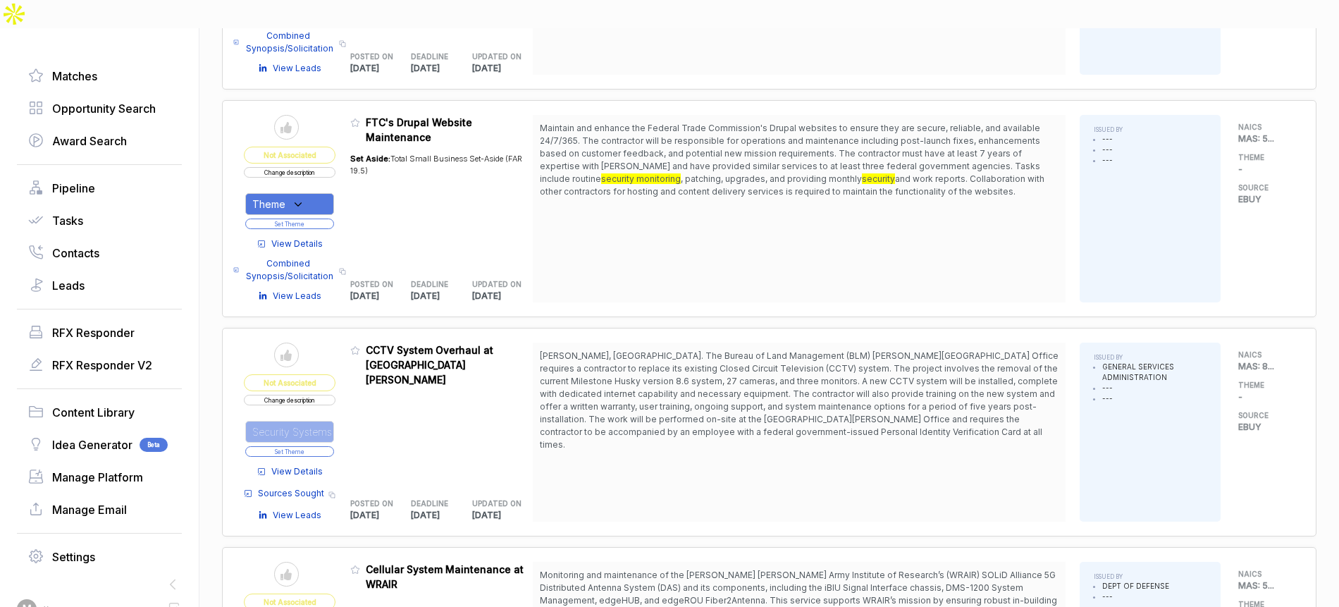
click at [333, 446] on button "Set Theme" at bounding box center [289, 451] width 89 height 11
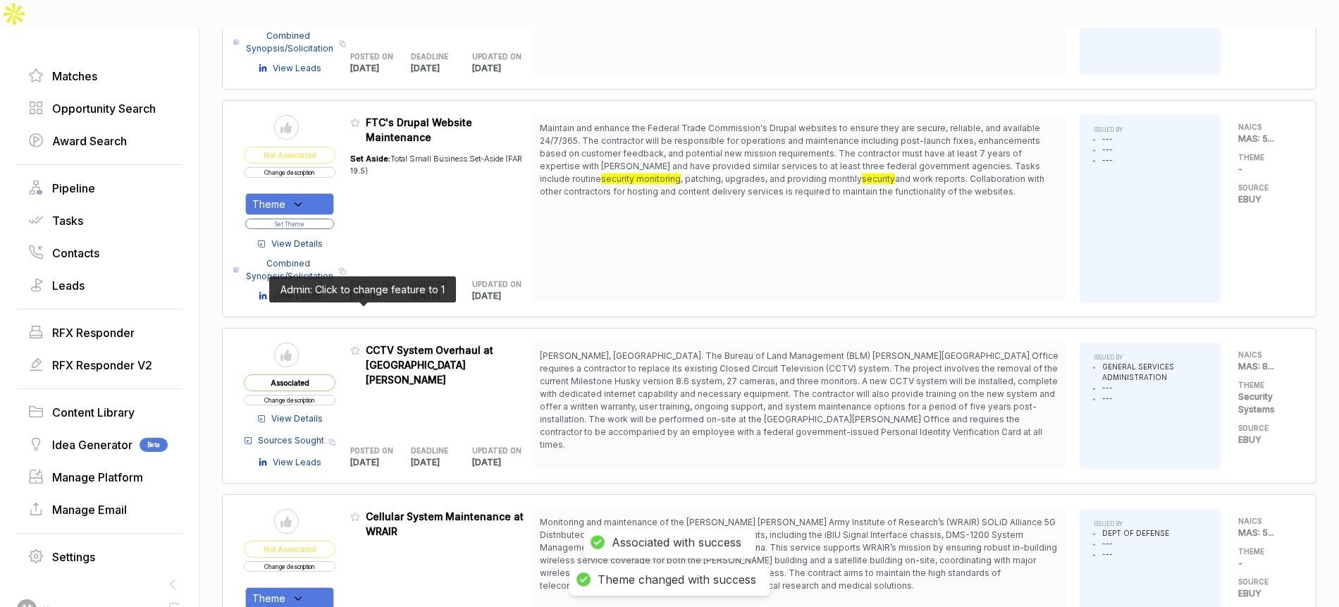
click at [359, 345] on icon at bounding box center [355, 350] width 10 height 10
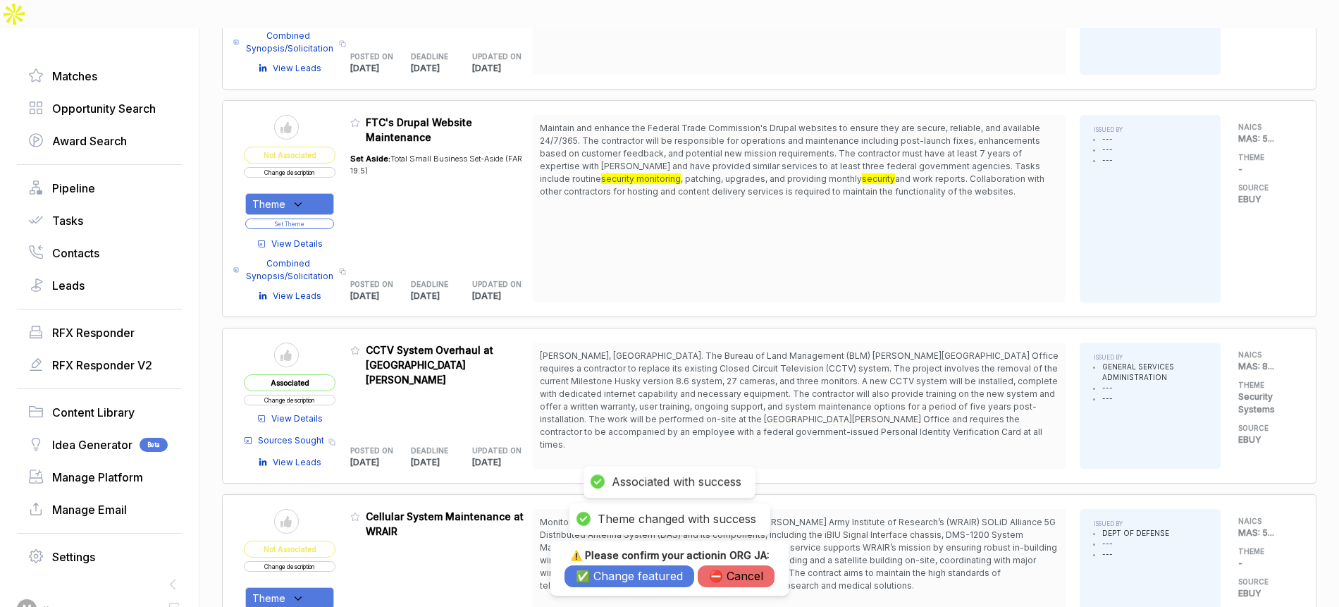
click at [596, 576] on button "✅ Change featured" at bounding box center [630, 576] width 130 height 22
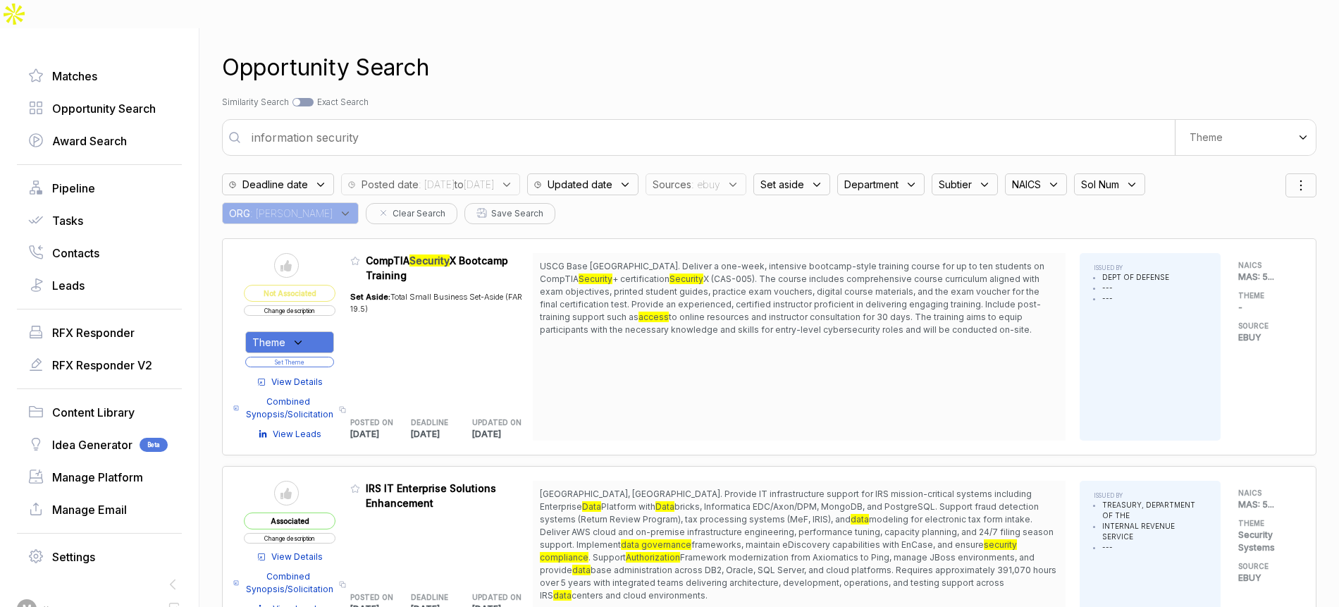
scroll to position [0, 0]
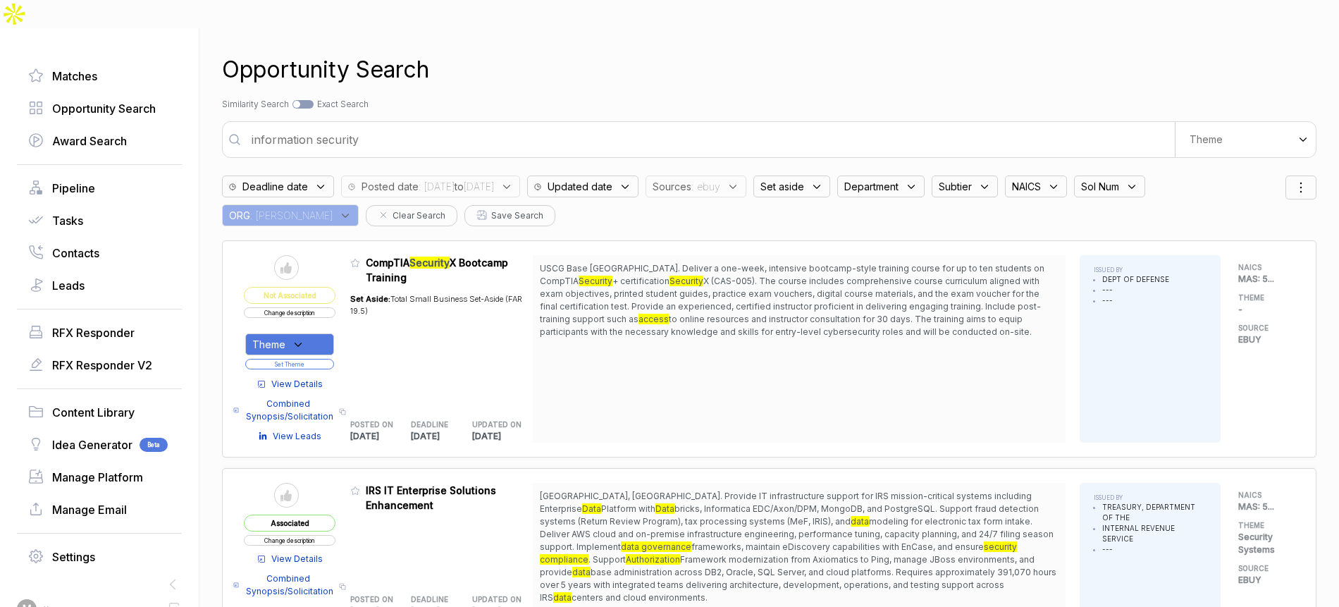
click at [739, 180] on icon at bounding box center [733, 186] width 13 height 13
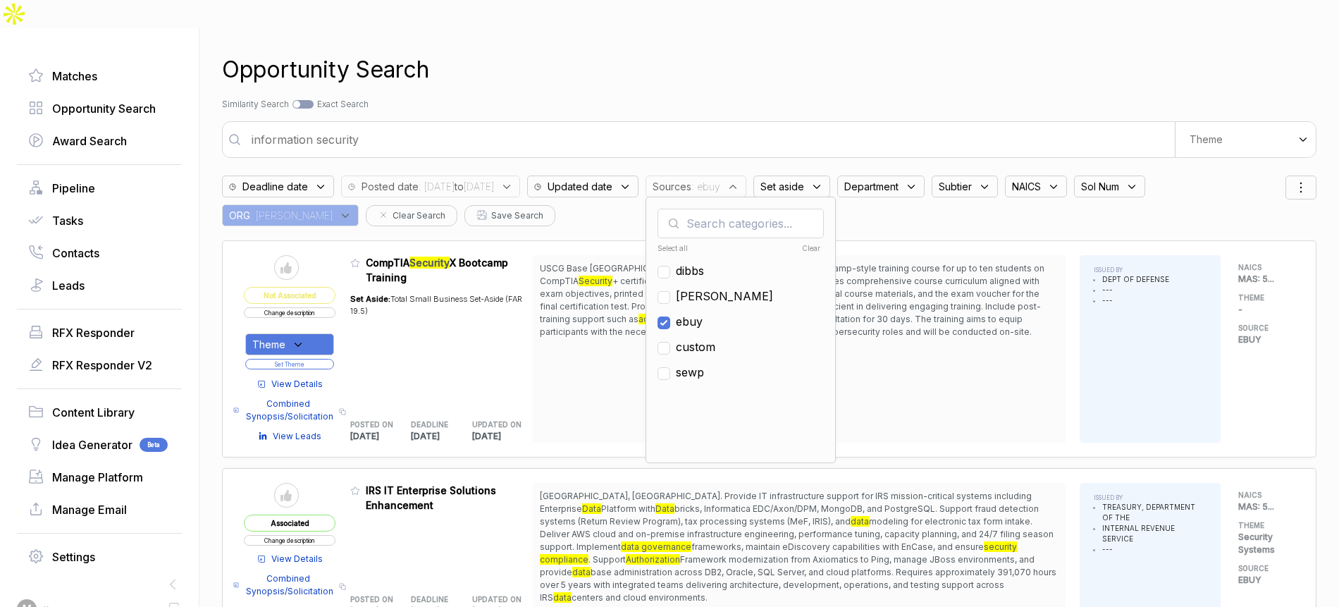
drag, startPoint x: 743, startPoint y: 286, endPoint x: 738, endPoint y: 264, distance: 22.4
click at [703, 313] on span "ebuy" at bounding box center [689, 321] width 27 height 17
checkbox input "false"
click at [738, 288] on span "sam" at bounding box center [724, 296] width 97 height 17
checkbox input "true"
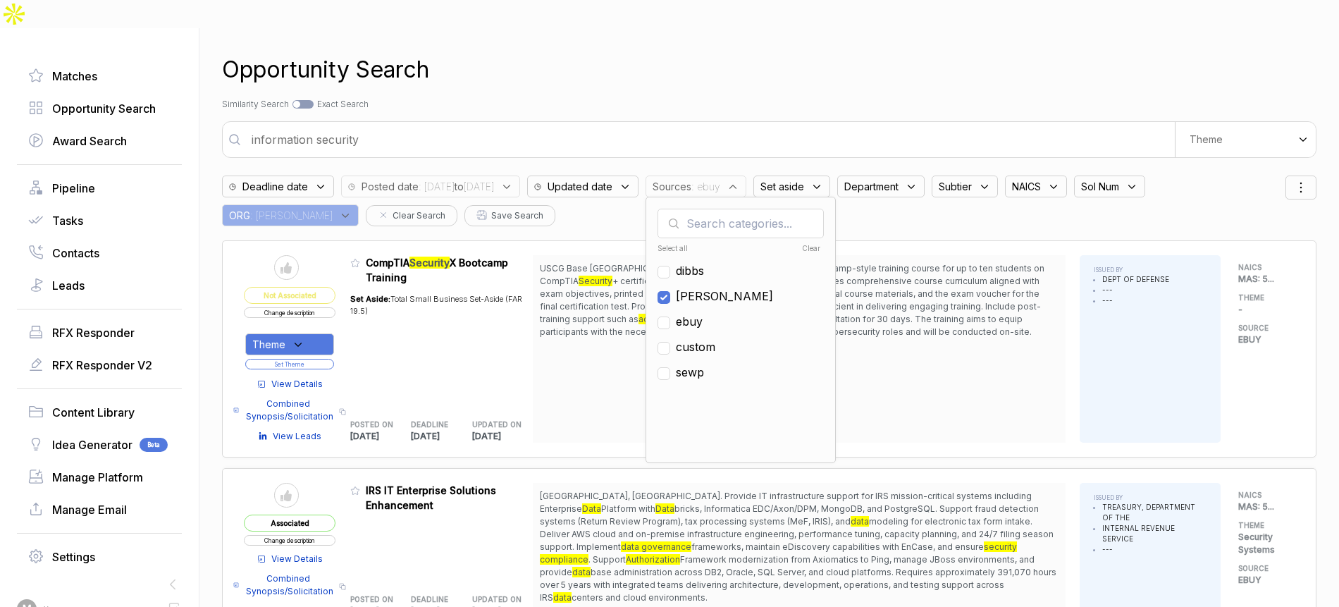
click at [772, 125] on input "information security" at bounding box center [709, 139] width 932 height 28
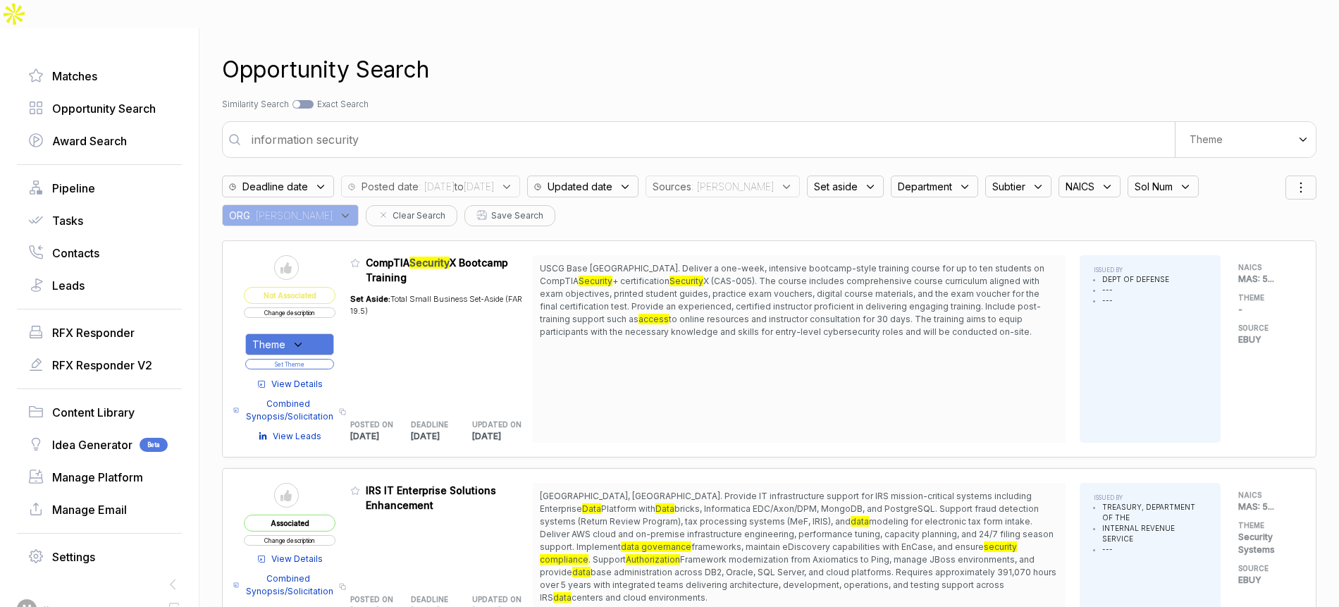
click at [691, 179] on span "Department" at bounding box center [672, 186] width 39 height 15
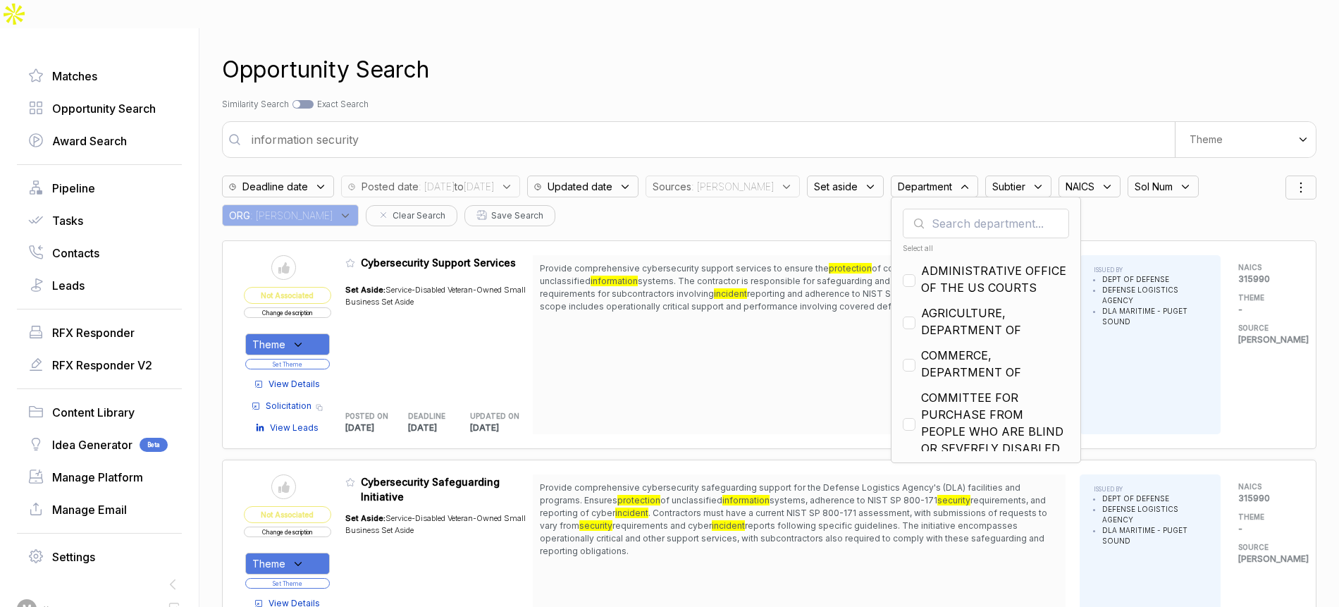
click at [961, 209] on input "text" at bounding box center [986, 224] width 166 height 30
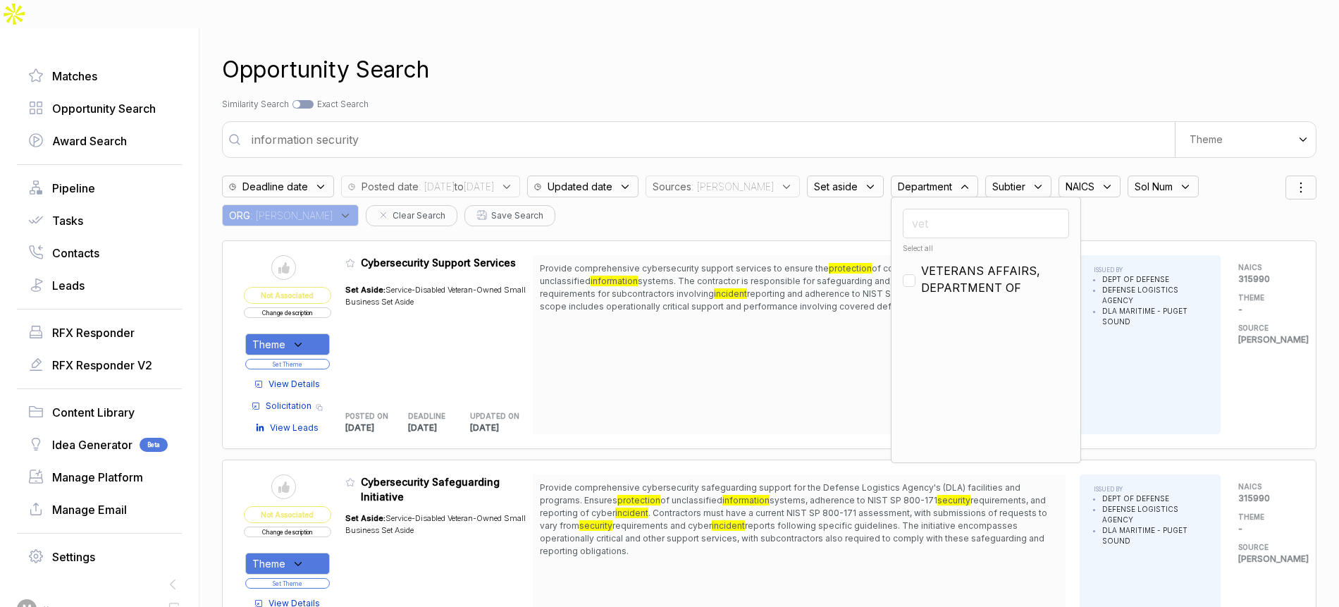
type input "vet"
click at [925, 262] on span "VETERANS AFFAIRS, DEPARTMENT OF" at bounding box center [995, 279] width 148 height 34
click at [920, 197] on div "vet Remove all Clear VETERANS AFFAIRS, DEPARTMENT OF" at bounding box center [986, 330] width 190 height 266
click at [930, 209] on input "vet" at bounding box center [986, 224] width 166 height 30
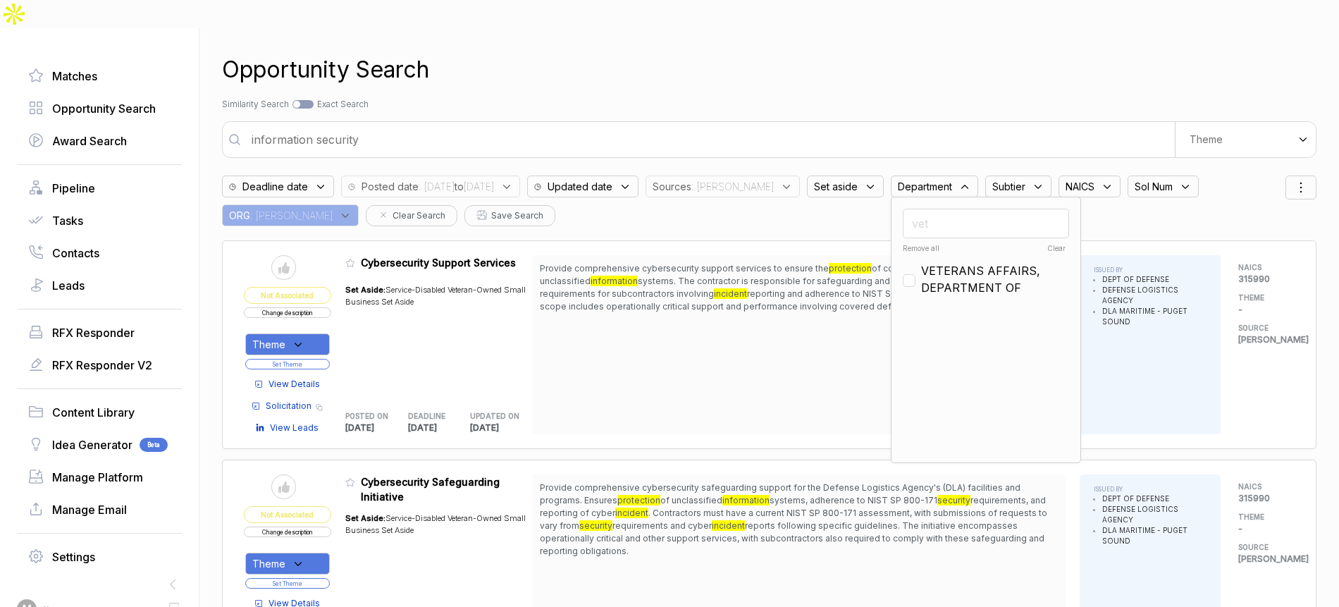
checkbox input "false"
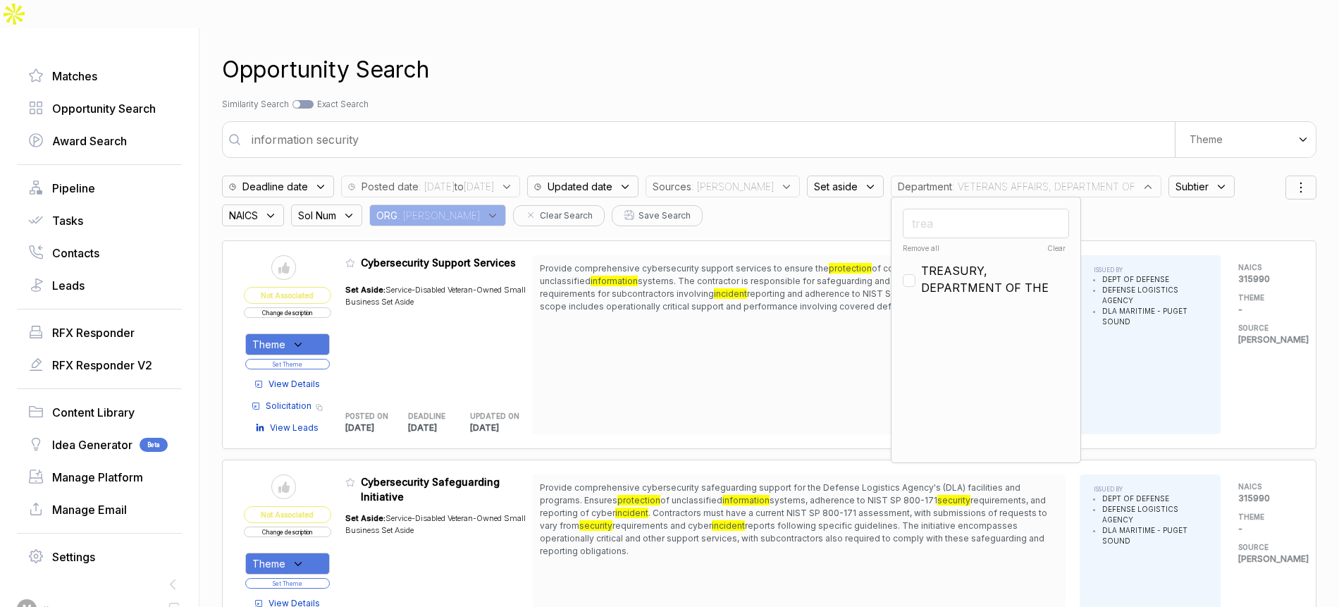
type input "trea"
click at [921, 266] on span "TREASURY, DEPARTMENT OF THE" at bounding box center [995, 279] width 148 height 34
checkbox input "true"
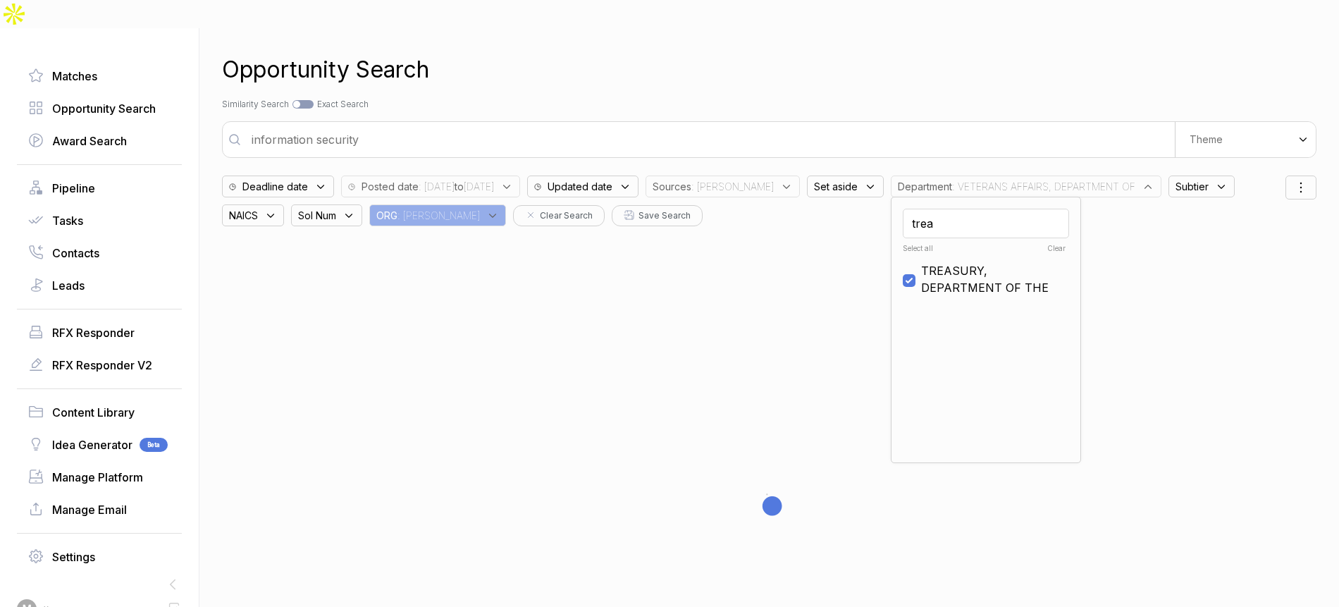
click at [975, 98] on div "Search by Topic Relevance Similarity Search Search by Exact Keyword Match Exact…" at bounding box center [769, 104] width 1094 height 13
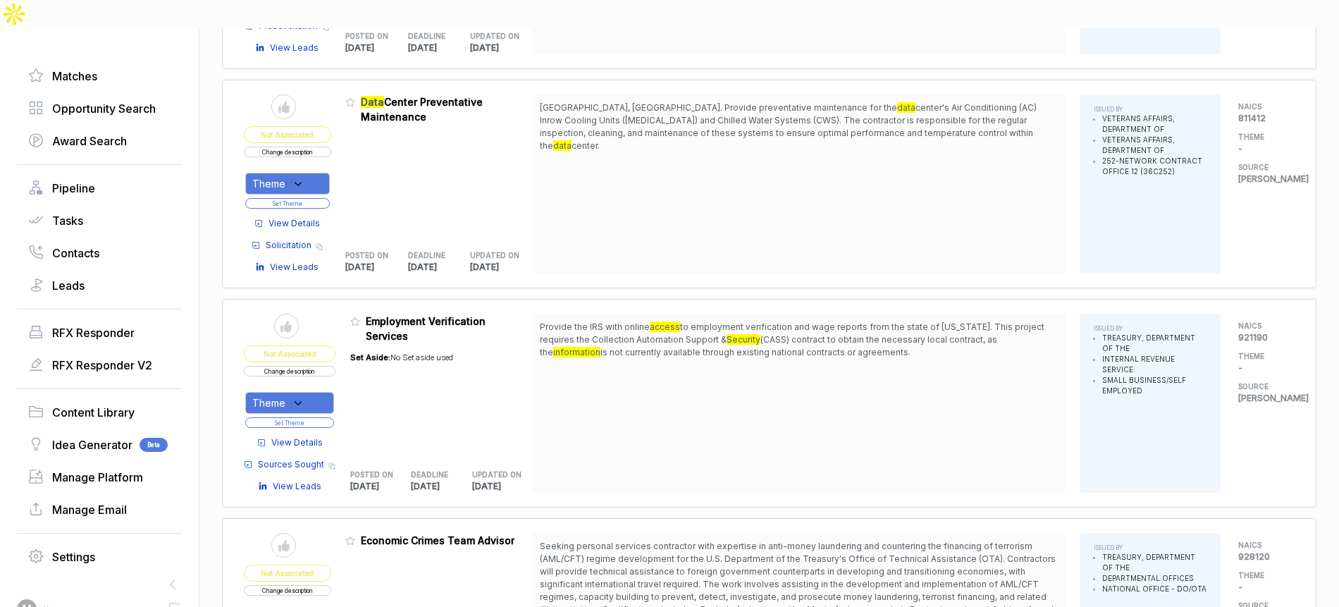
scroll to position [1343, 0]
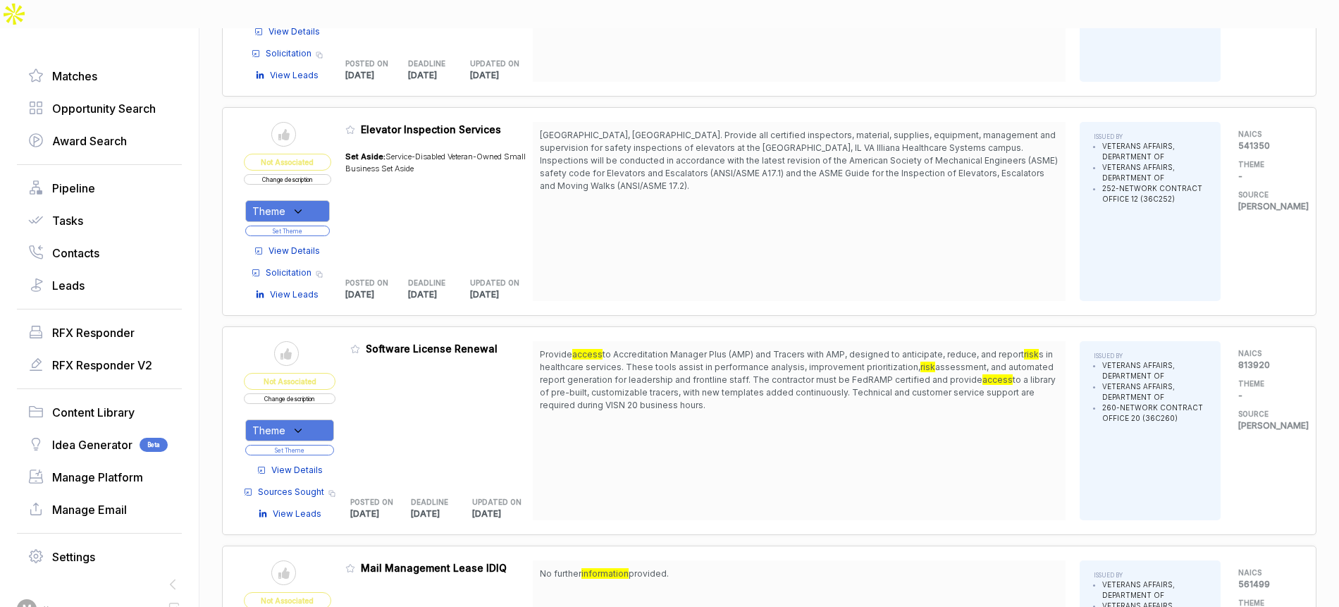
scroll to position [3216, 0]
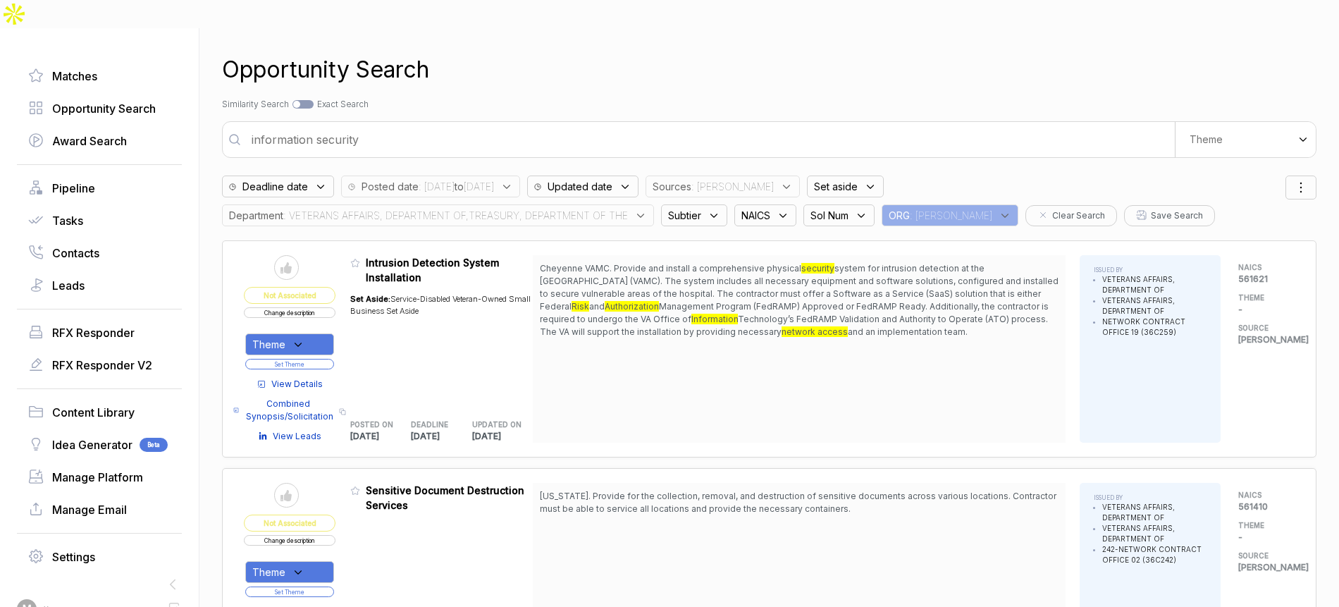
click at [581, 125] on input "information security" at bounding box center [709, 139] width 932 height 28
type input "zero trust and ficam icam]"
click at [576, 208] on span ": VETERANS AFFAIRS, DEPARTMENT OF,TREASURY, DEPARTMENT OF THE" at bounding box center [455, 215] width 345 height 15
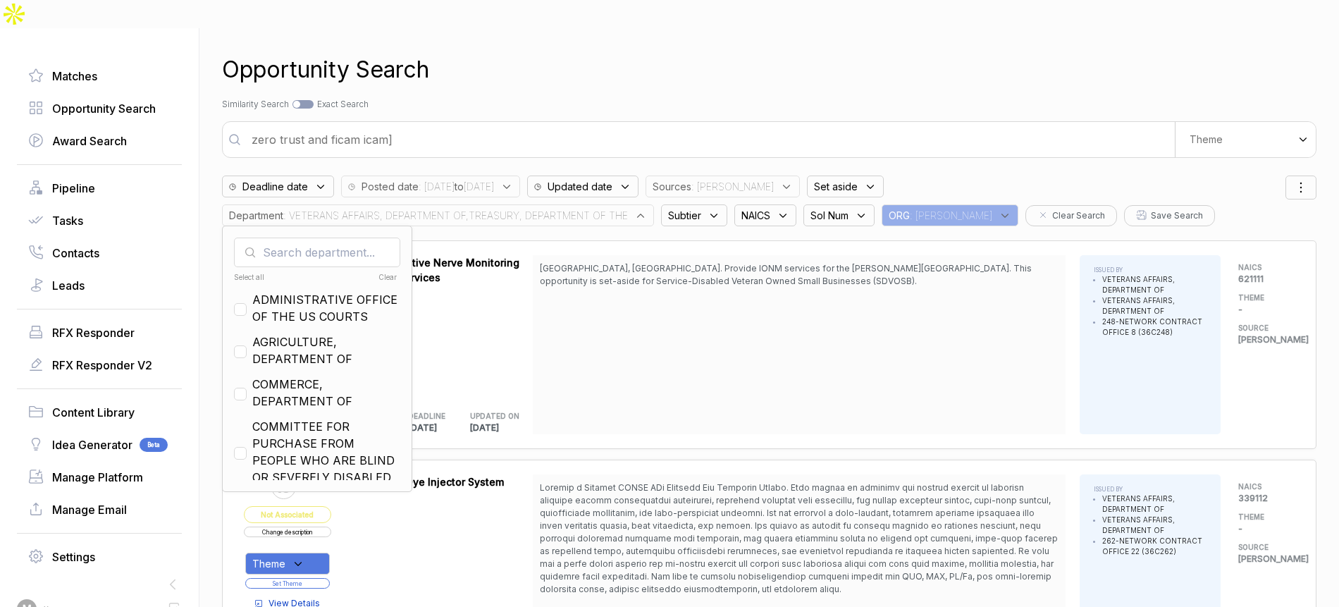
click at [263, 272] on div "Select all" at bounding box center [275, 277] width 82 height 11
checkbox input "true"
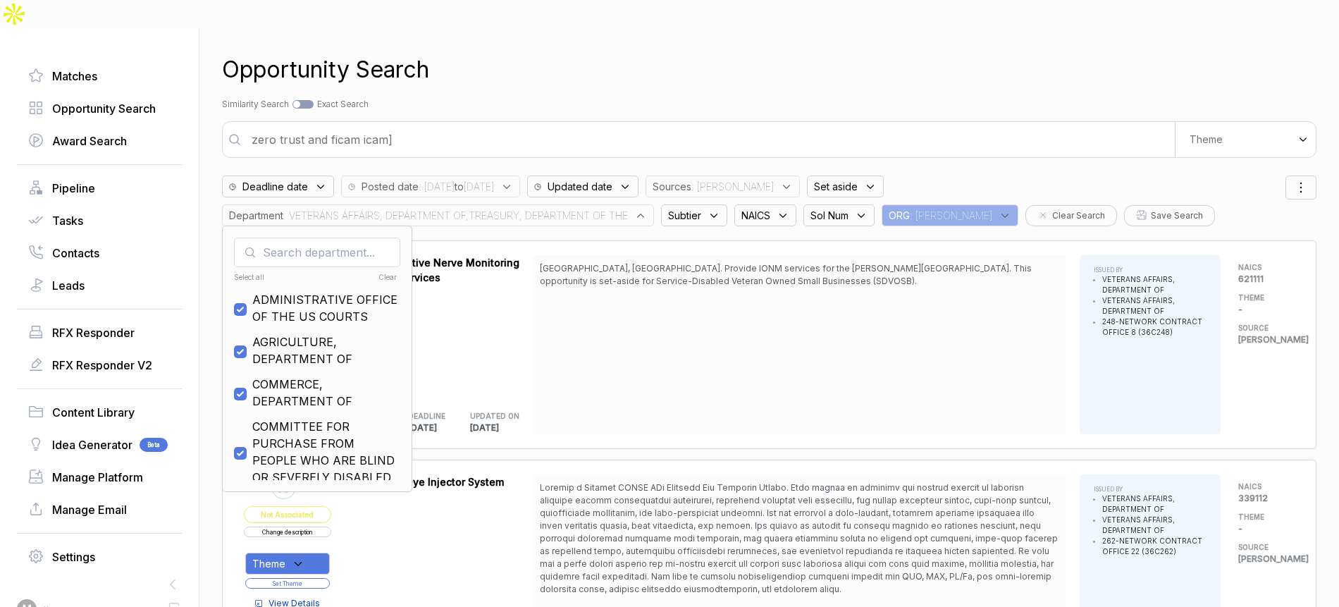
checkbox input "true"
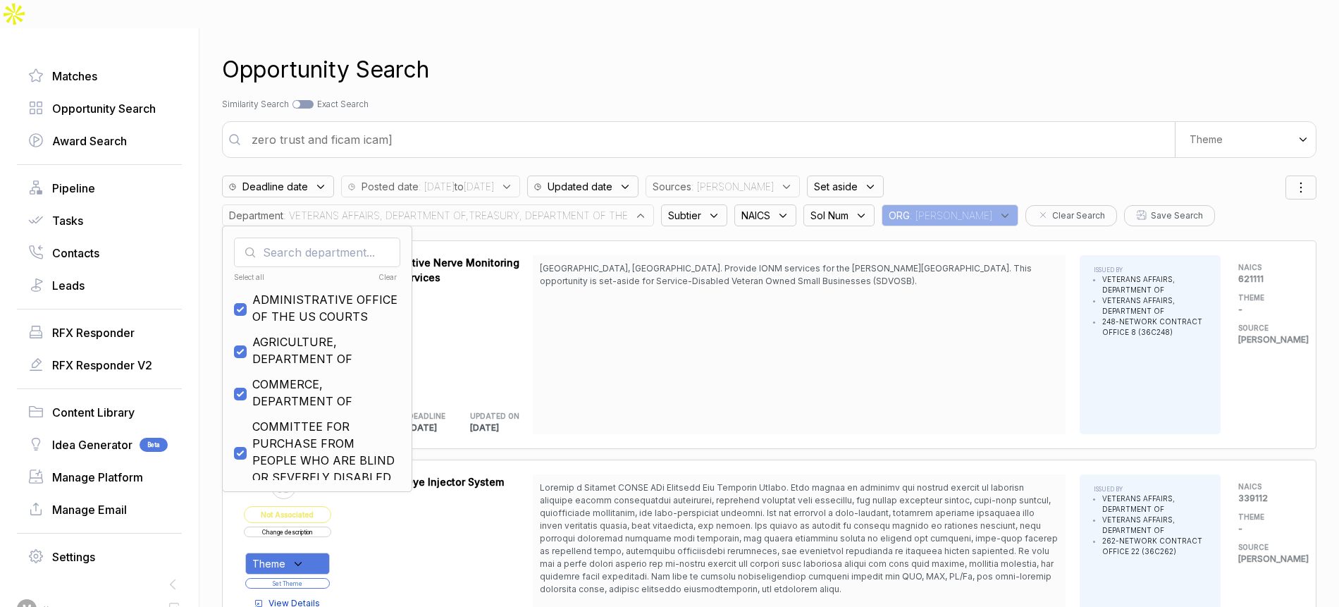
checkbox input "true"
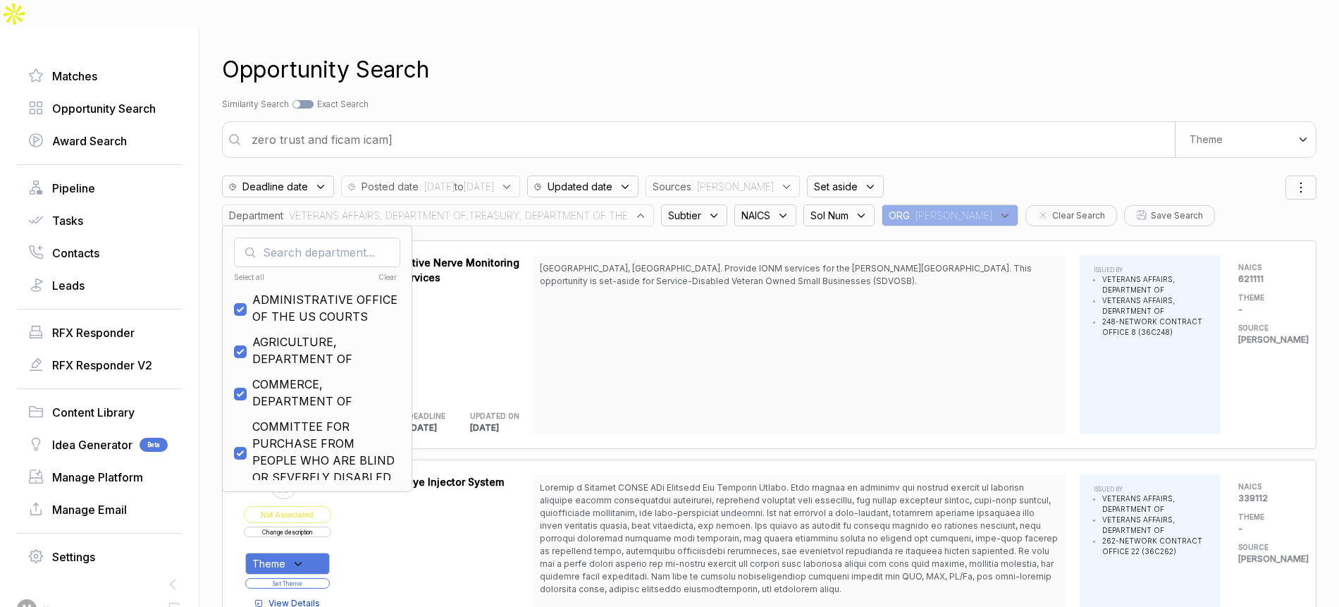
checkbox input "true"
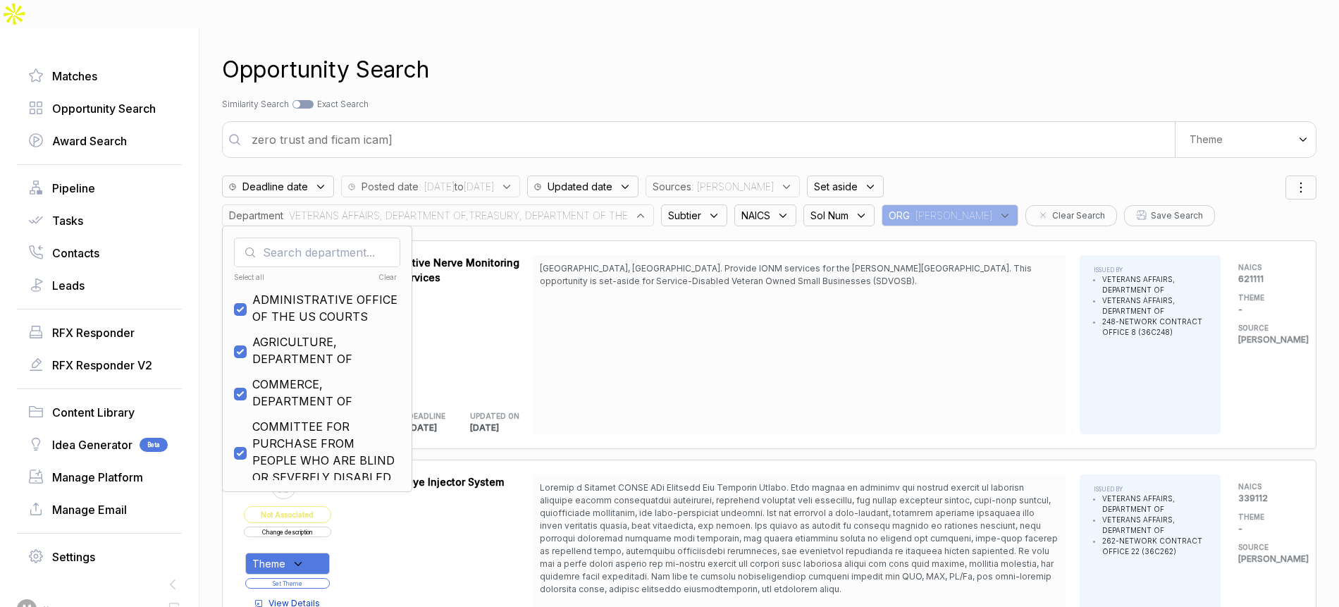
checkbox input "true"
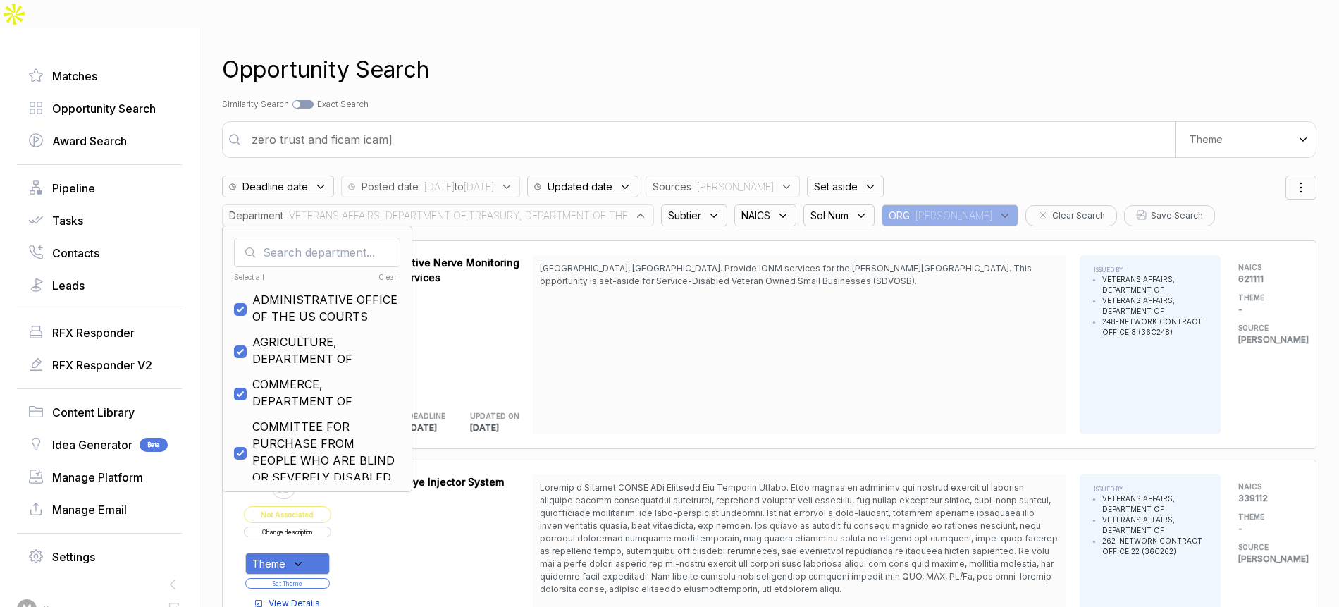
checkbox input "true"
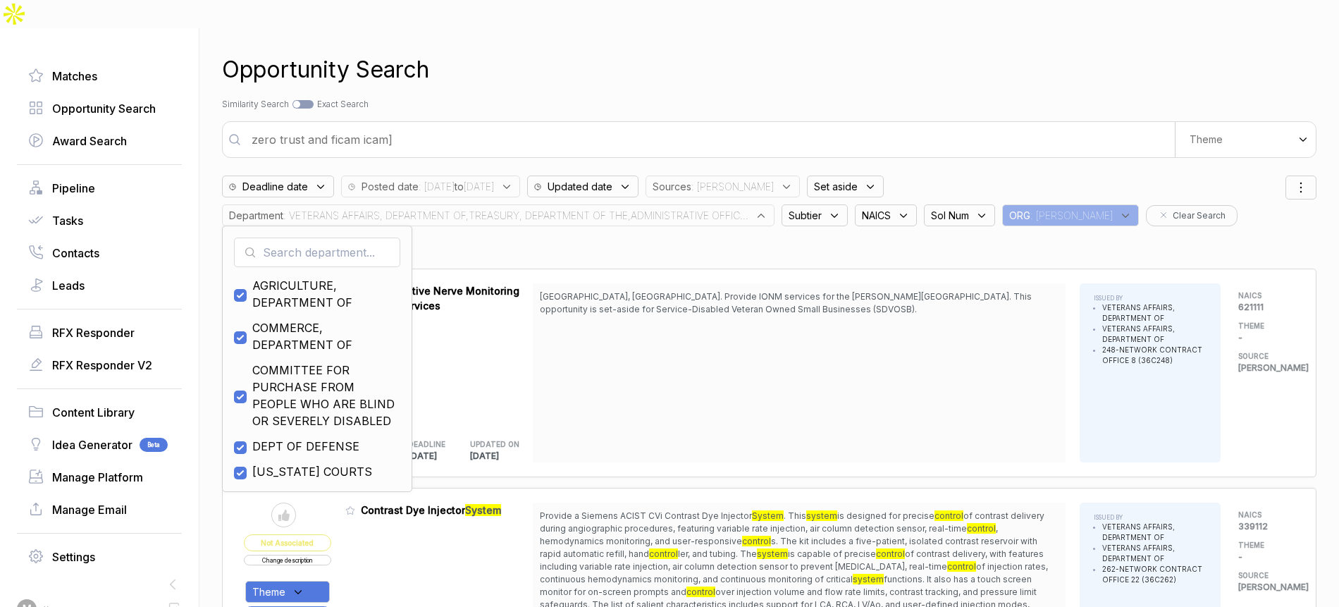
scroll to position [61, 0]
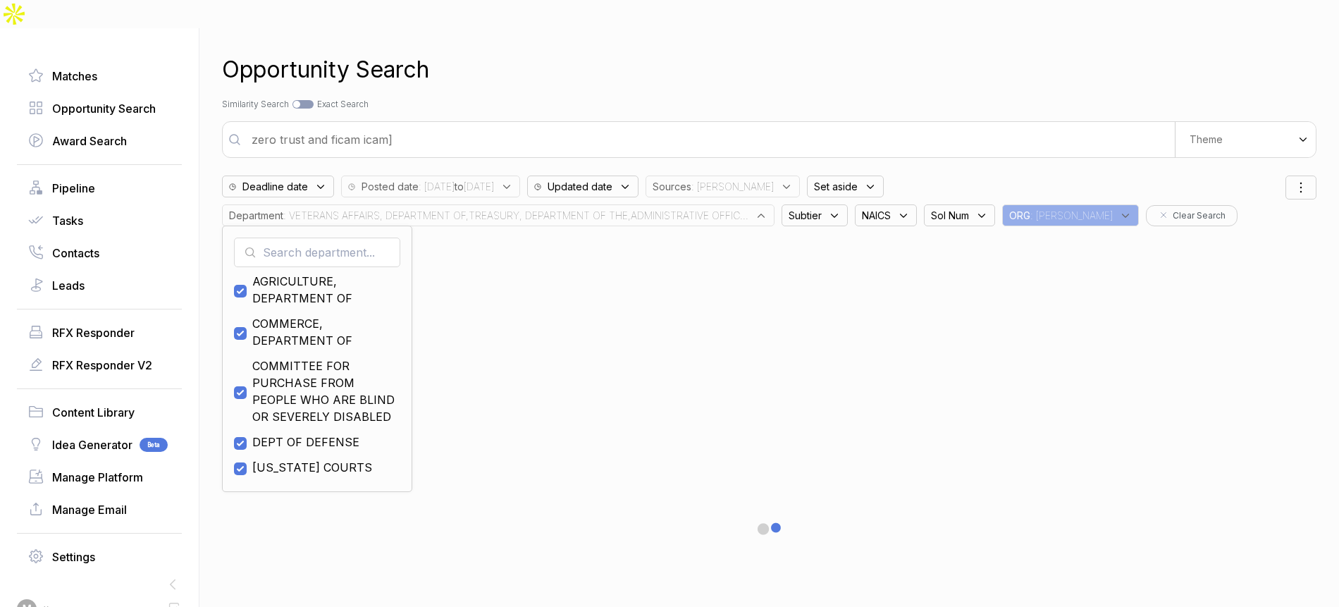
click at [297, 433] on span "DEPT OF DEFENSE" at bounding box center [305, 441] width 107 height 17
checkbox input "false"
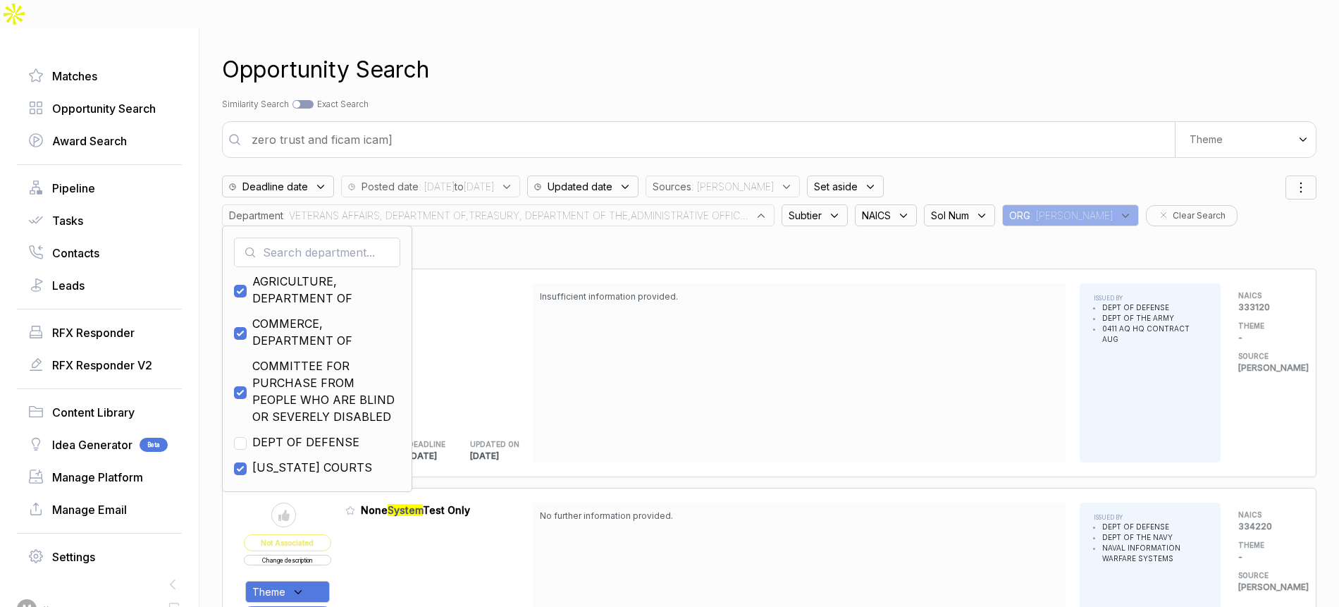
click at [549, 53] on div "Opportunity Search" at bounding box center [769, 70] width 1094 height 34
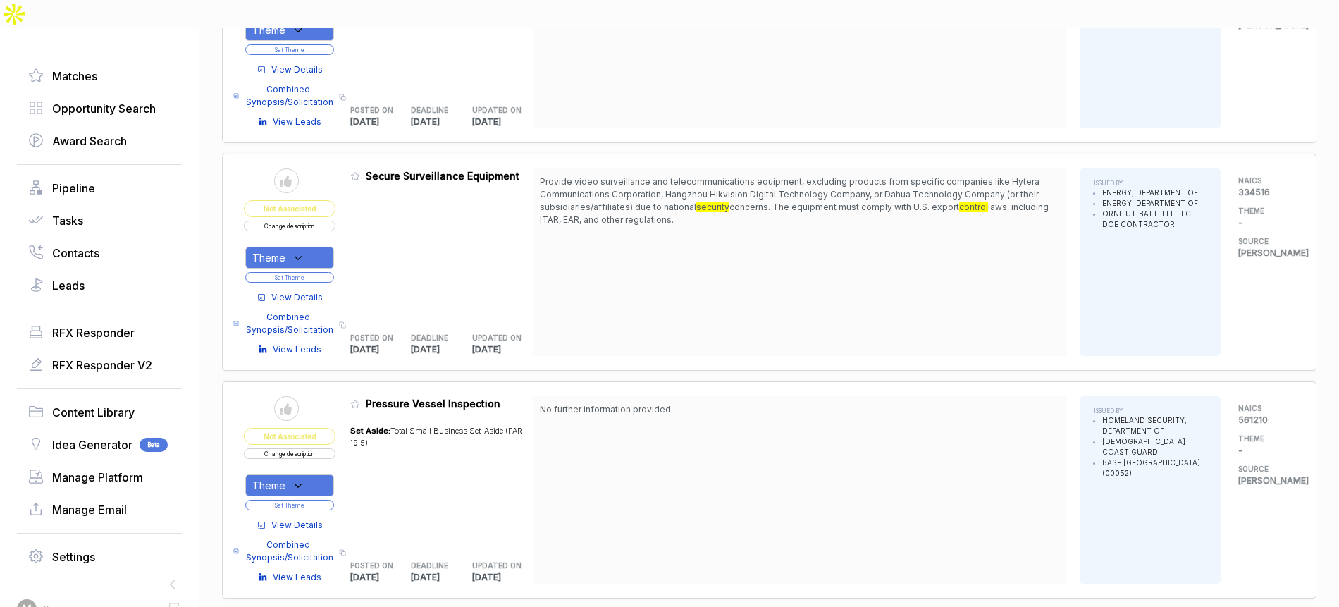
scroll to position [1272, 0]
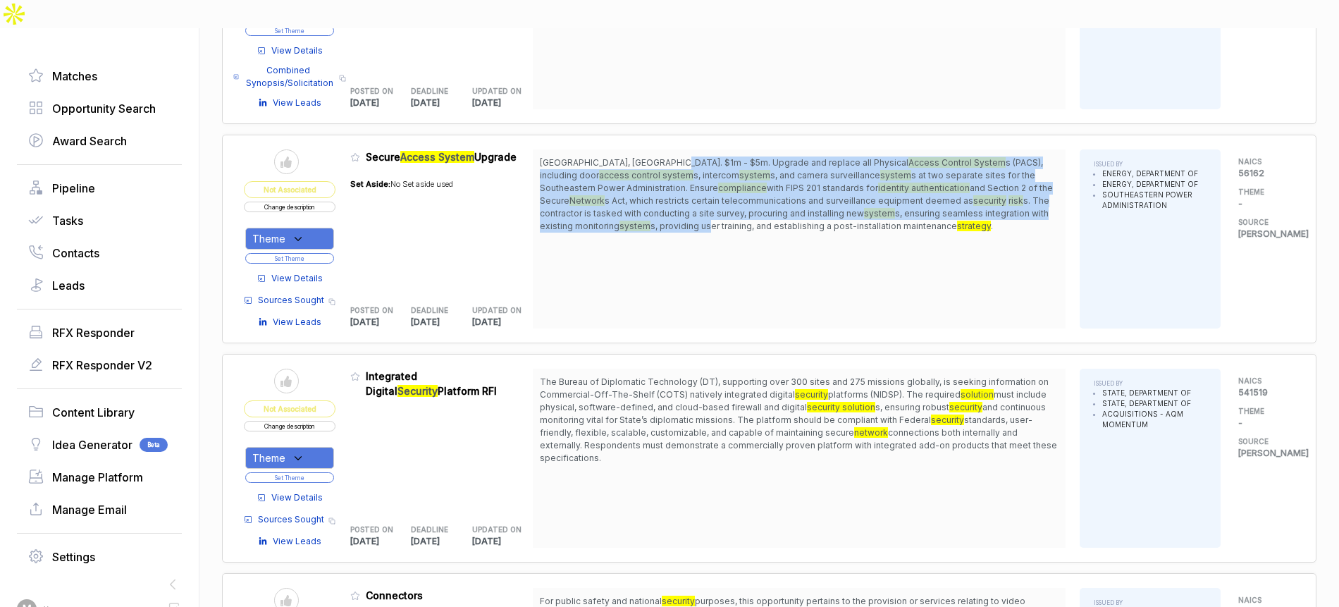
drag, startPoint x: 675, startPoint y: 131, endPoint x: 676, endPoint y: 200, distance: 69.1
click at [676, 200] on div "Elberton, GA. $1m - $5m. Upgrade and replace all Physical Access Control System…" at bounding box center [799, 238] width 533 height 179
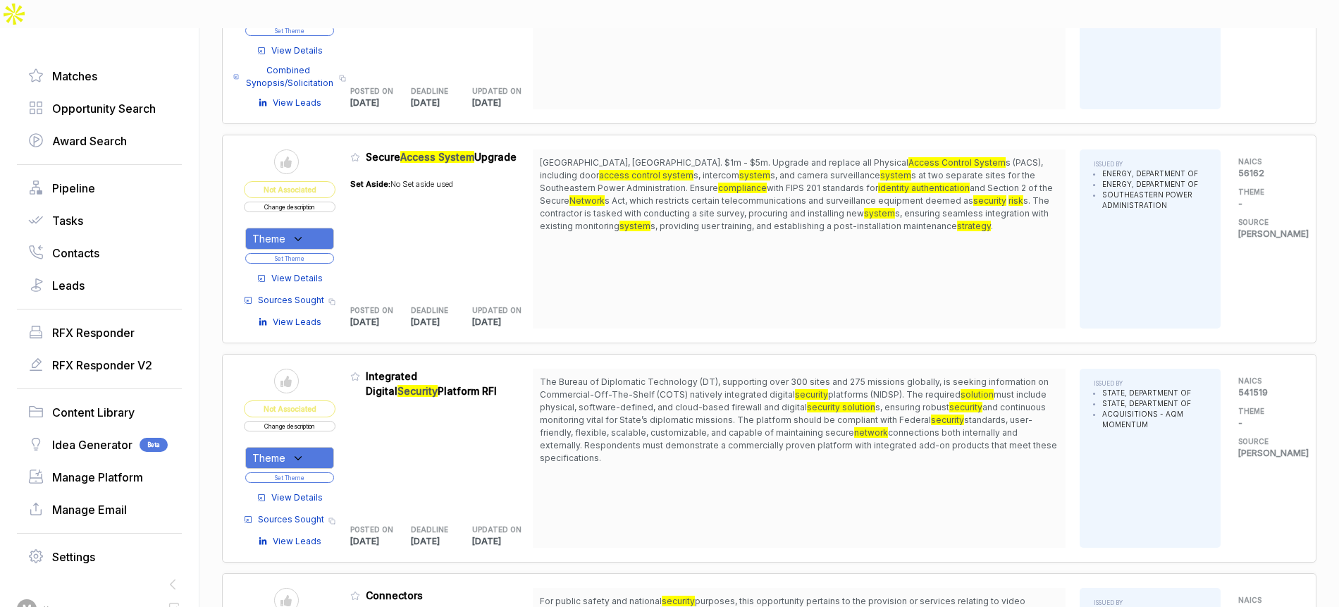
click at [305, 272] on span "View Details" at bounding box center [296, 278] width 51 height 13
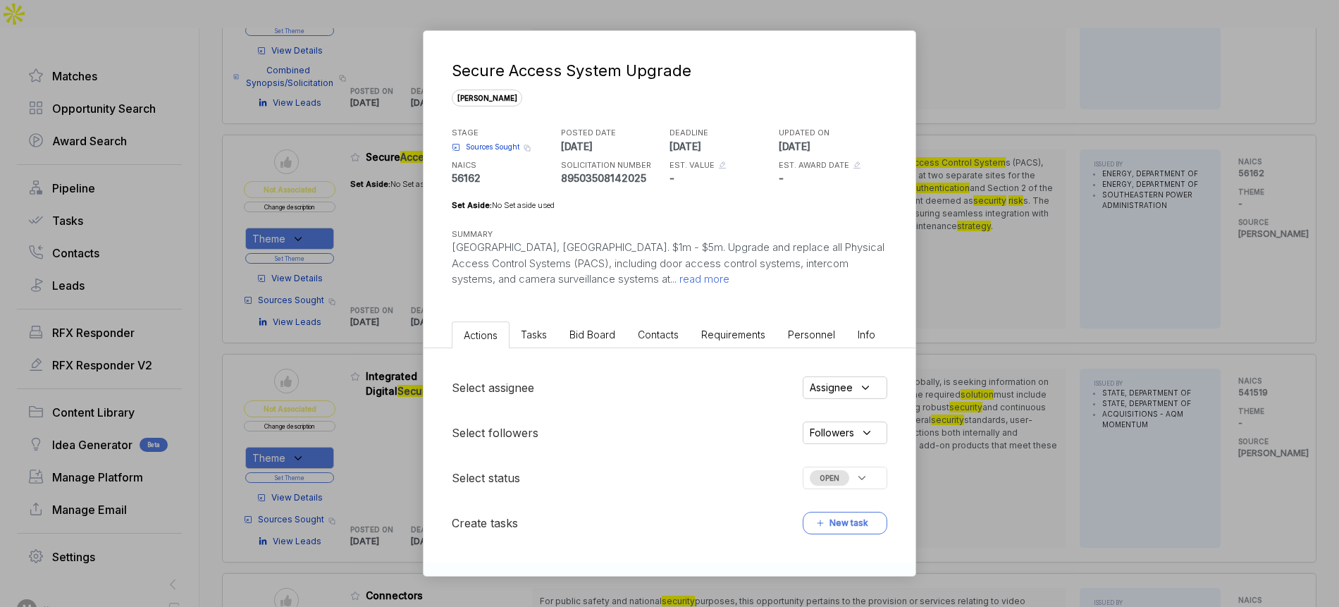
drag, startPoint x: 581, startPoint y: 356, endPoint x: 587, endPoint y: 343, distance: 13.9
click at [586, 348] on div "Select assignee Assignee Select followers Followers Select status OPEN Create t…" at bounding box center [670, 455] width 492 height 214
click at [587, 343] on li "Bid Board" at bounding box center [592, 334] width 68 height 26
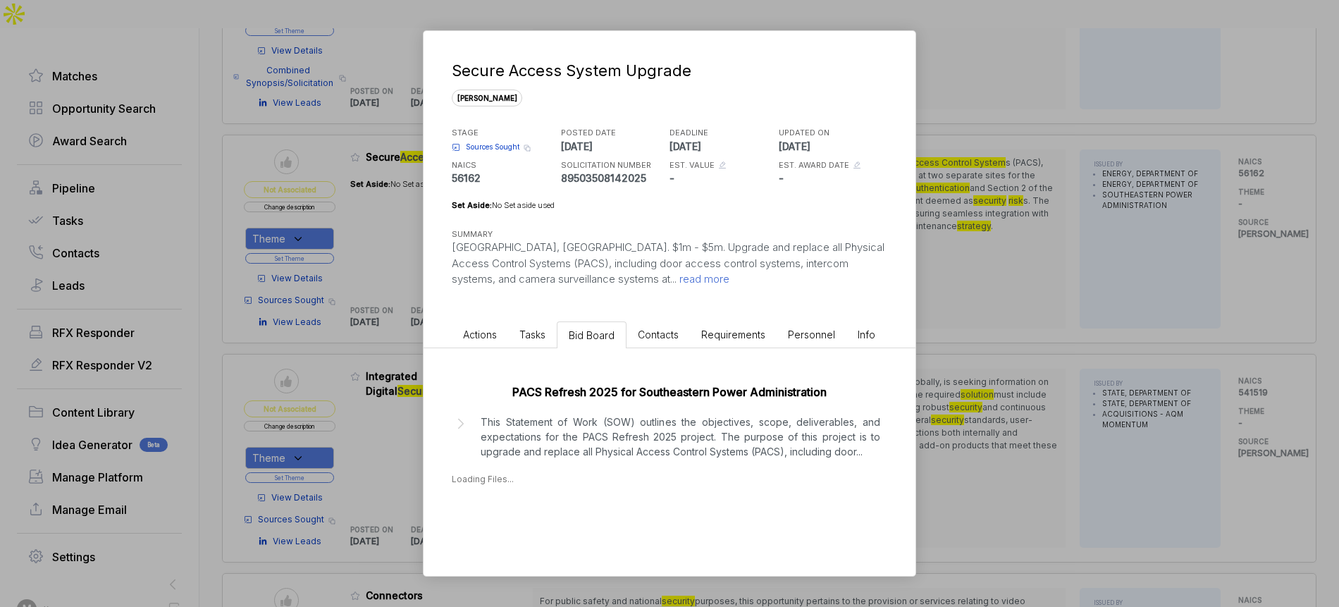
click at [609, 461] on div "PACS Refresh 2025 for Southeastern Power Administration This Statement of Work …" at bounding box center [670, 431] width 492 height 166
click at [622, 427] on p "This Statement of Work (SOW) outlines the objectives, scope, deliverables, and …" at bounding box center [681, 436] width 400 height 44
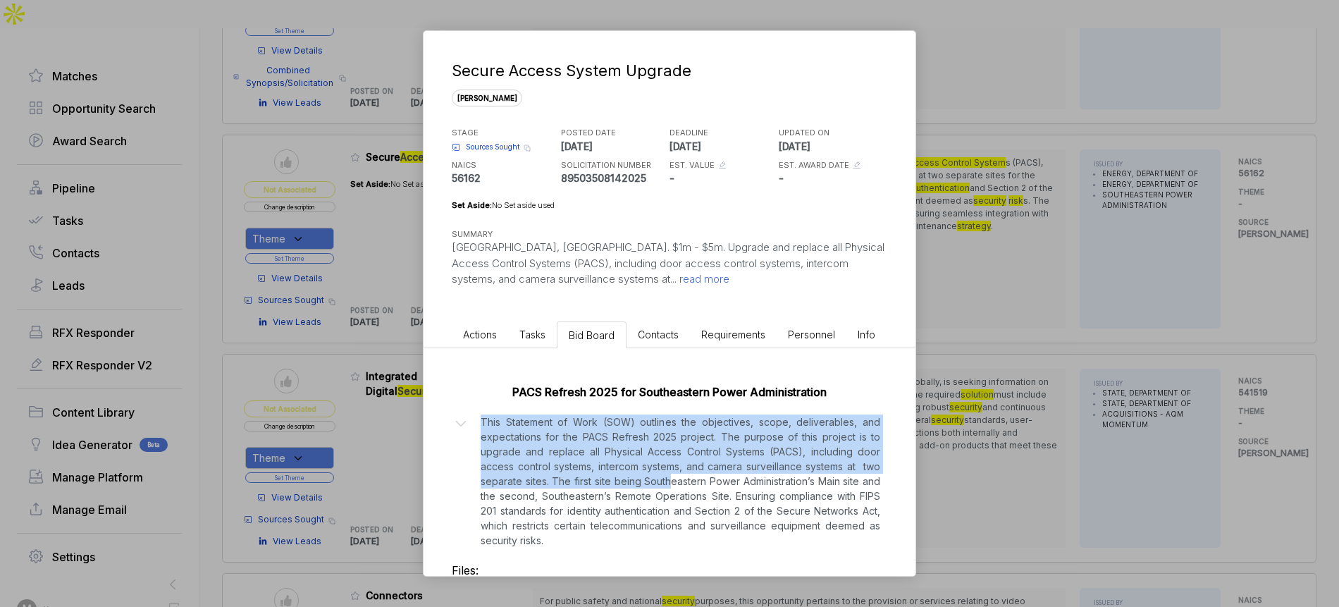
drag, startPoint x: 670, startPoint y: 412, endPoint x: 672, endPoint y: 477, distance: 64.9
click at [672, 477] on div "PACS Refresh 2025 for Southeastern Power Administration This Statement of Work …" at bounding box center [670, 498] width 492 height 301
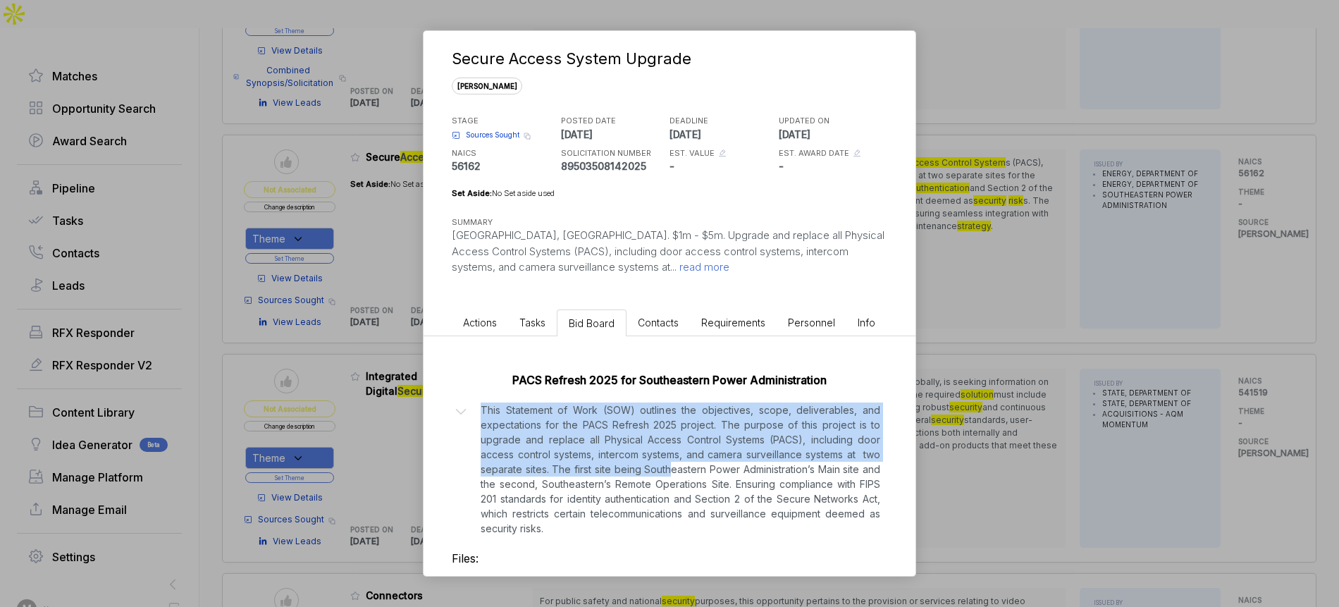
scroll to position [14, 0]
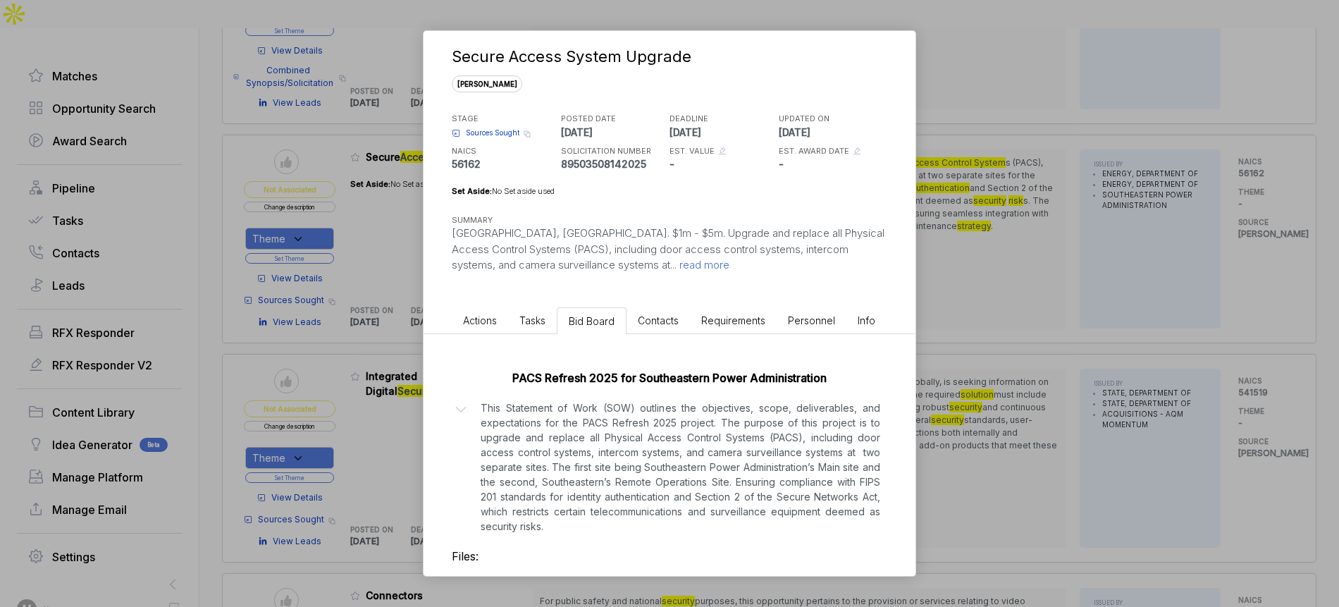
click at [1137, 378] on div "Secure Access System Upgrade sam STAGE Sources Sought Copy link POSTED DATE 202…" at bounding box center [669, 303] width 1339 height 607
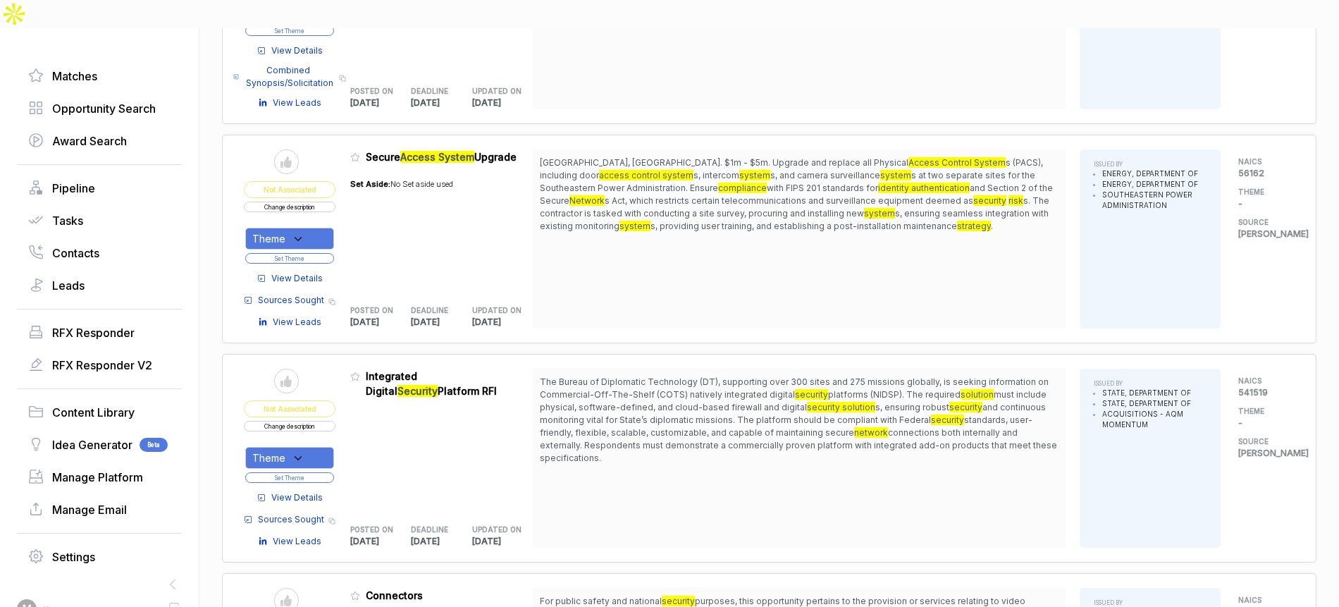
drag, startPoint x: 295, startPoint y: 197, endPoint x: 301, endPoint y: 208, distance: 12.9
click at [295, 228] on div "Theme" at bounding box center [289, 239] width 89 height 22
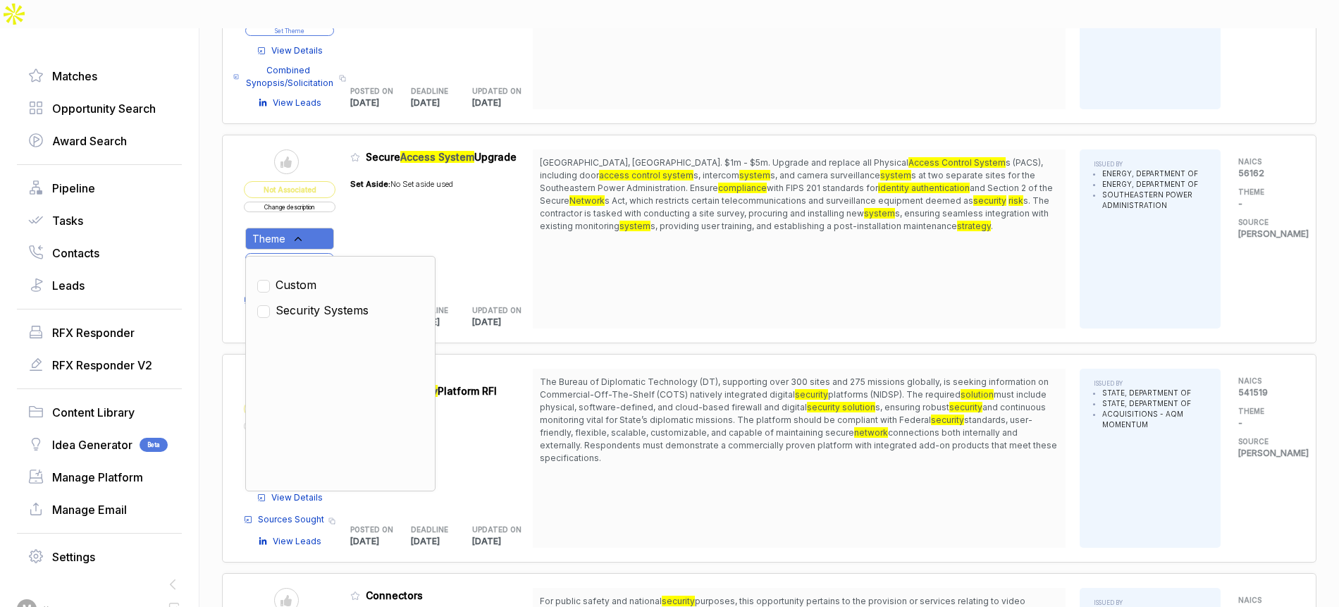
drag, startPoint x: 322, startPoint y: 274, endPoint x: 362, endPoint y: 233, distance: 56.8
click at [322, 302] on span "Security Systems" at bounding box center [322, 310] width 93 height 17
checkbox input "true"
click at [411, 204] on div "Set Aside: No Set aside used" at bounding box center [401, 230] width 103 height 120
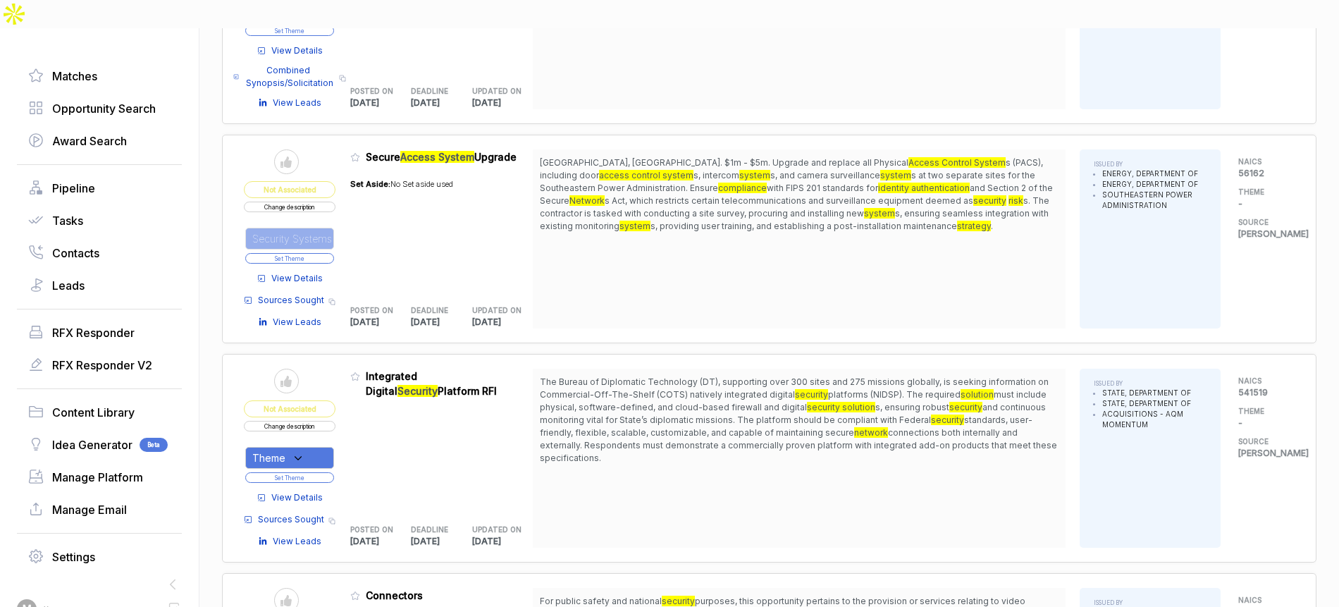
click at [323, 253] on button "Set Theme" at bounding box center [289, 258] width 89 height 11
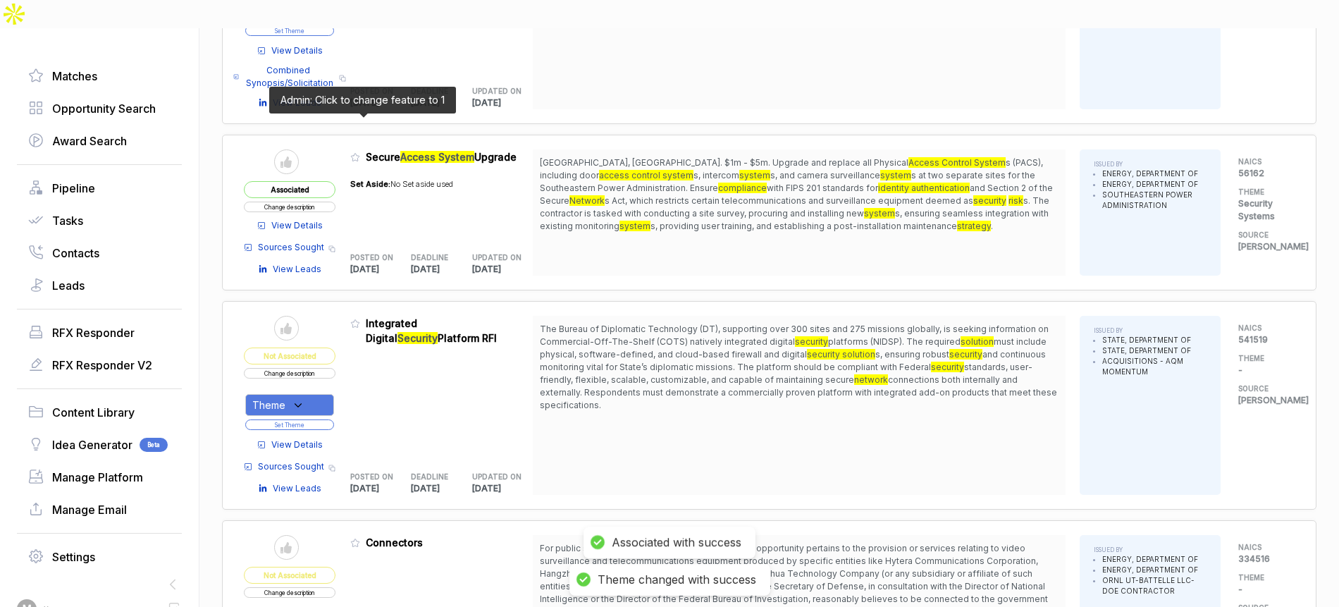
click at [359, 152] on icon at bounding box center [355, 157] width 10 height 10
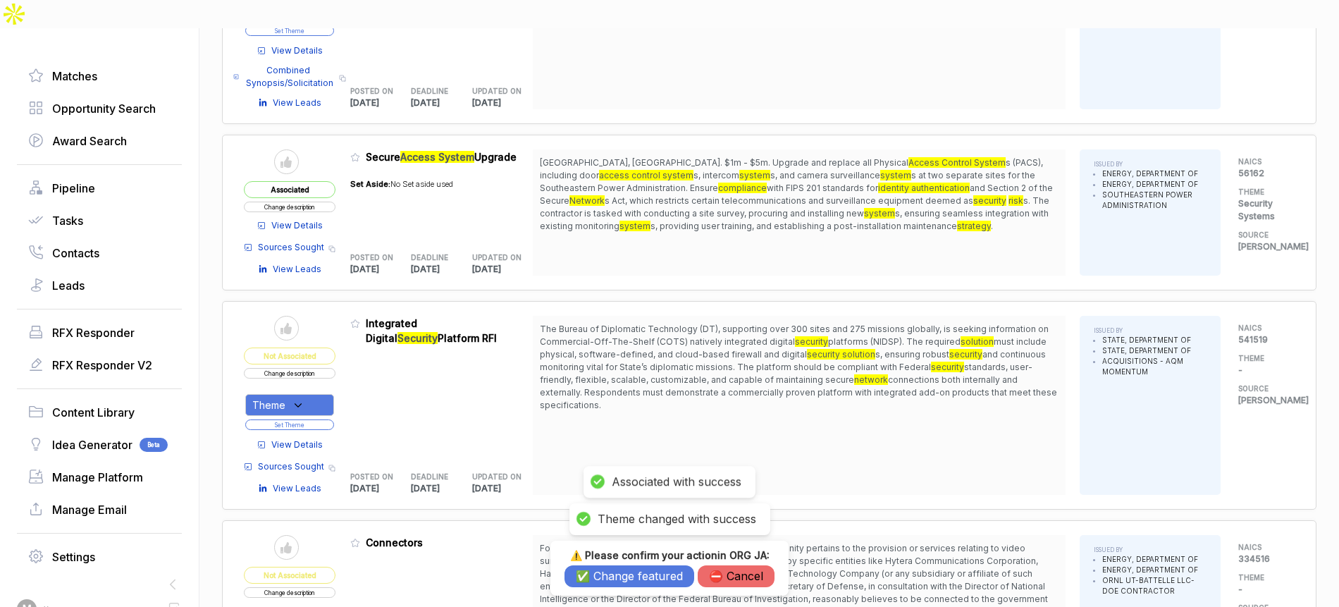
click at [603, 576] on button "✅ Change featured" at bounding box center [630, 576] width 130 height 22
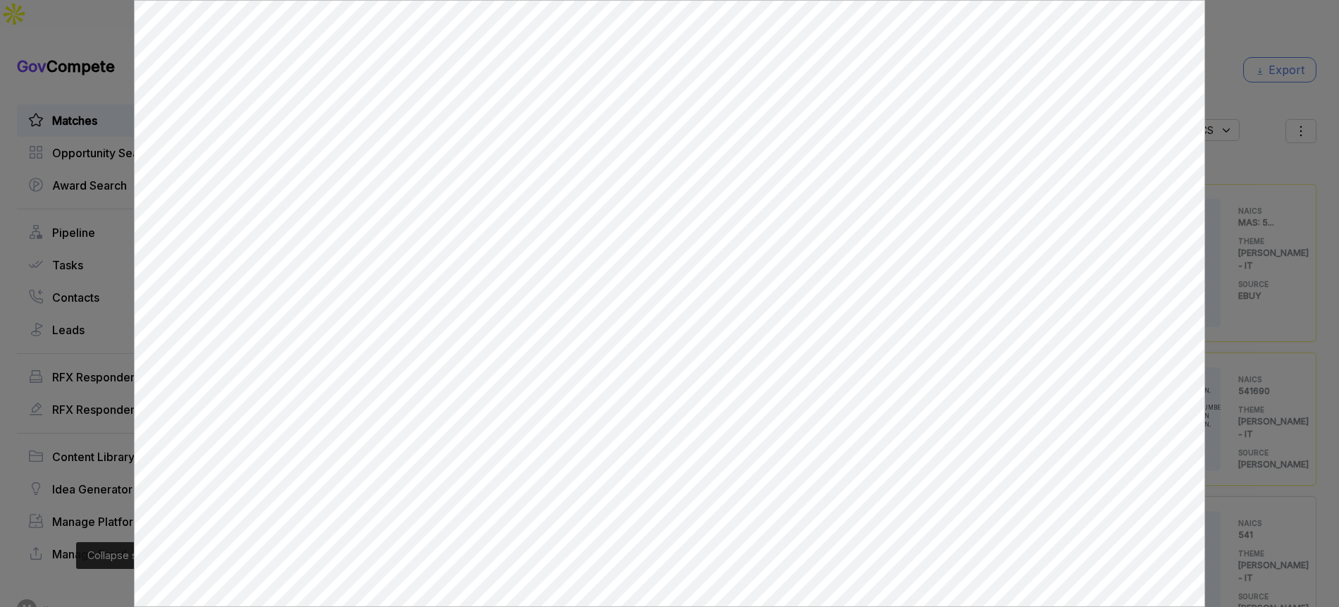
scroll to position [1, 0]
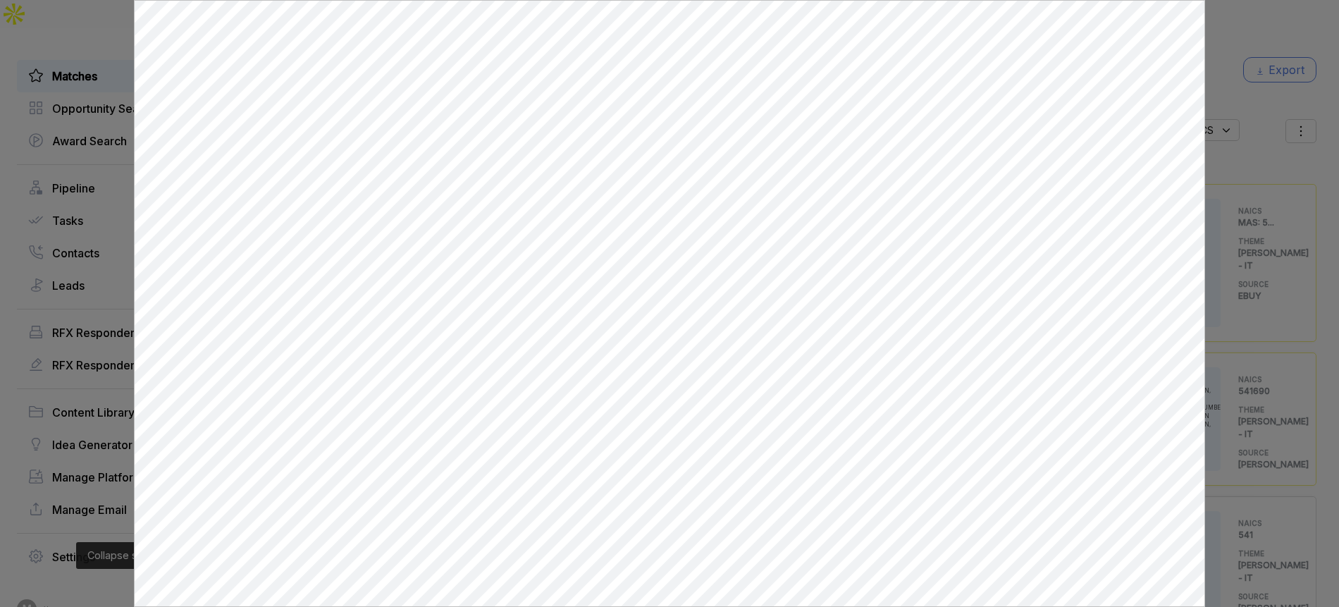
click at [1235, 18] on div at bounding box center [669, 303] width 1339 height 607
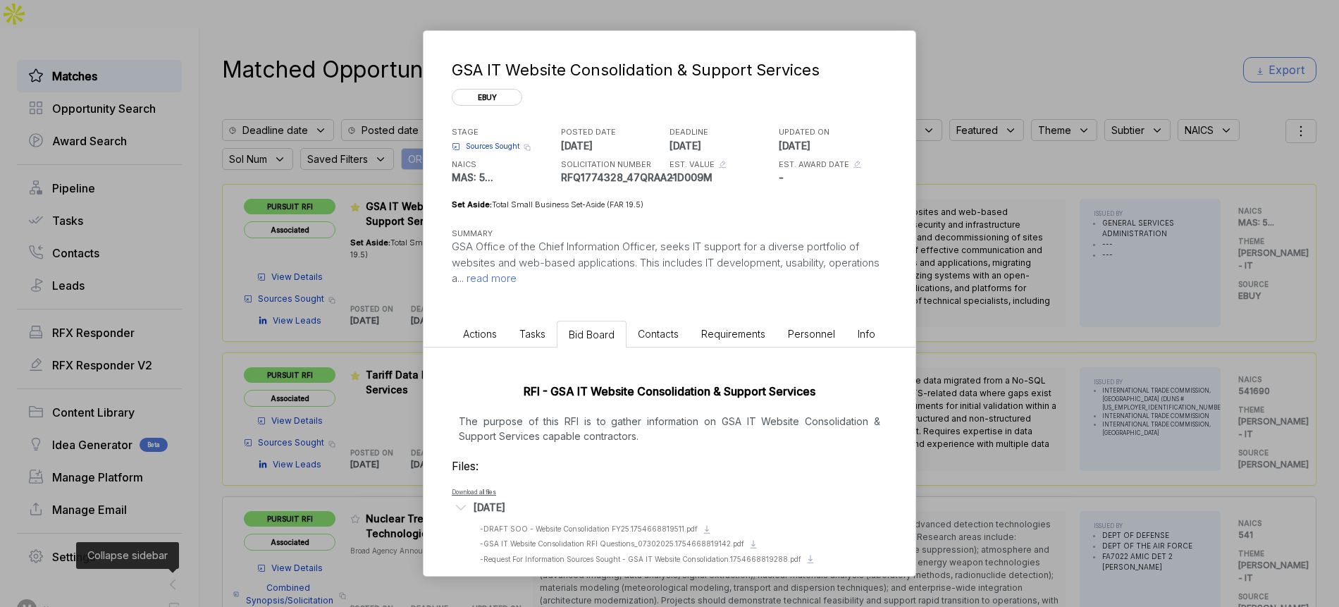
click at [225, 309] on div "GSA IT Website Consolidation & Support Services ebuy STAGE Sources Sought Copy …" at bounding box center [669, 303] width 1339 height 607
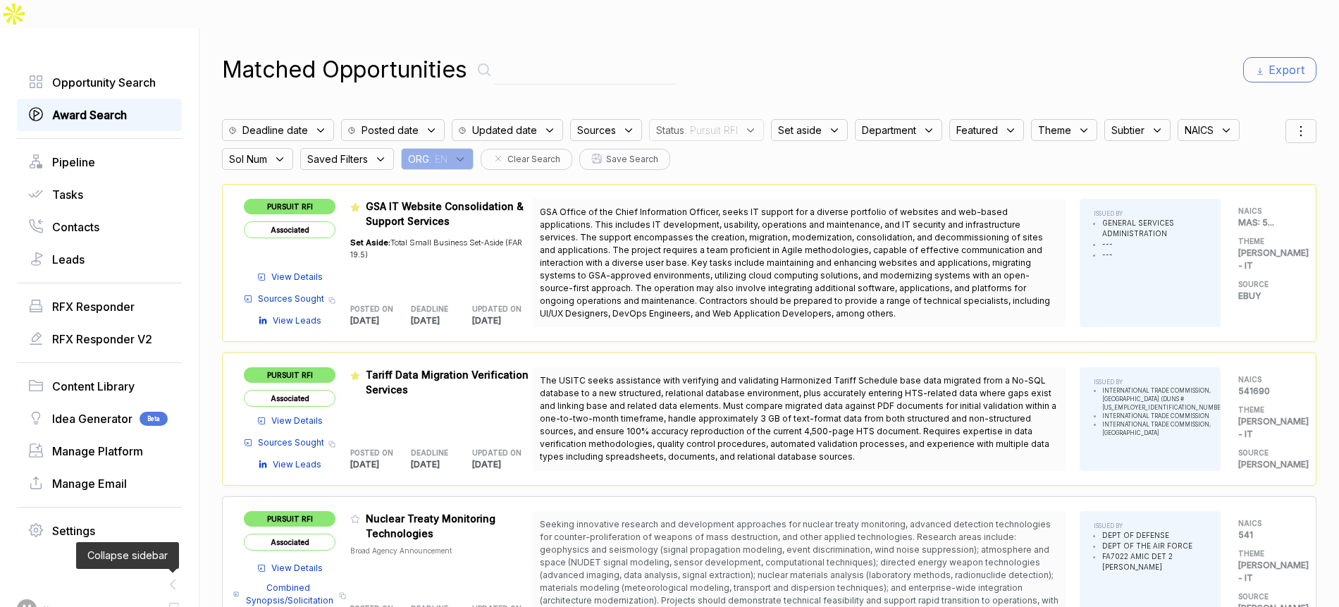
scroll to position [0, 0]
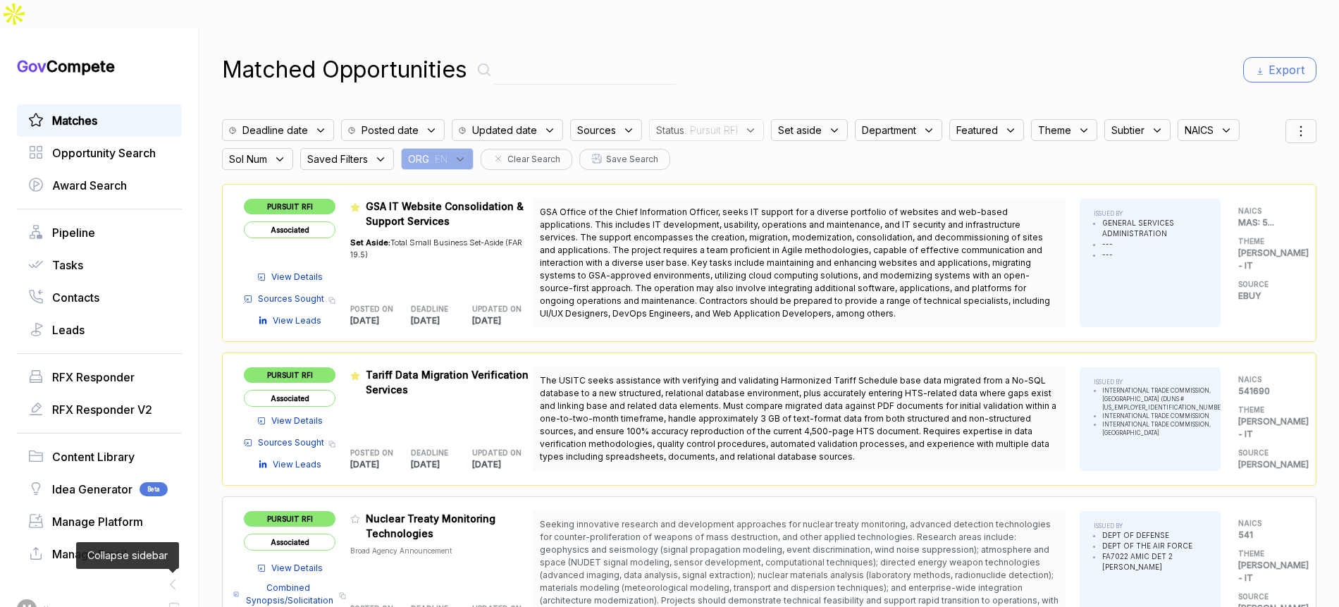
drag, startPoint x: 123, startPoint y: 75, endPoint x: 118, endPoint y: 86, distance: 12.3
click at [120, 80] on div "Gov Compete Matches Opportunity Search Award Search Pipeline Tasks Contacts Lea…" at bounding box center [99, 337] width 165 height 562
click at [118, 112] on link "Matches" at bounding box center [99, 120] width 142 height 17
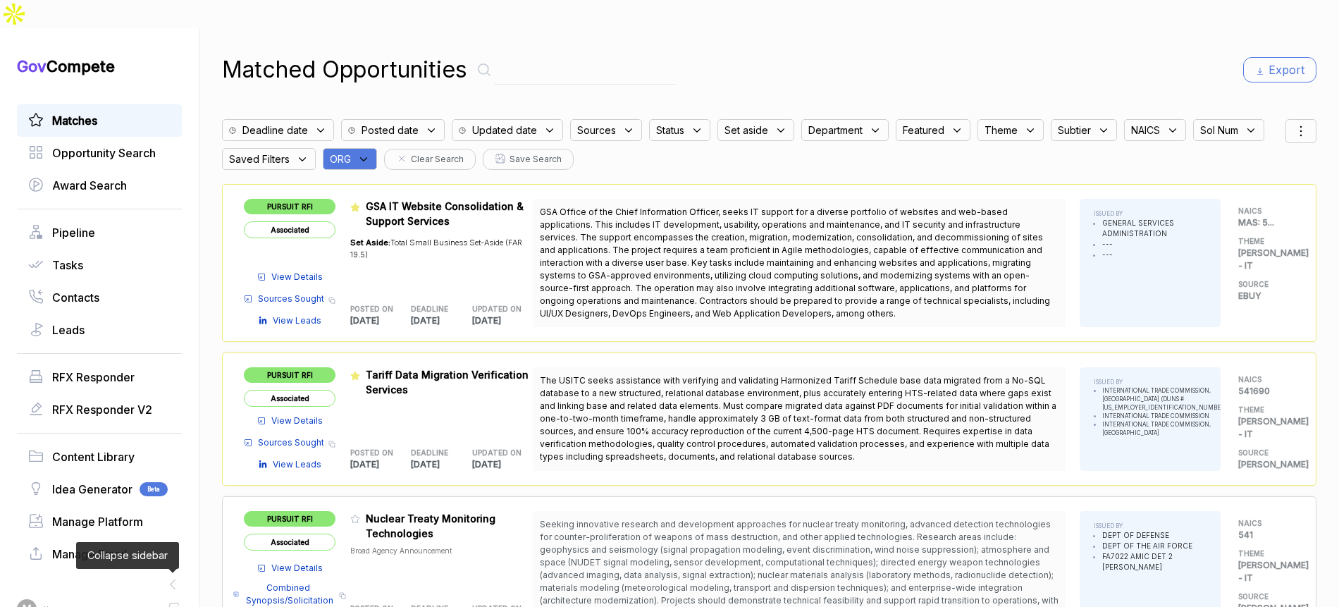
click at [370, 153] on icon at bounding box center [363, 159] width 13 height 13
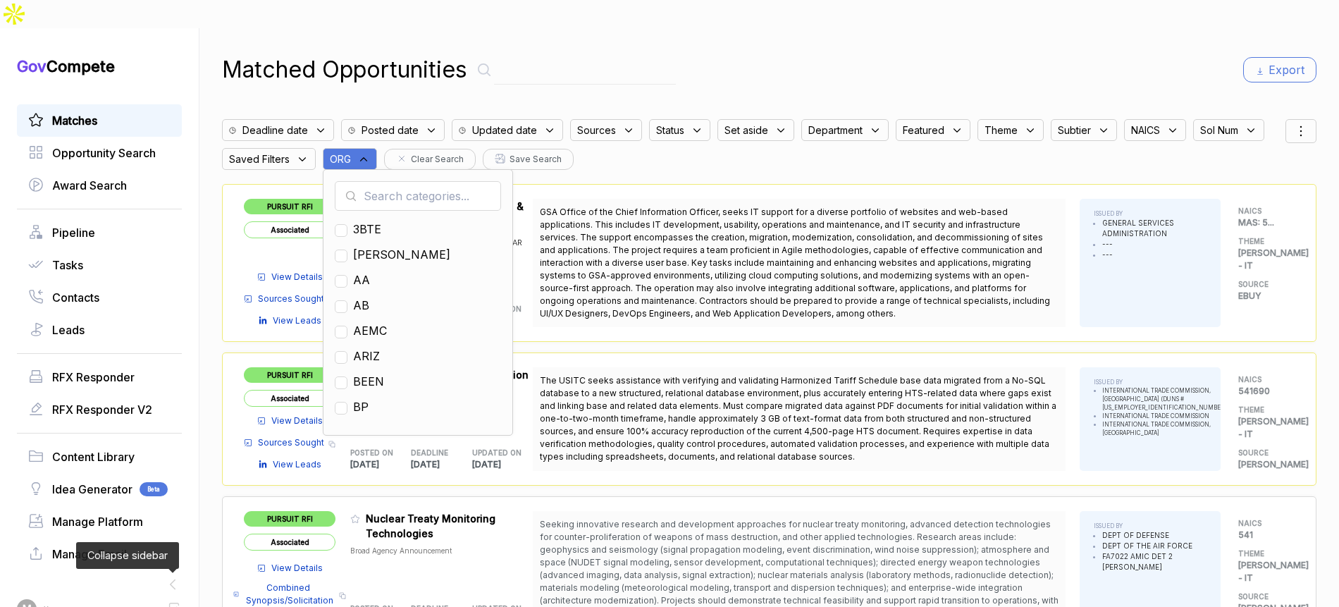
click at [379, 181] on input "text" at bounding box center [418, 196] width 166 height 30
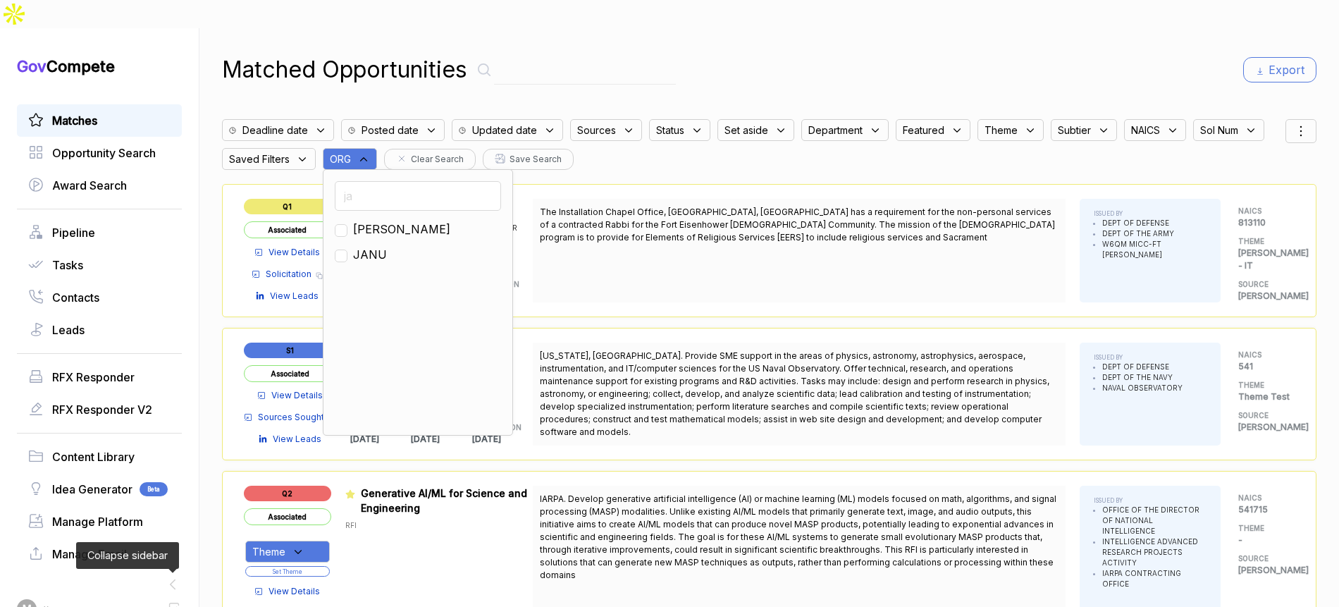
type input "ja"
click at [366, 221] on span "[PERSON_NAME]" at bounding box center [401, 229] width 97 height 17
checkbox input "true"
click at [825, 53] on div "Matched Opportunities Export" at bounding box center [769, 70] width 1094 height 34
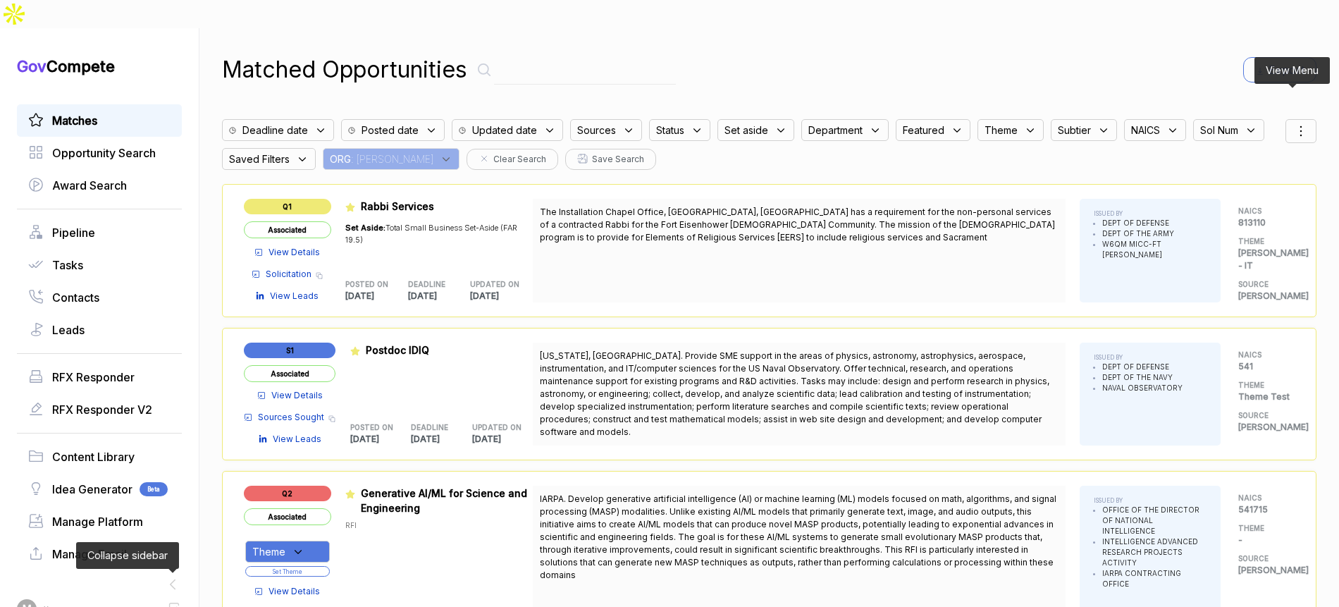
drag, startPoint x: 1295, startPoint y: 97, endPoint x: 1288, endPoint y: 117, distance: 20.7
click at [1295, 123] on icon at bounding box center [1301, 131] width 17 height 17
click at [1233, 201] on div at bounding box center [1233, 205] width 21 height 8
checkbox input "true"
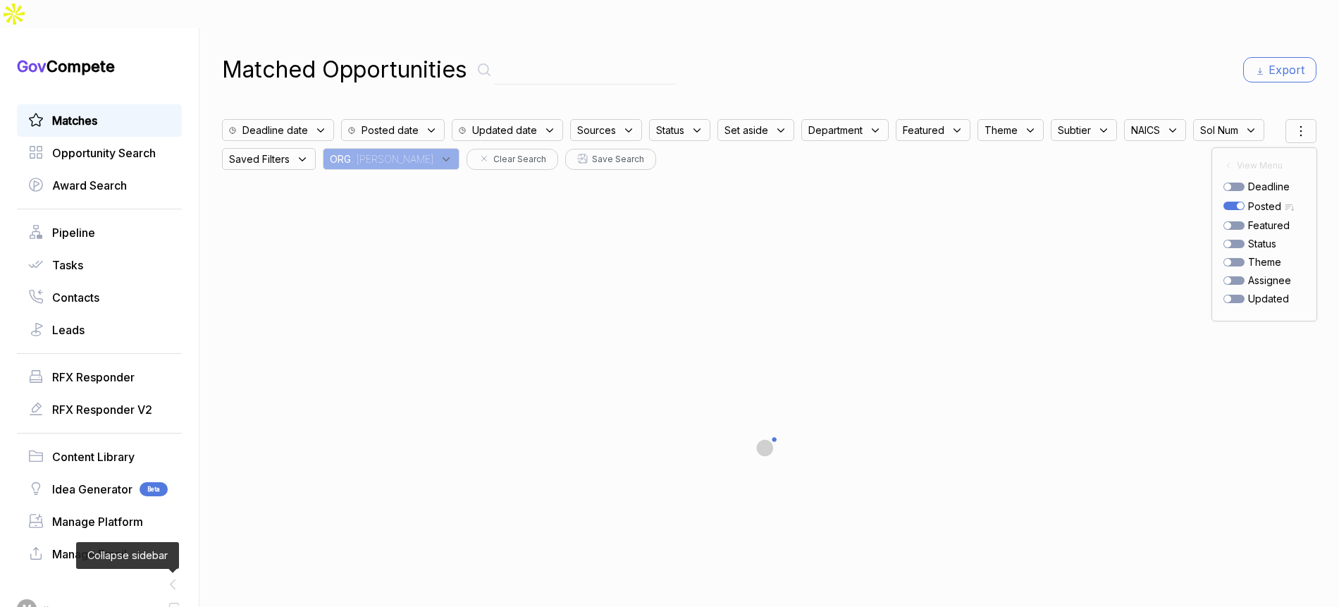
click at [997, 53] on div "Matched Opportunities Export" at bounding box center [769, 70] width 1094 height 34
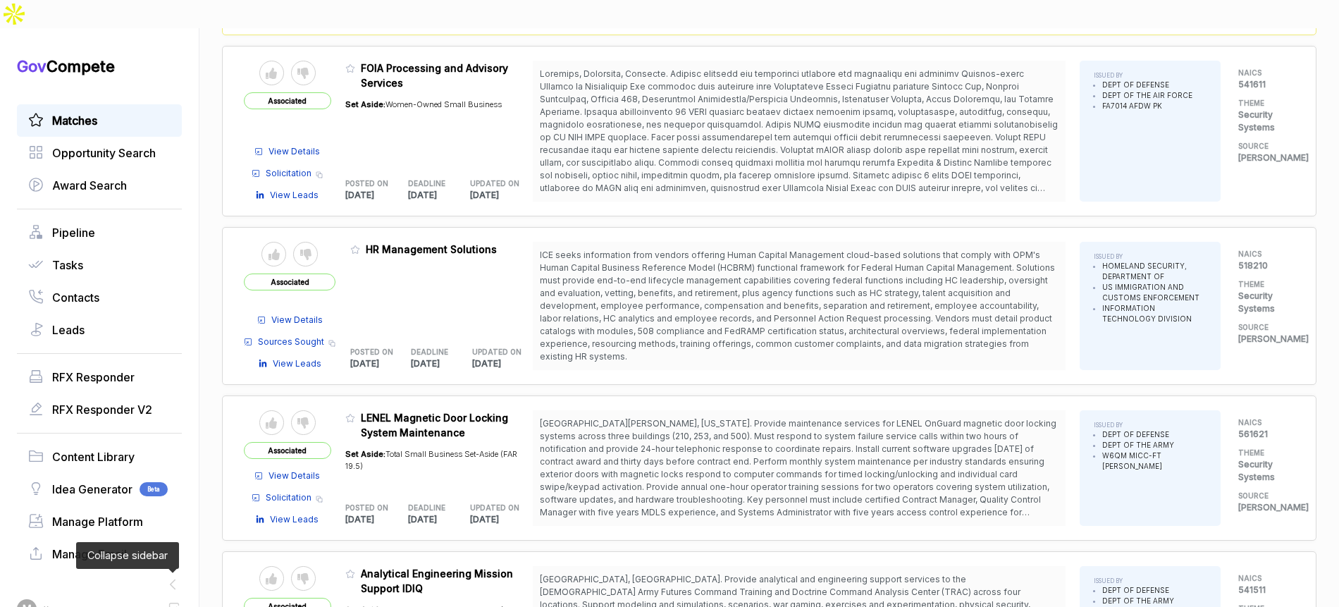
scroll to position [558, 0]
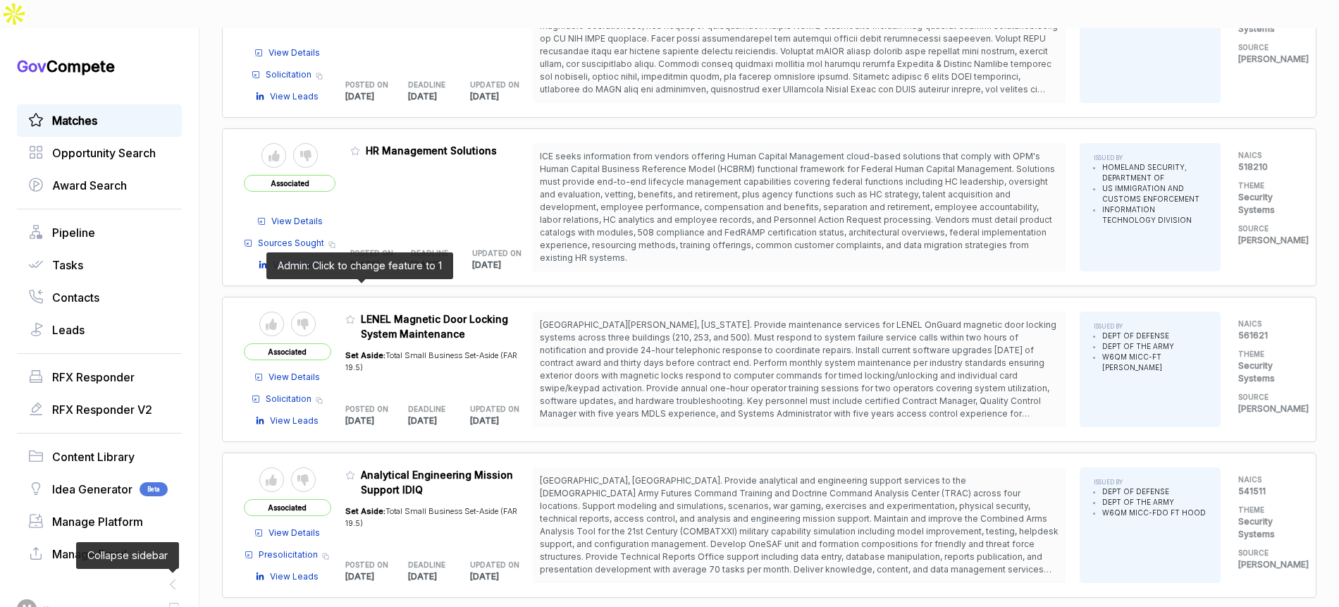
click at [361, 316] on span at bounding box center [353, 323] width 16 height 14
click at [355, 314] on icon at bounding box center [350, 319] width 10 height 10
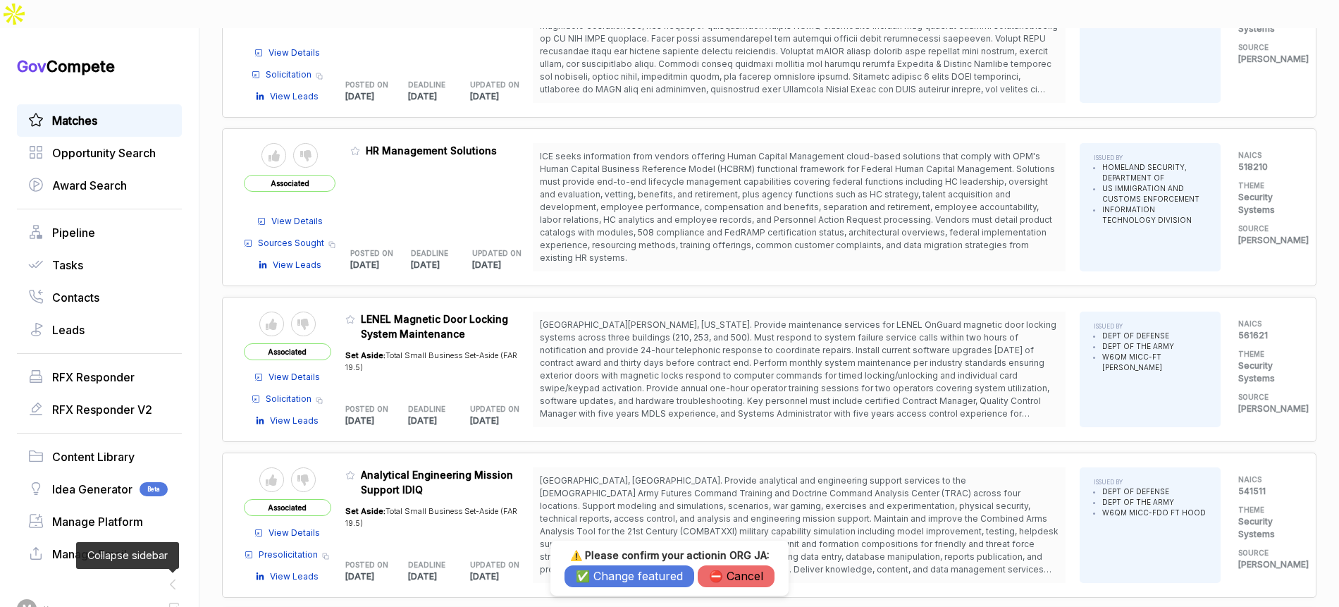
click at [590, 576] on button "✅ Change featured" at bounding box center [630, 576] width 130 height 22
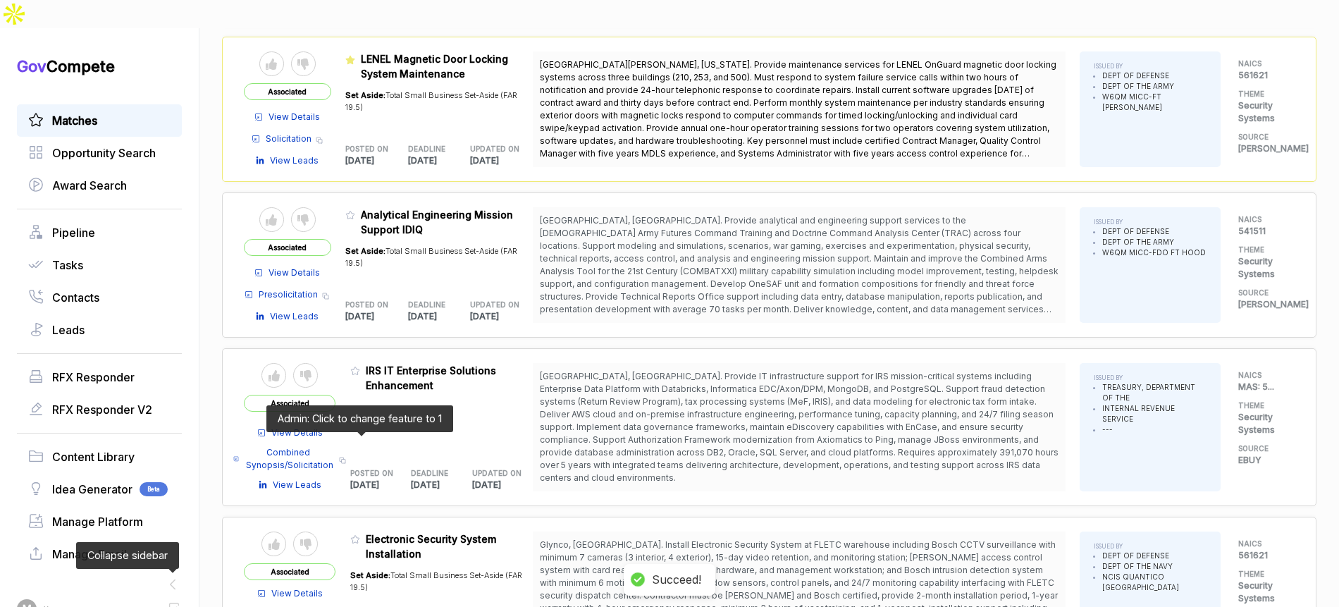
scroll to position [848, 0]
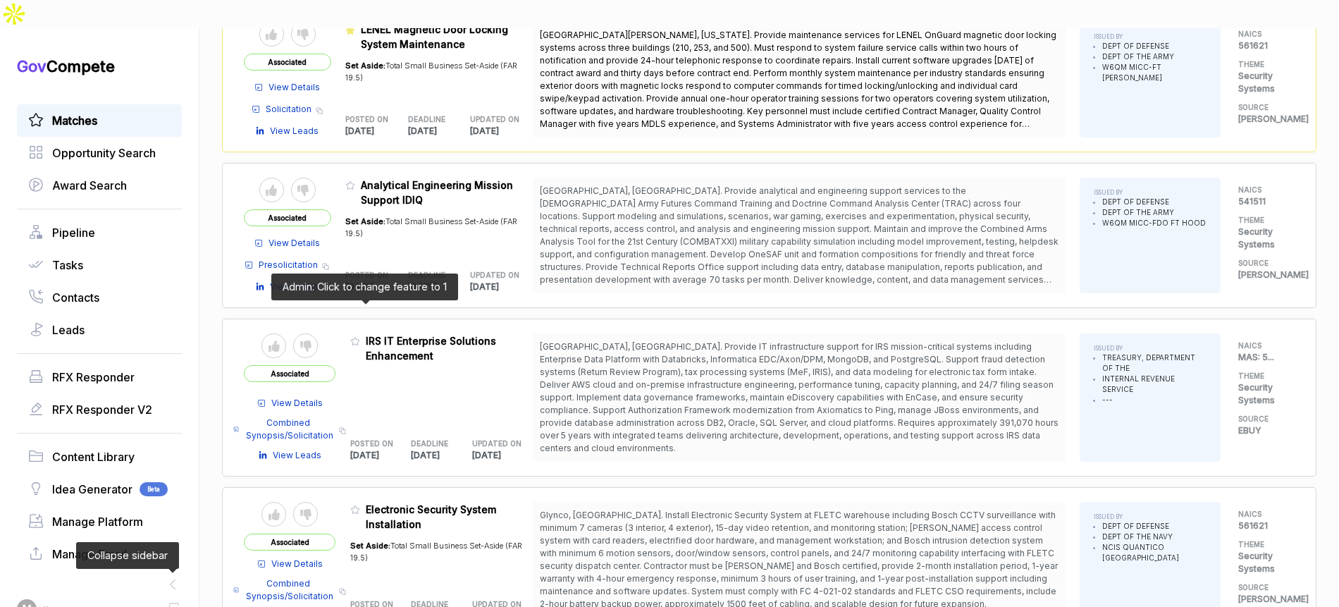
click at [360, 336] on icon at bounding box center [355, 341] width 10 height 10
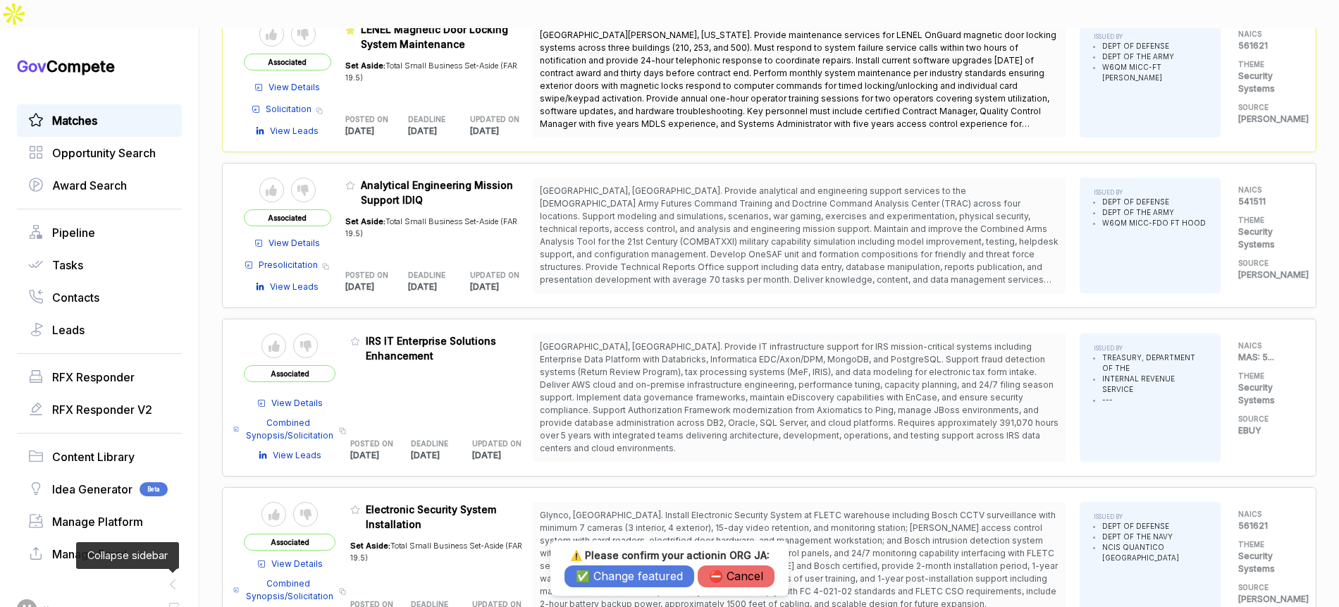
click at [601, 579] on button "✅ Change featured" at bounding box center [630, 576] width 130 height 22
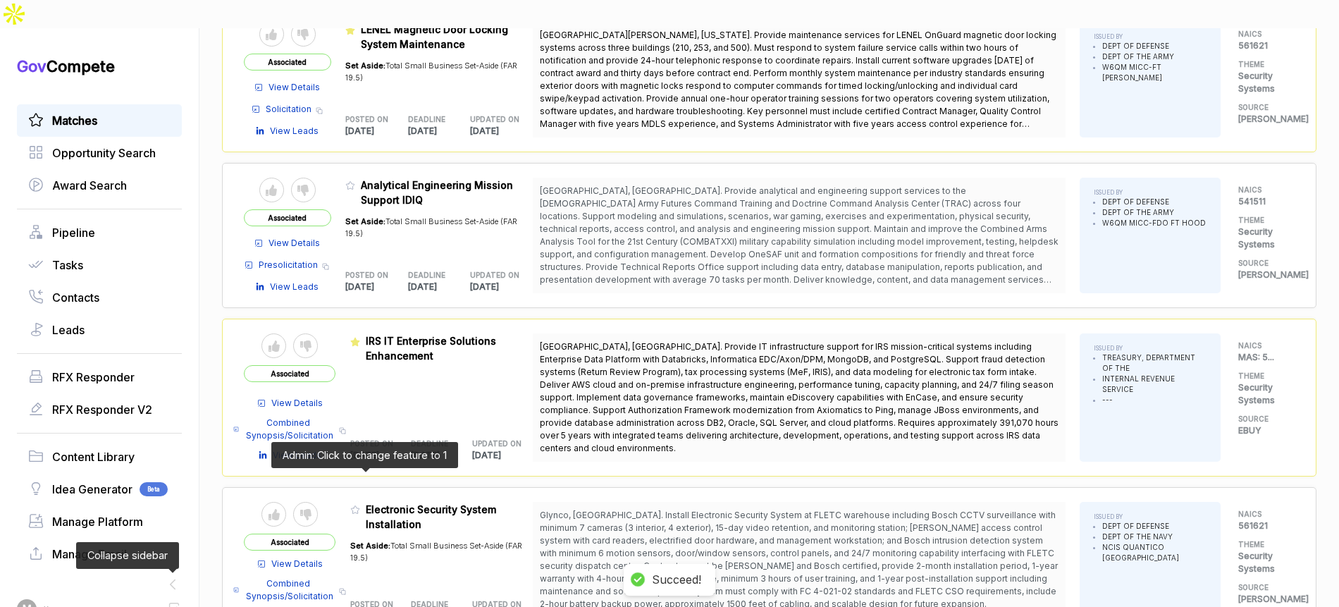
click at [360, 505] on icon at bounding box center [355, 510] width 10 height 10
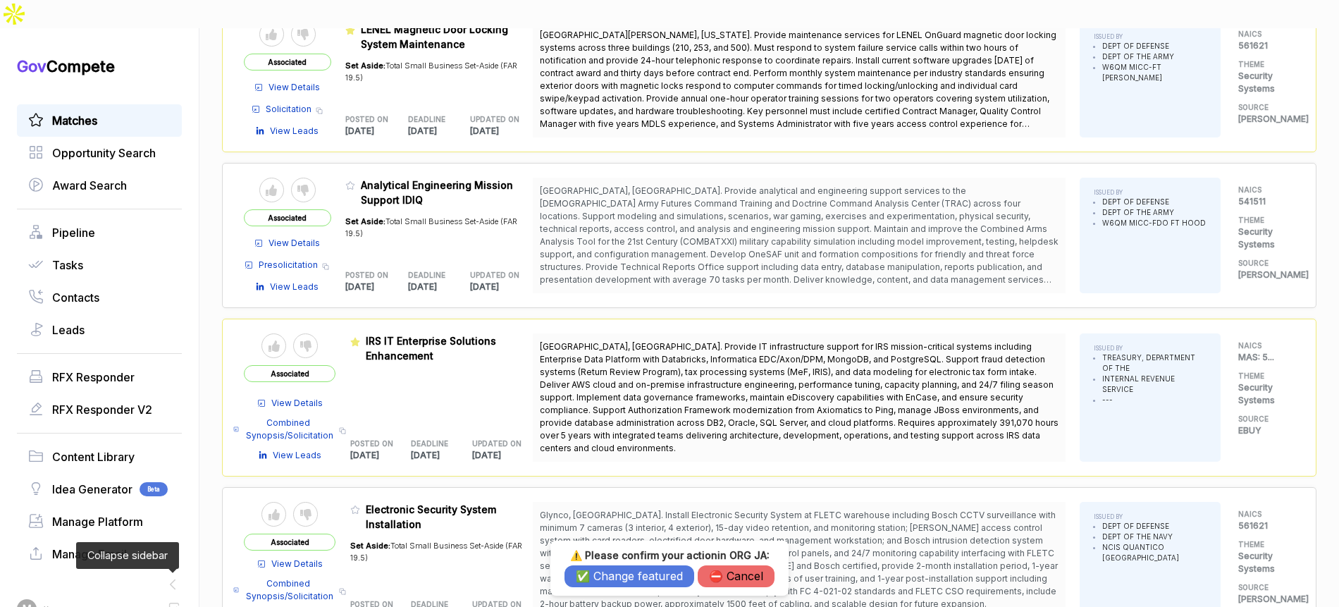
click at [586, 583] on button "✅ Change featured" at bounding box center [630, 576] width 130 height 22
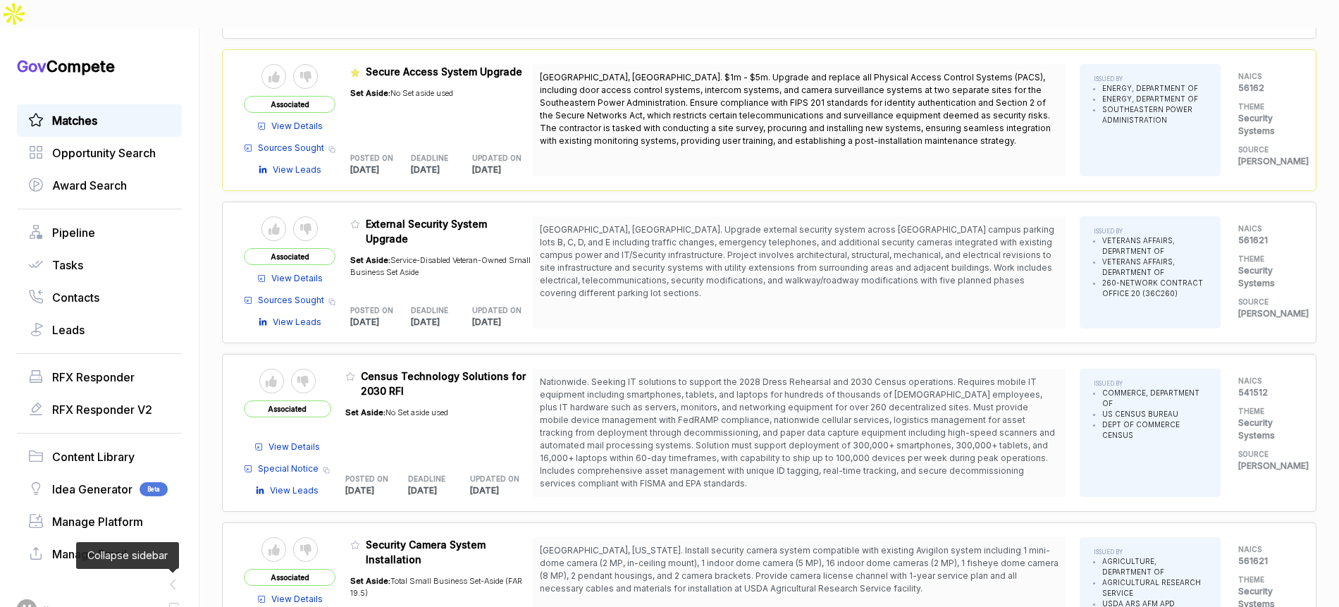
scroll to position [1637, 0]
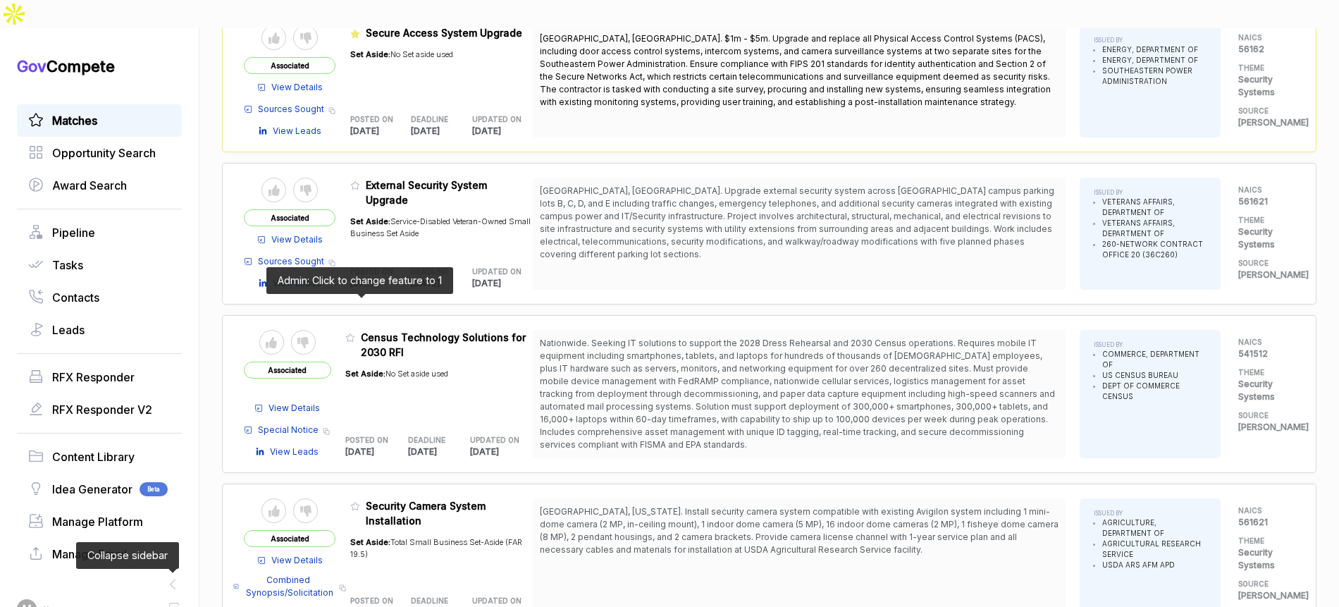
click at [355, 333] on icon at bounding box center [350, 338] width 10 height 10
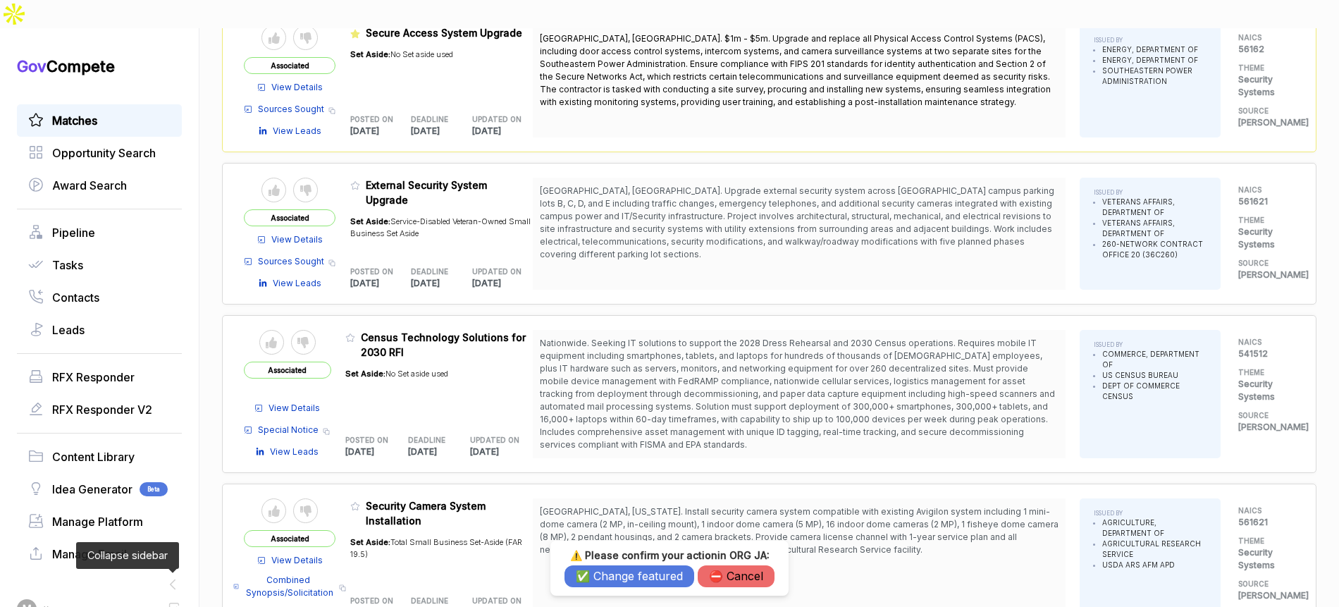
click at [585, 572] on button "✅ Change featured" at bounding box center [630, 576] width 130 height 22
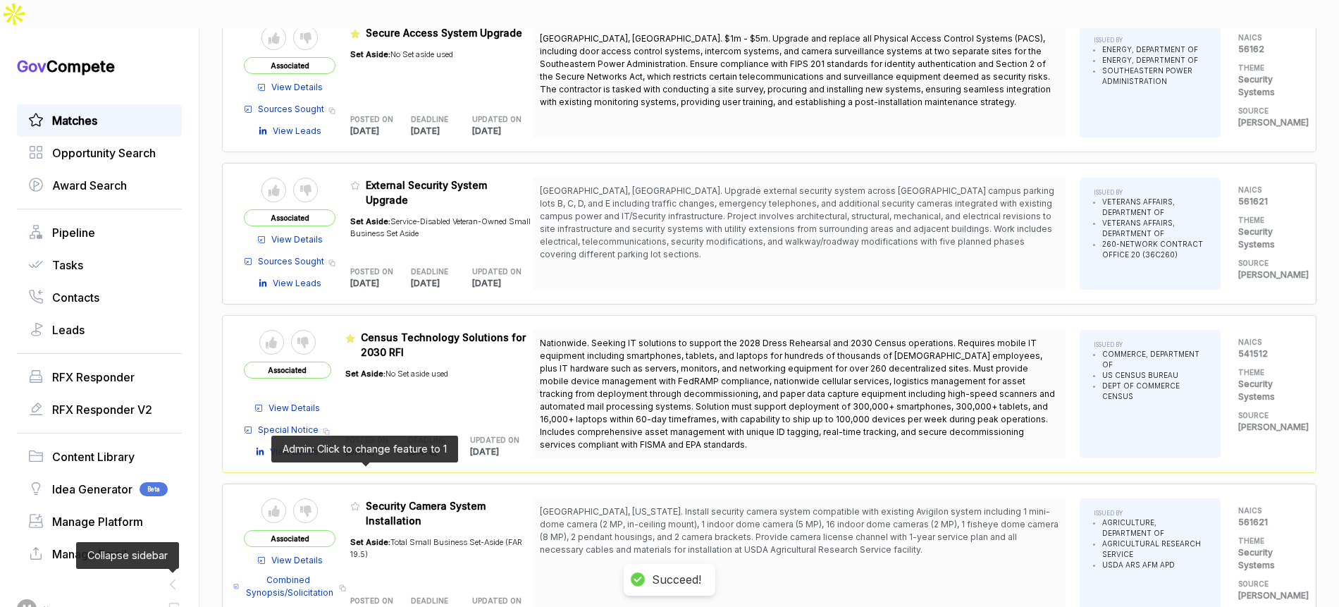
click at [360, 501] on icon at bounding box center [355, 506] width 10 height 10
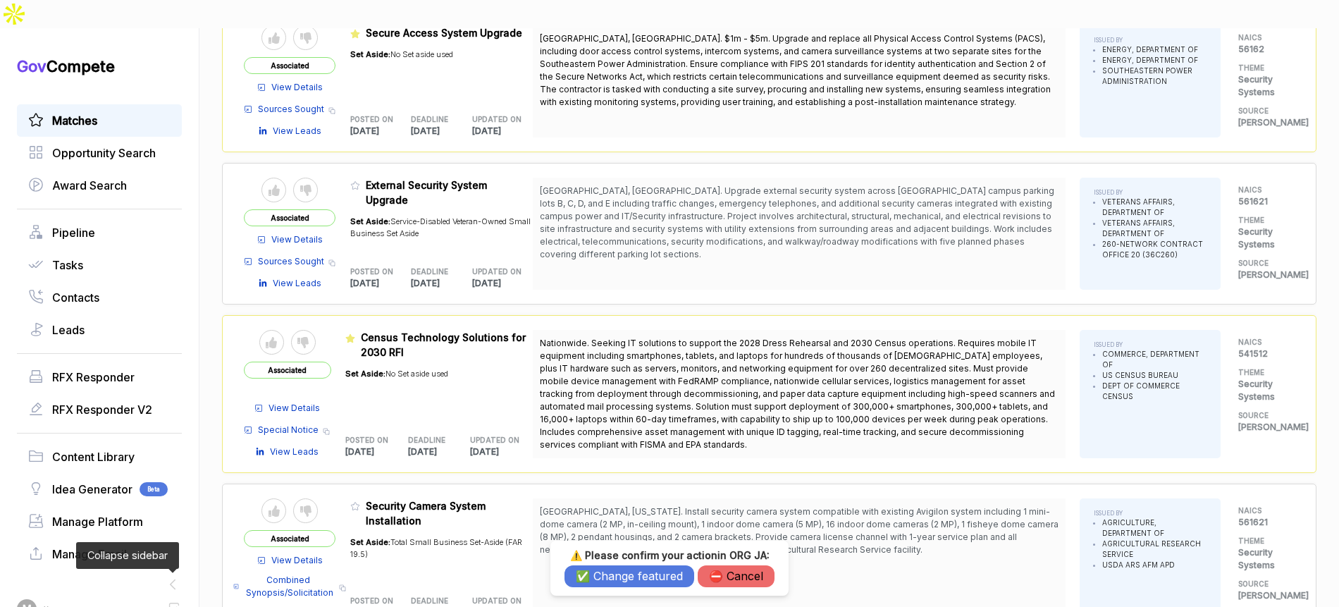
click at [617, 569] on button "✅ Change featured" at bounding box center [630, 576] width 130 height 22
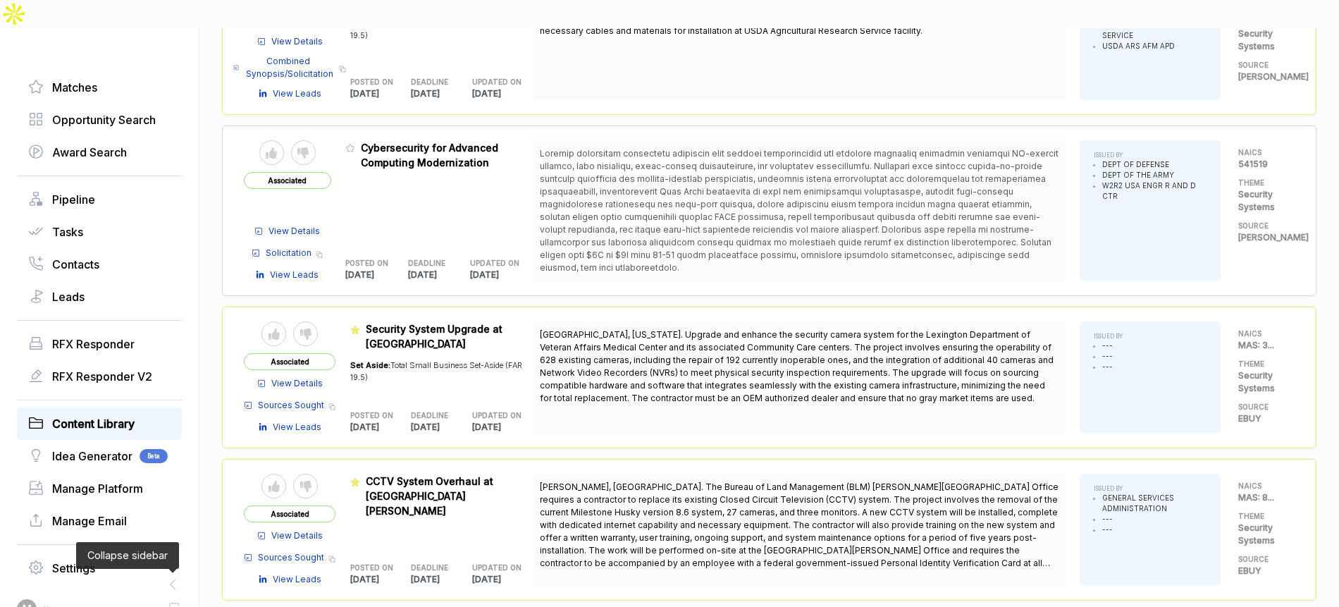
scroll to position [70, 0]
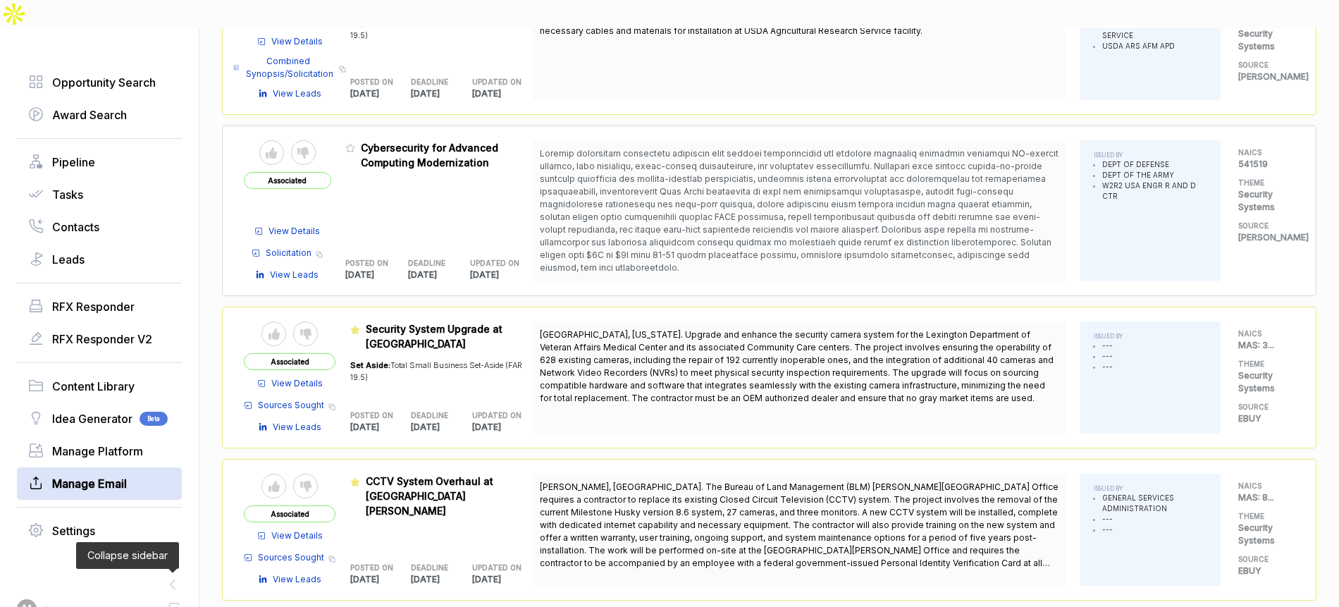
click at [84, 475] on span "Manage Email" at bounding box center [89, 483] width 75 height 17
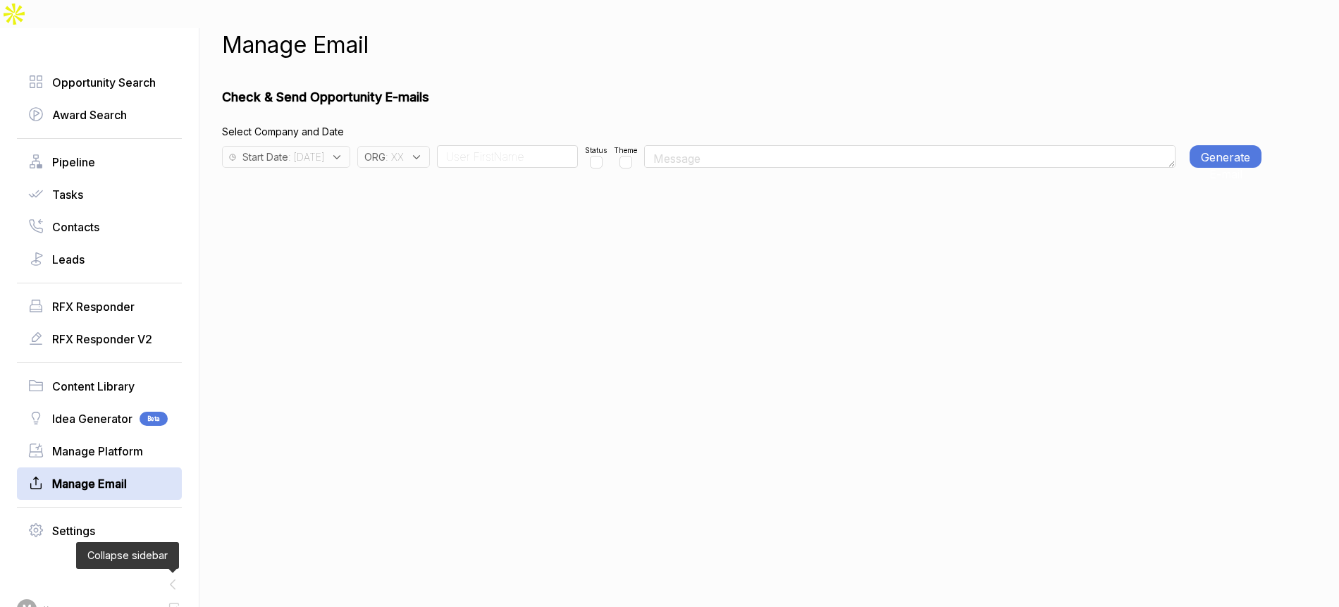
drag, startPoint x: 334, startPoint y: 129, endPoint x: 333, endPoint y: 136, distance: 7.1
click at [324, 149] on span ": [DATE]" at bounding box center [306, 156] width 36 height 15
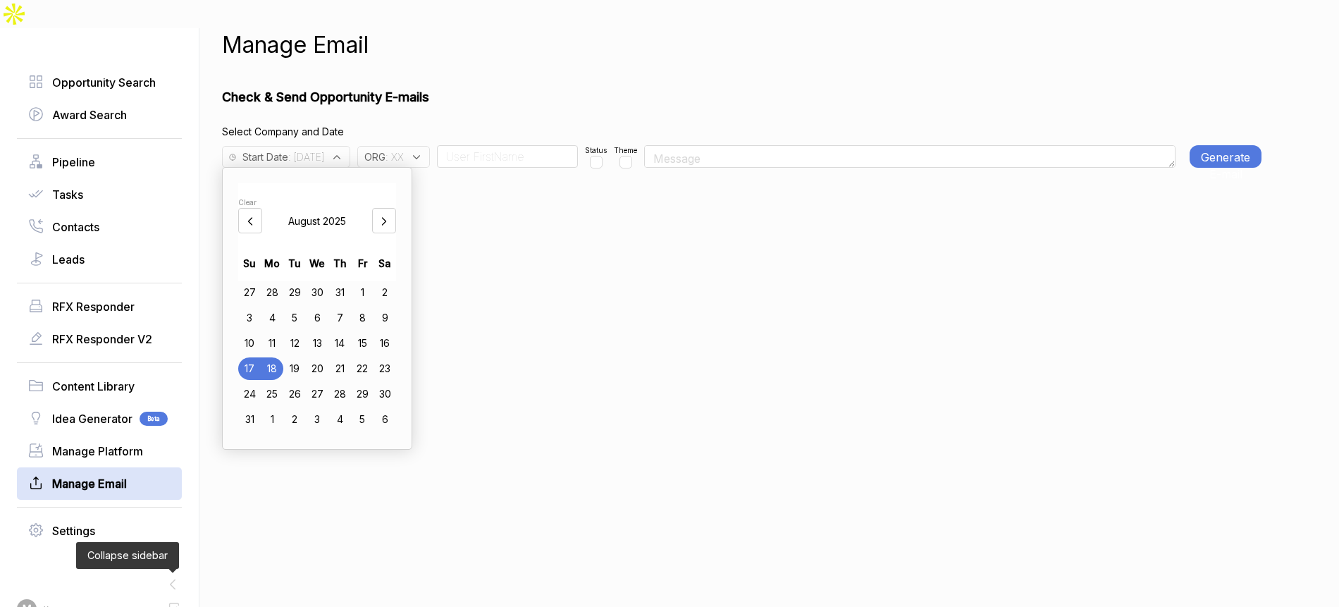
click at [326, 332] on div "13" at bounding box center [317, 343] width 23 height 23
click at [404, 149] on span ": XX" at bounding box center [394, 156] width 18 height 15
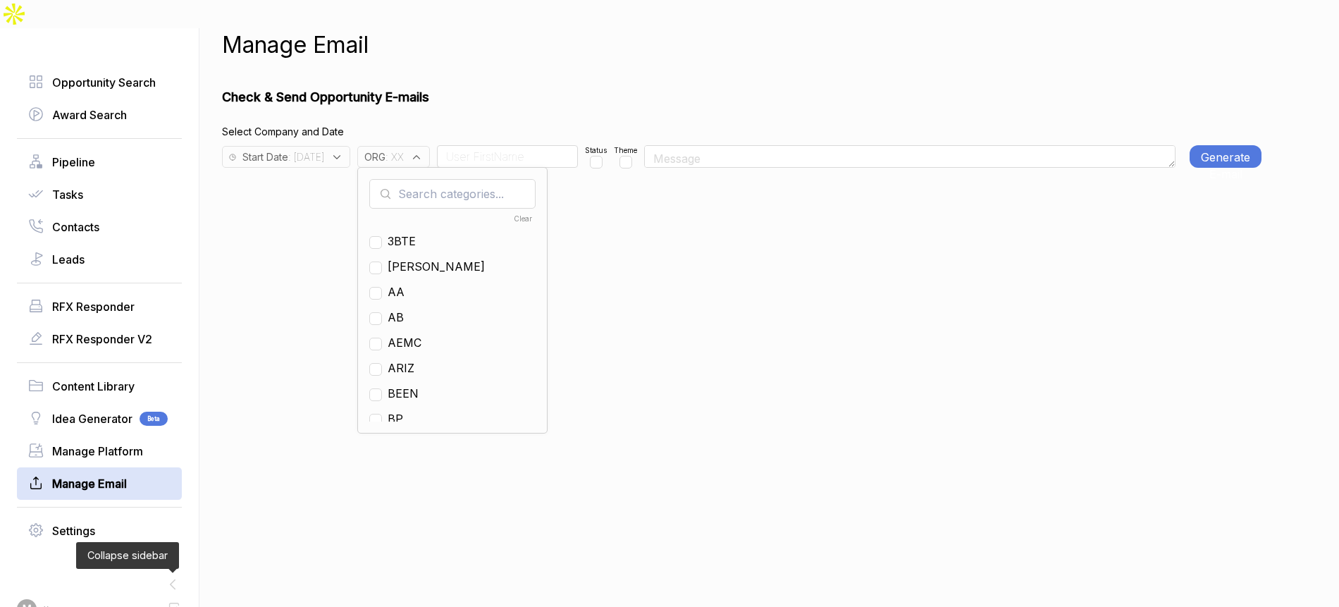
click at [445, 179] on input "text" at bounding box center [452, 194] width 166 height 30
checkbox input "true"
type input "xx"
drag, startPoint x: 425, startPoint y: 211, endPoint x: 426, endPoint y: 181, distance: 30.3
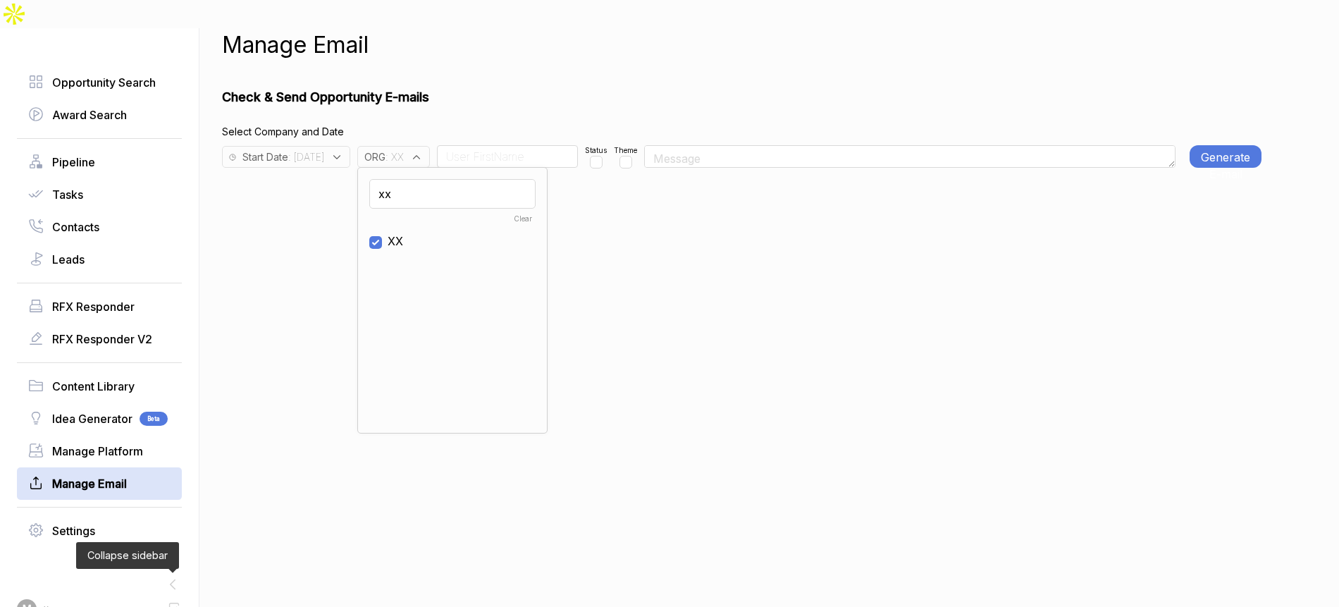
click at [403, 233] on span "XX" at bounding box center [396, 241] width 16 height 17
checkbox input "false"
click at [426, 179] on input "xx" at bounding box center [452, 194] width 166 height 30
type input "ja"
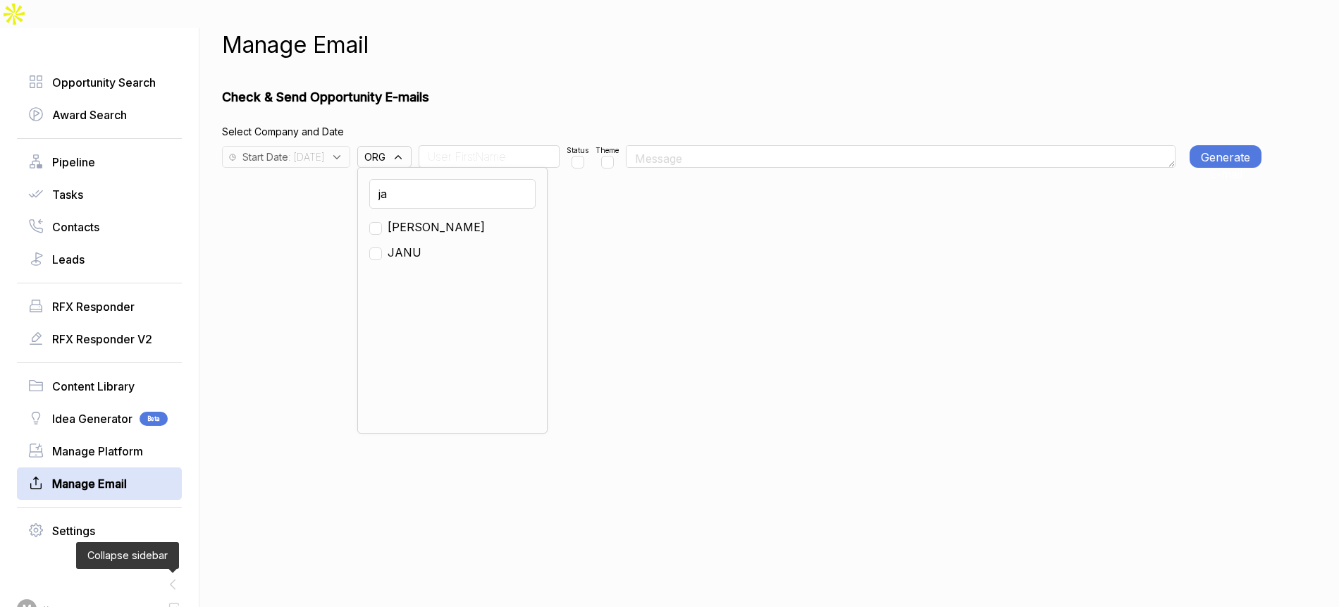
click at [425, 218] on span "[PERSON_NAME]" at bounding box center [436, 226] width 97 height 17
checkbox input "true"
click at [474, 145] on input at bounding box center [489, 156] width 141 height 23
type input "Team"
click at [654, 156] on input "checkbox" at bounding box center [660, 162] width 13 height 13
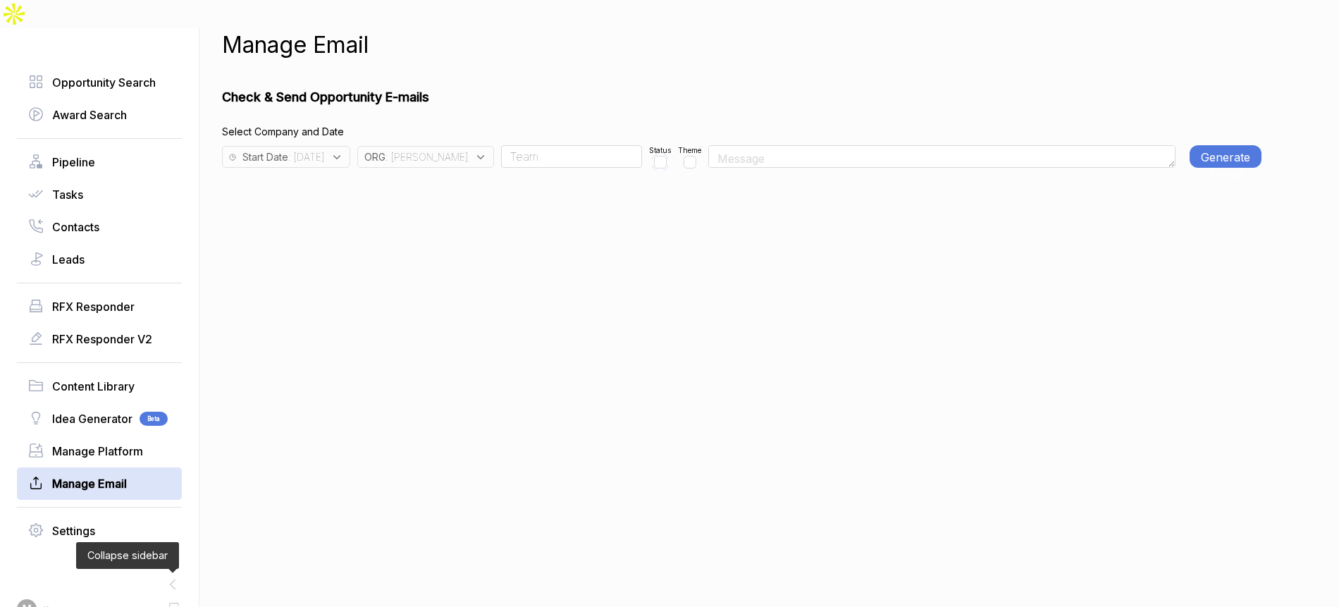
checkbox input "true"
click at [1231, 145] on button "Generate E-mail" at bounding box center [1226, 156] width 72 height 23
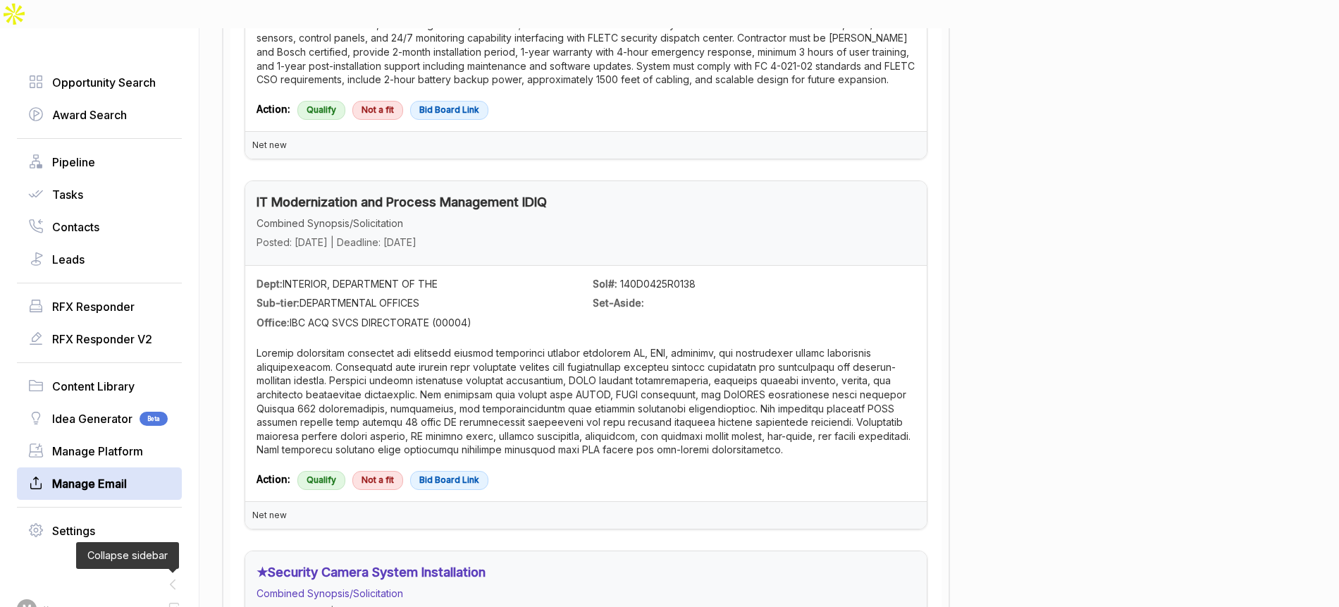
scroll to position [2453, 0]
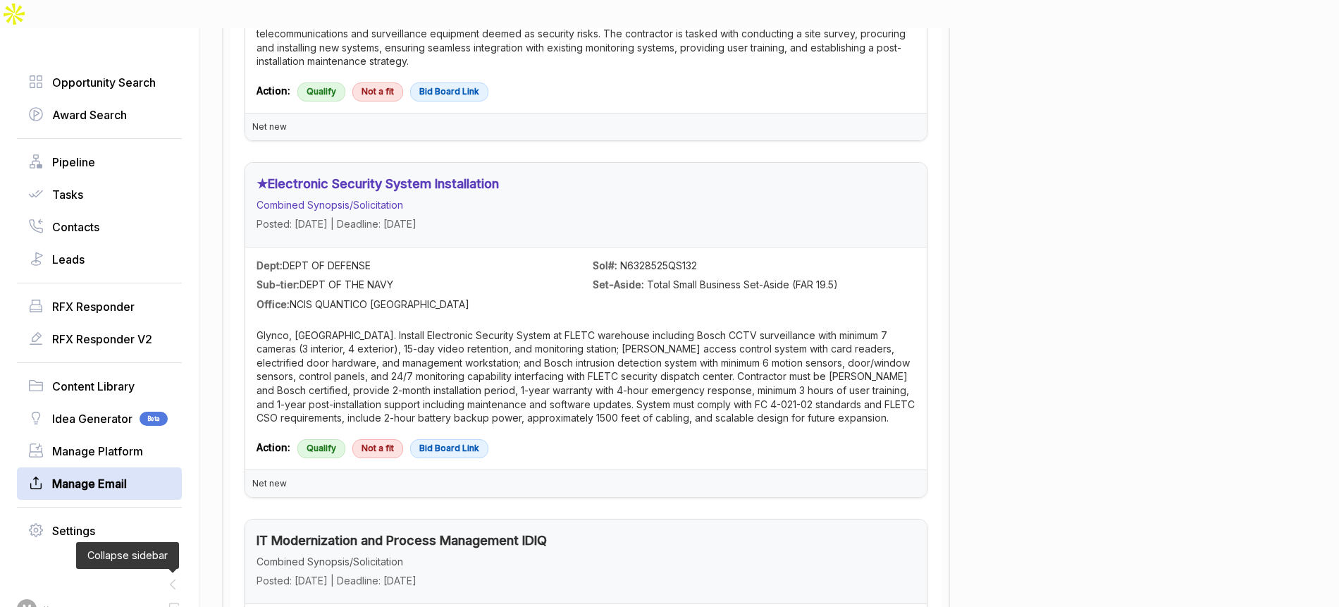
drag, startPoint x: 1078, startPoint y: 339, endPoint x: 1069, endPoint y: 333, distance: 11.1
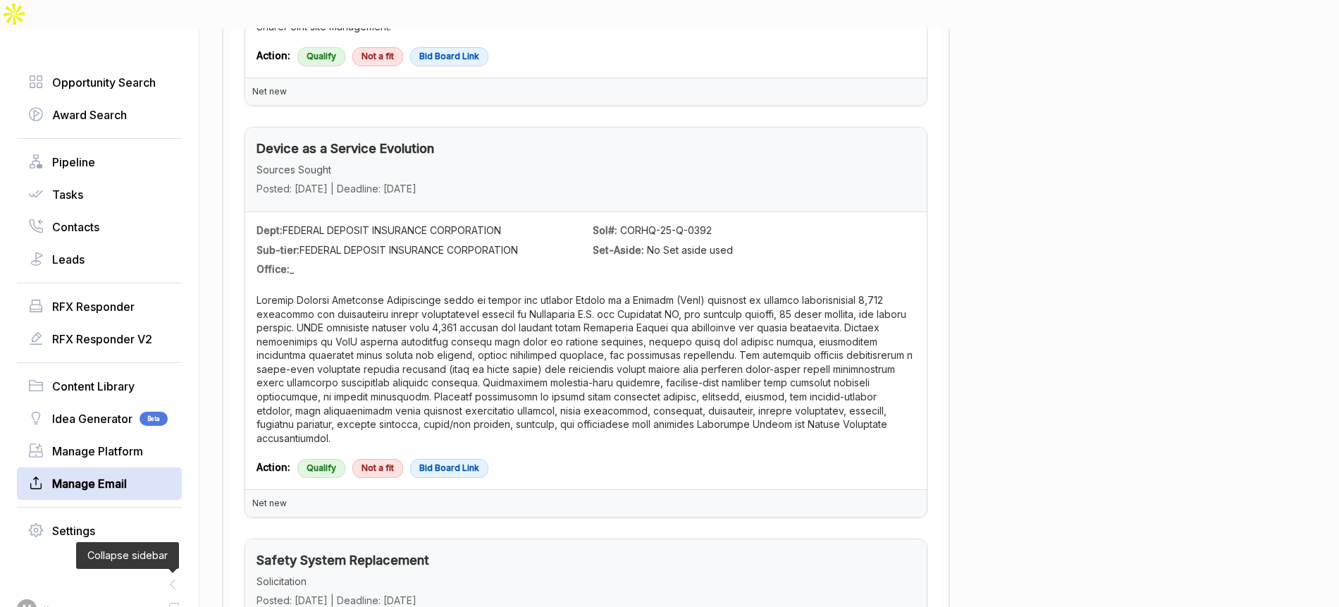
scroll to position [7442, 0]
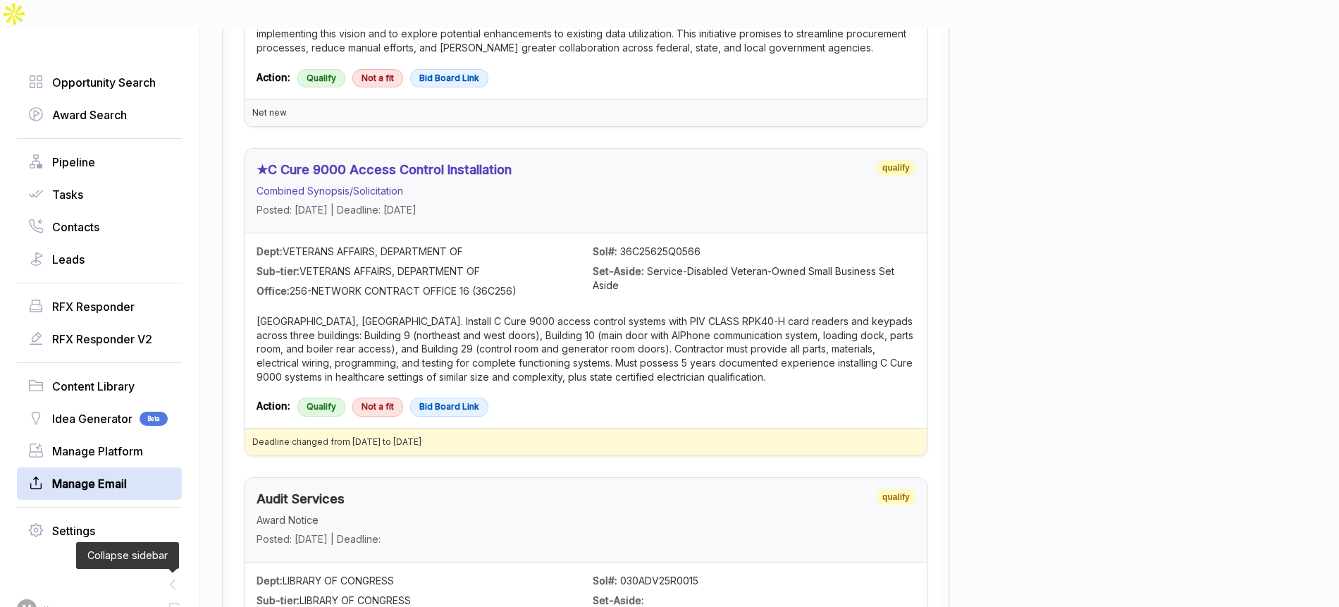
drag, startPoint x: 1106, startPoint y: 347, endPoint x: 1127, endPoint y: 331, distance: 26.6
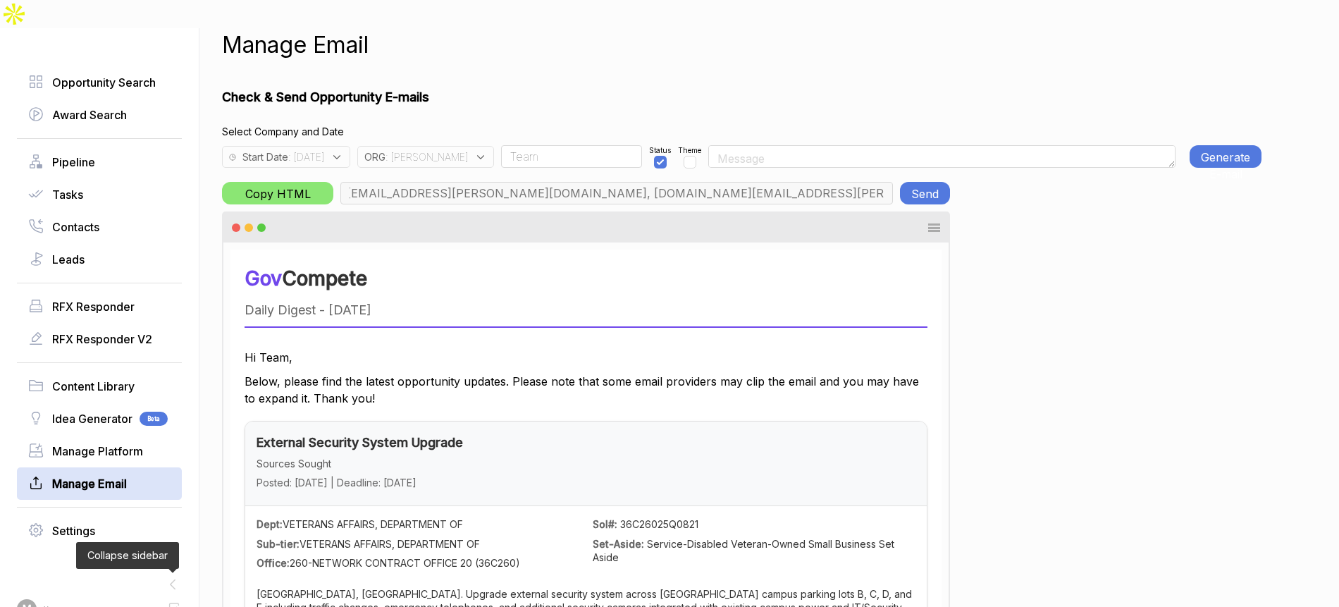
scroll to position [0, 0]
click at [927, 182] on button "Send" at bounding box center [925, 193] width 50 height 23
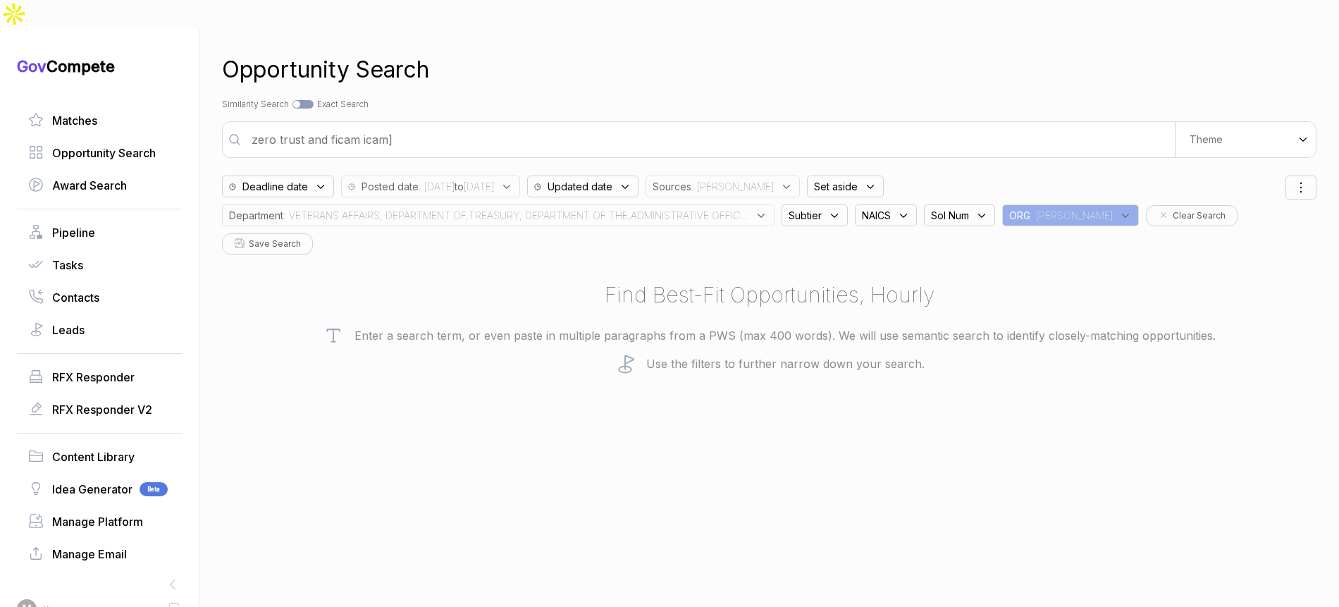
click at [423, 125] on input "zero trust and ficam icam]" at bounding box center [709, 139] width 932 height 28
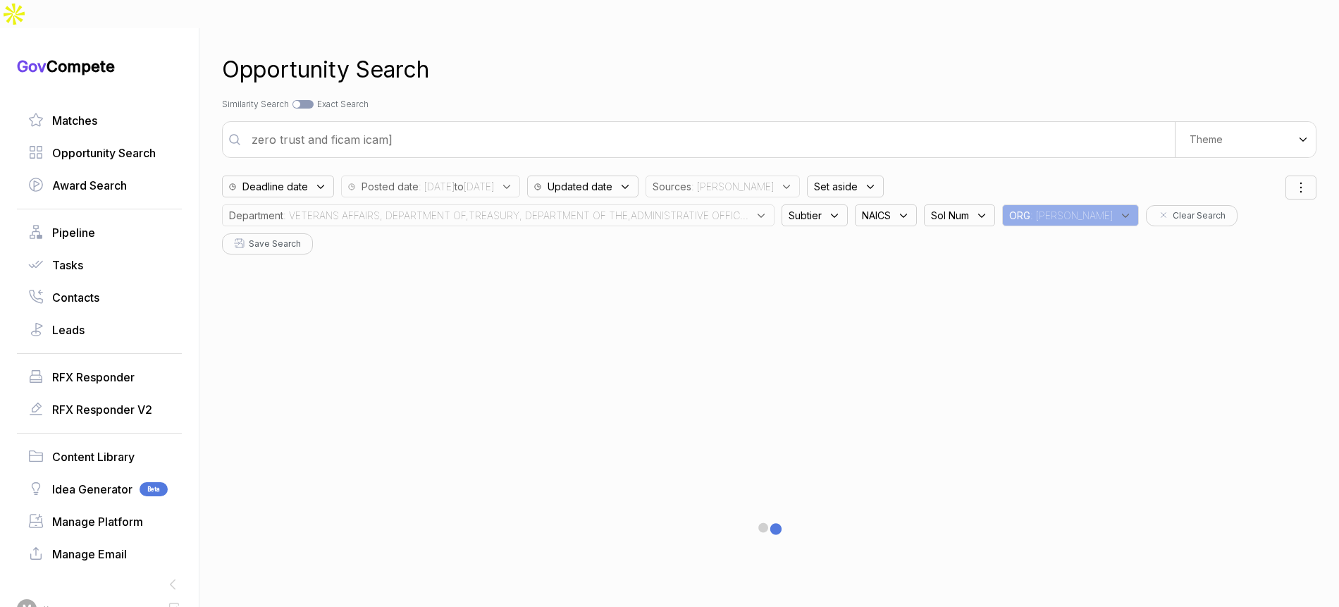
drag, startPoint x: 557, startPoint y: 50, endPoint x: 570, endPoint y: 62, distance: 17.4
click at [557, 53] on div "Opportunity Search" at bounding box center [769, 70] width 1094 height 34
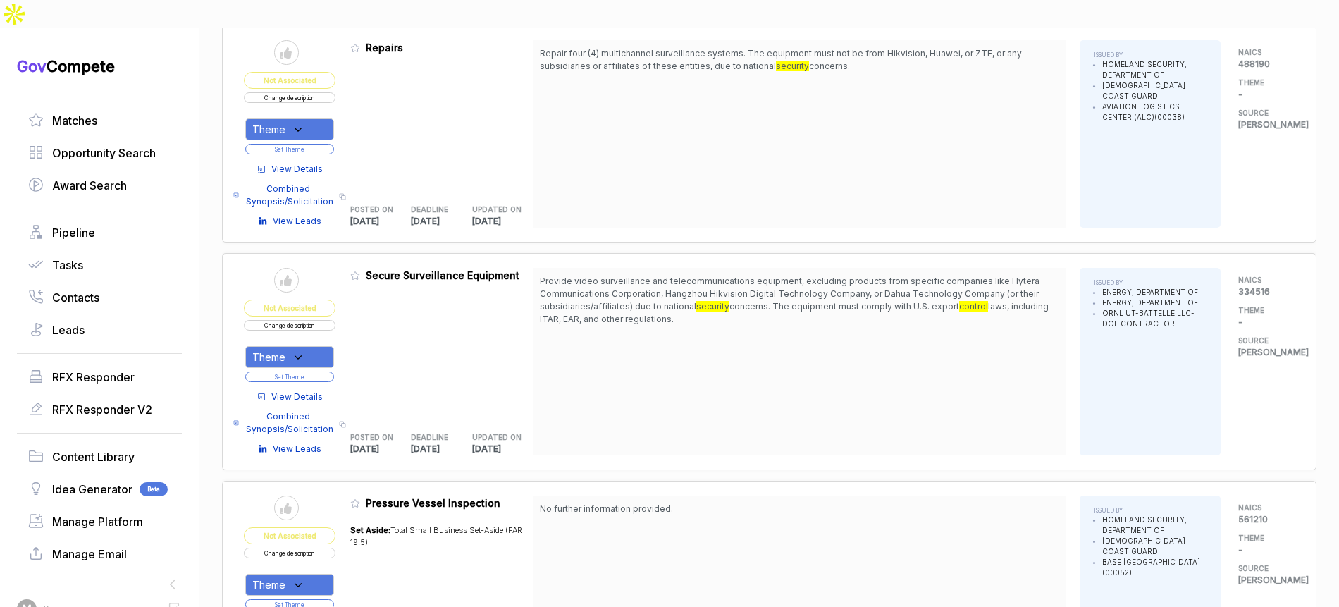
scroll to position [772, 0]
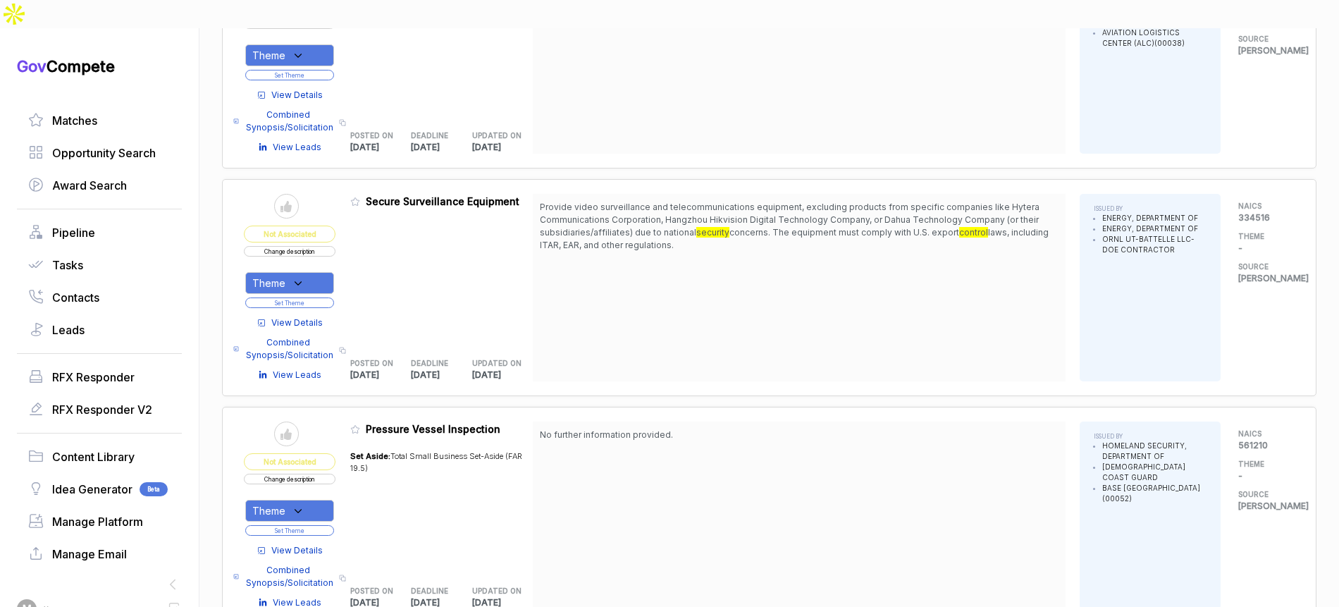
click at [302, 316] on span "View Details" at bounding box center [296, 322] width 51 height 13
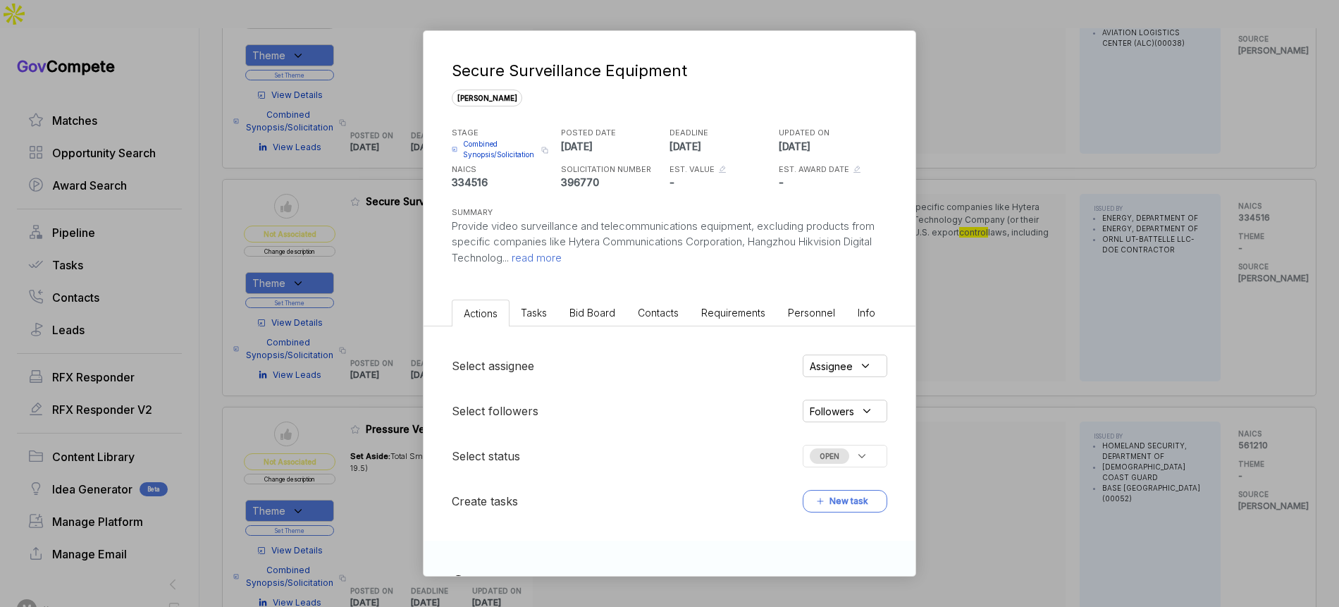
click at [591, 309] on span "Bid Board" at bounding box center [592, 313] width 46 height 12
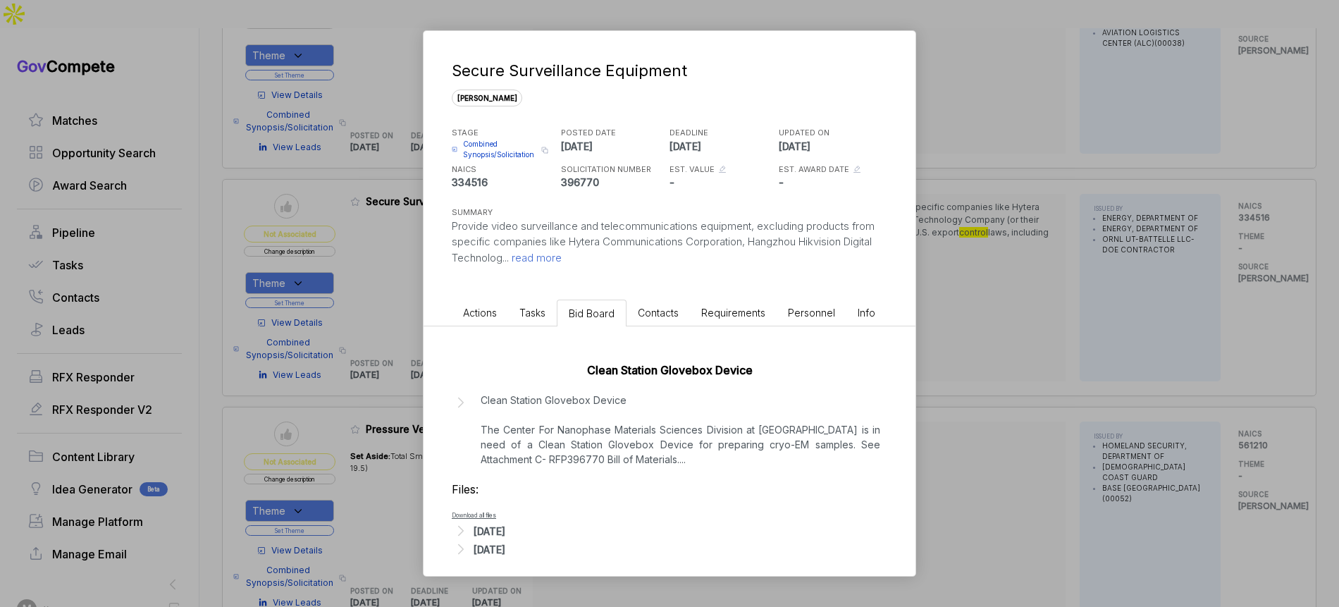
click at [979, 383] on div "Secure Surveillance Equipment sam STAGE Combined Synopsis/Solicitation Copy lin…" at bounding box center [669, 303] width 1339 height 607
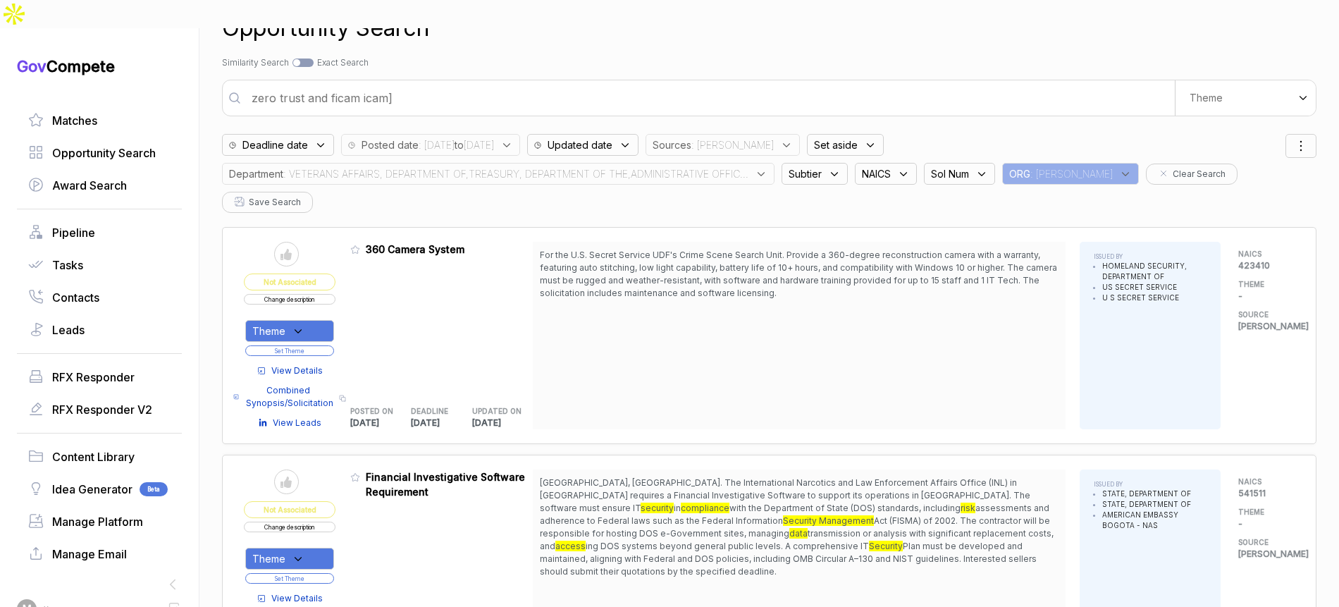
scroll to position [0, 0]
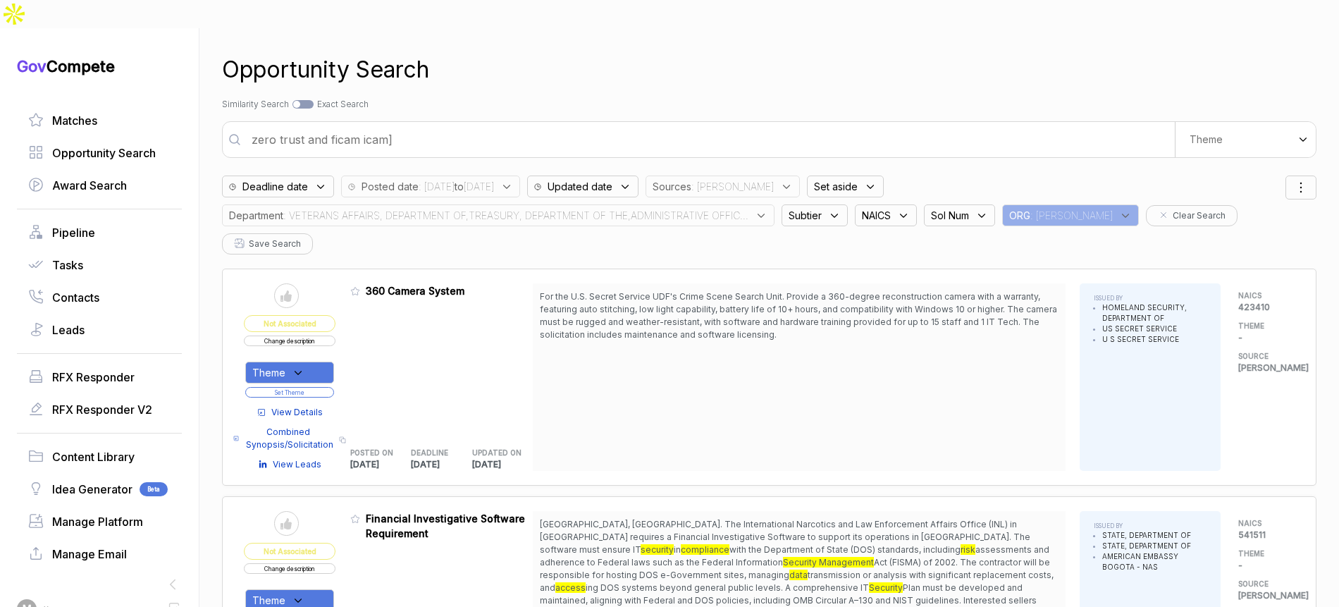
click at [529, 208] on span ": VETERANS AFFAIRS, DEPARTMENT OF,TREASURY, DEPARTMENT OF THE,ADMINISTRATIVE OF…" at bounding box center [515, 215] width 465 height 15
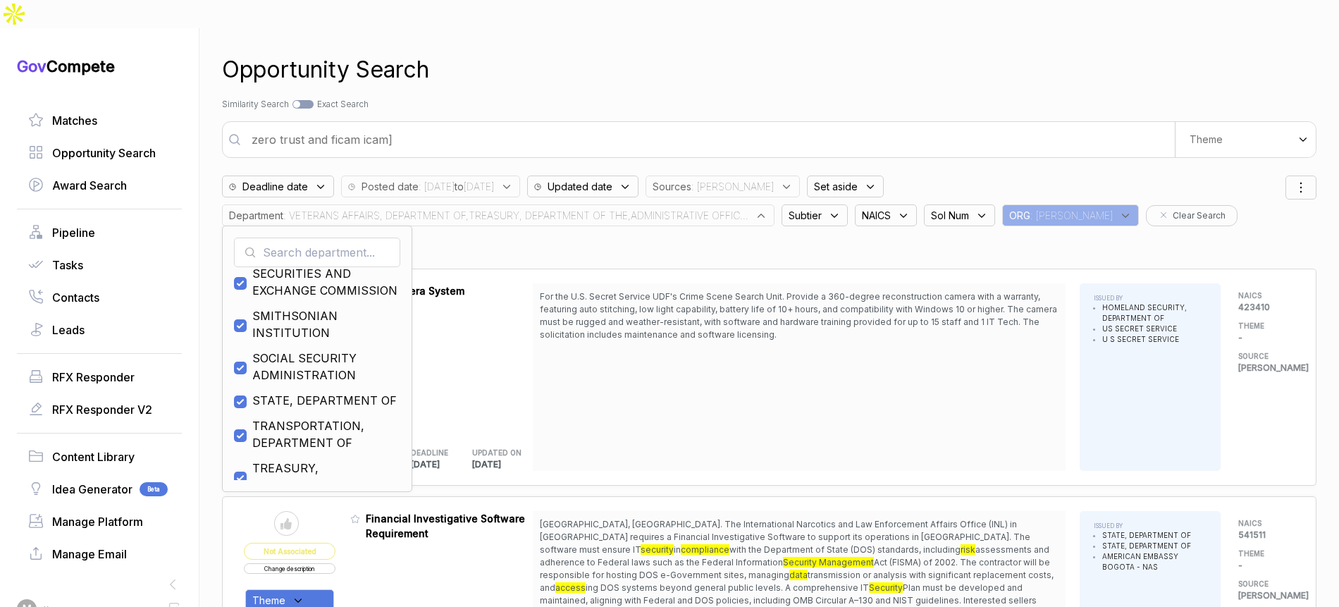
scroll to position [1092, 0]
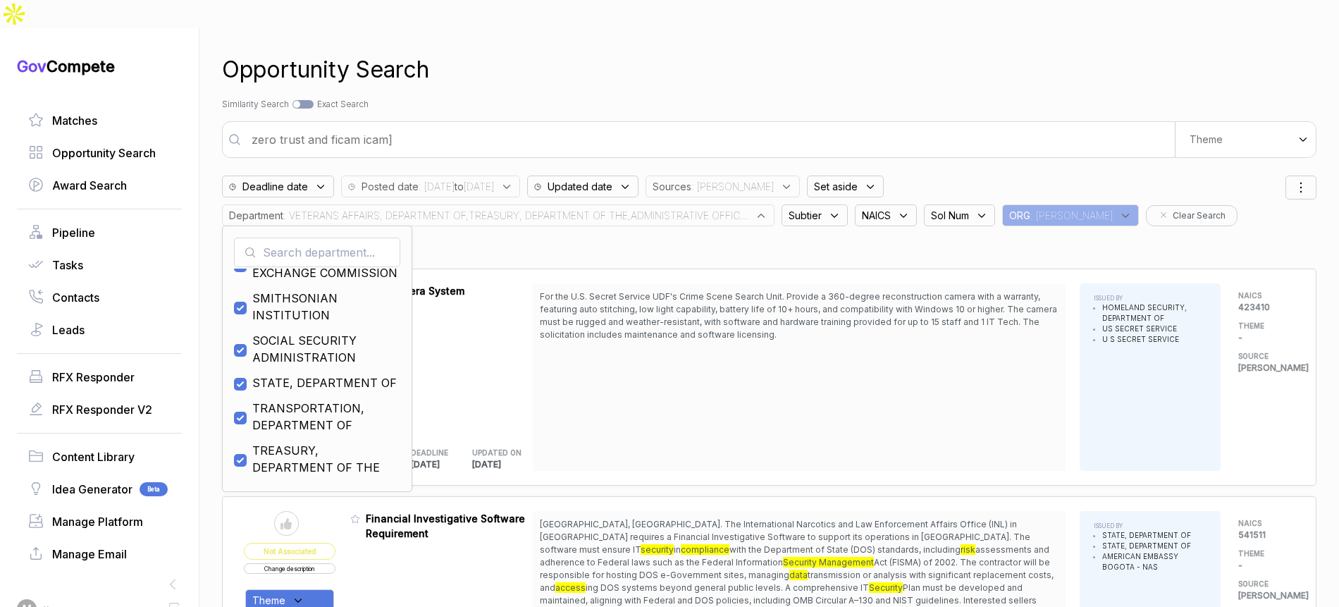
click at [632, 53] on div "Opportunity Search" at bounding box center [769, 70] width 1094 height 34
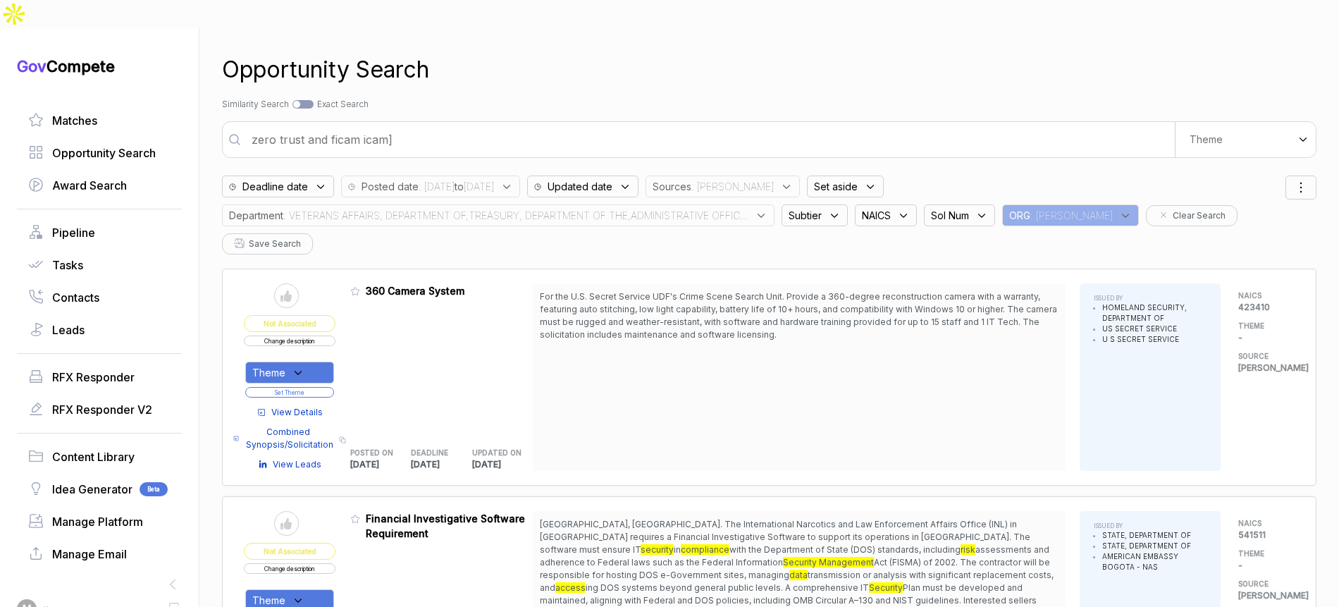
click at [431, 125] on input "zero trust and ficam icam]" at bounding box center [709, 139] width 932 height 28
